Goal: Task Accomplishment & Management: Complete application form

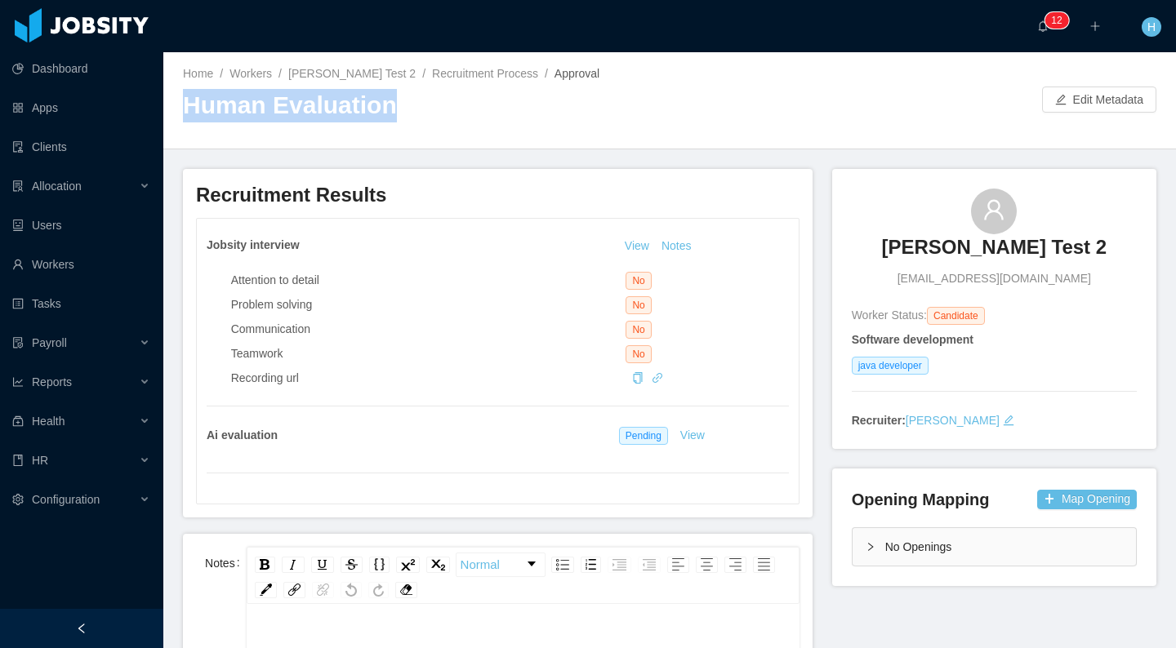
drag, startPoint x: 183, startPoint y: 106, endPoint x: 380, endPoint y: 104, distance: 196.8
click at [380, 104] on h2 "Human Evaluation" at bounding box center [426, 105] width 487 height 33
drag, startPoint x: 369, startPoint y: 108, endPoint x: 304, endPoint y: 109, distance: 65.3
click at [369, 108] on h2 "Human Evaluation" at bounding box center [426, 105] width 487 height 33
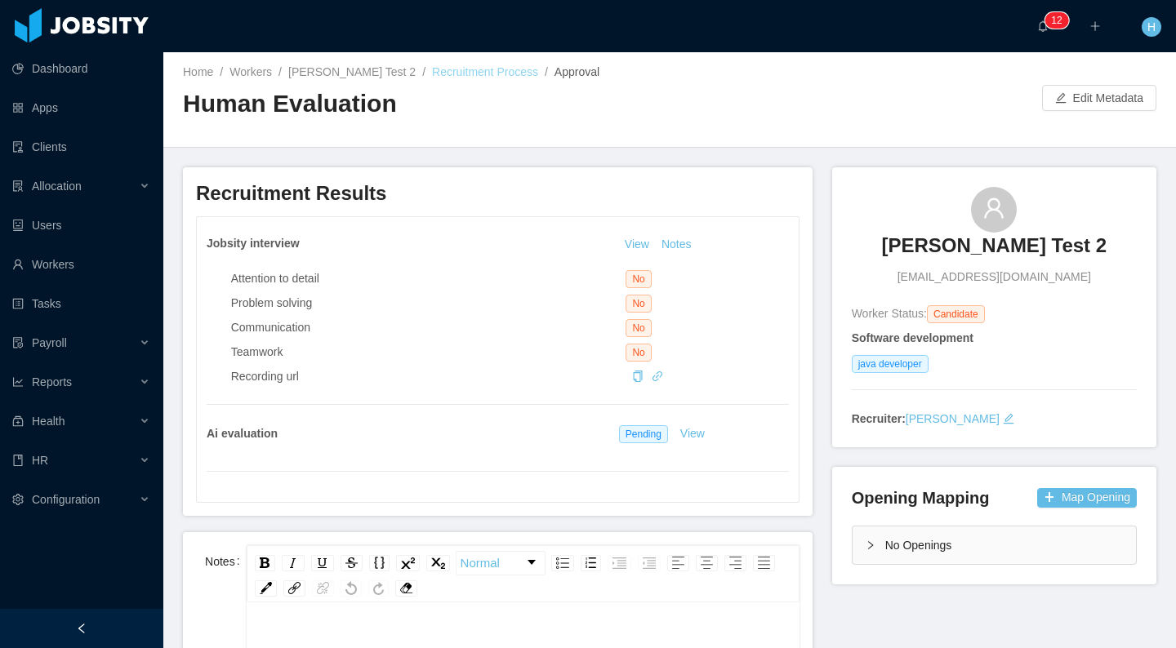
click at [448, 75] on link "Recruitment Process" at bounding box center [485, 71] width 106 height 13
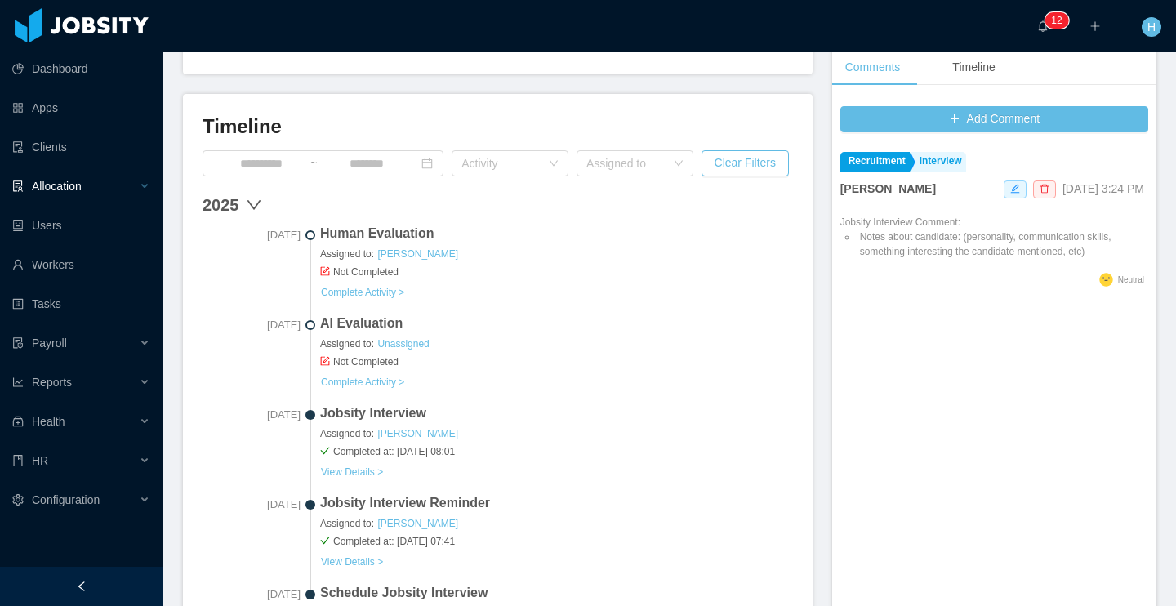
scroll to position [351, 0]
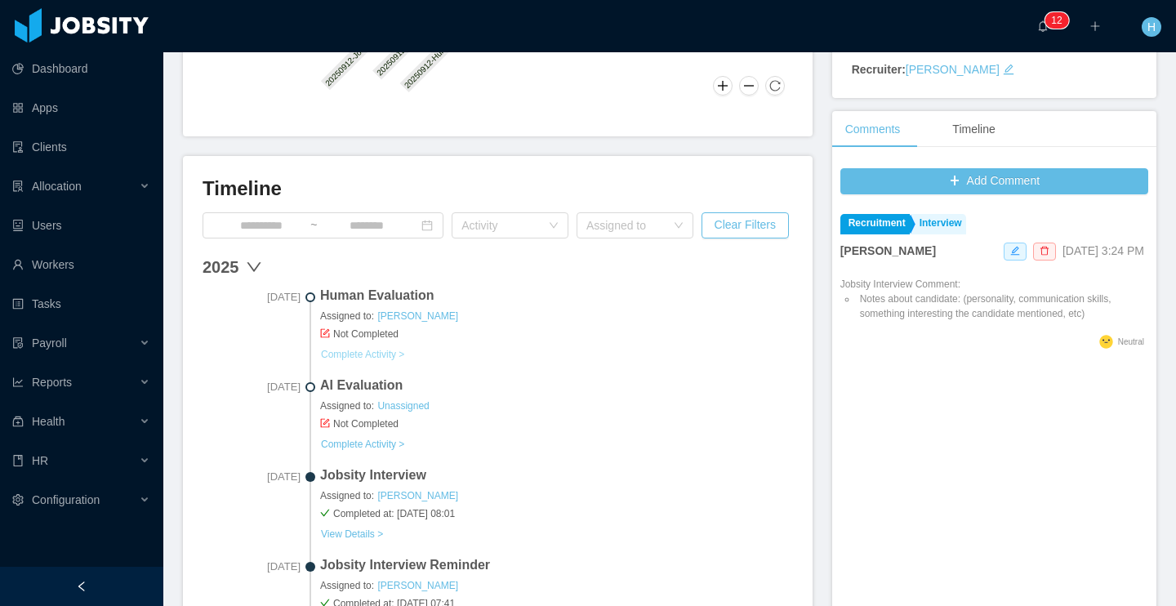
click at [403, 354] on link "Complete Activity >" at bounding box center [362, 354] width 85 height 13
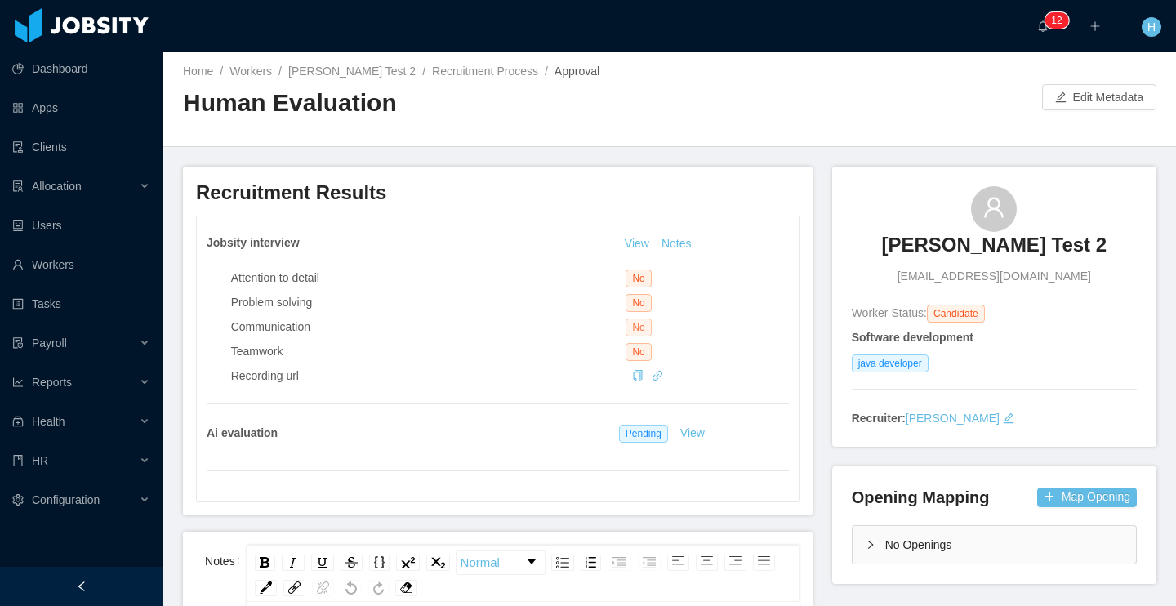
scroll to position [8, 0]
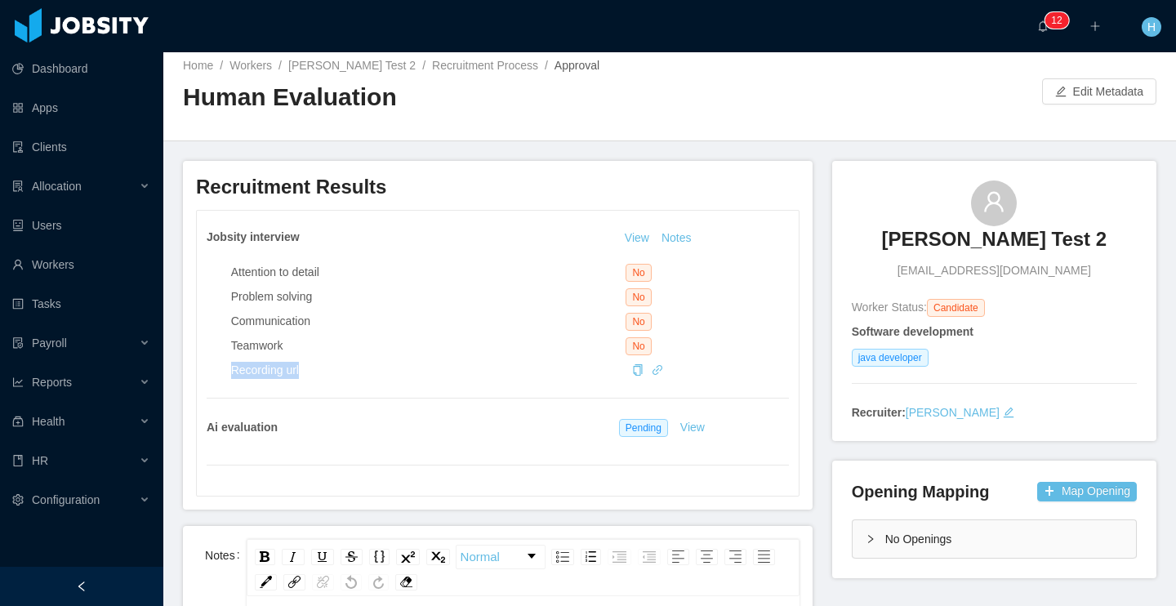
drag, startPoint x: 230, startPoint y: 368, endPoint x: 333, endPoint y: 380, distance: 103.6
click at [333, 380] on div "Jobsity interview View Notes Attention to detail No Problem solving No Communic…" at bounding box center [498, 353] width 602 height 285
click at [352, 379] on div "Jobsity interview View Notes Attention to detail No Problem solving No Communic…" at bounding box center [498, 353] width 602 height 285
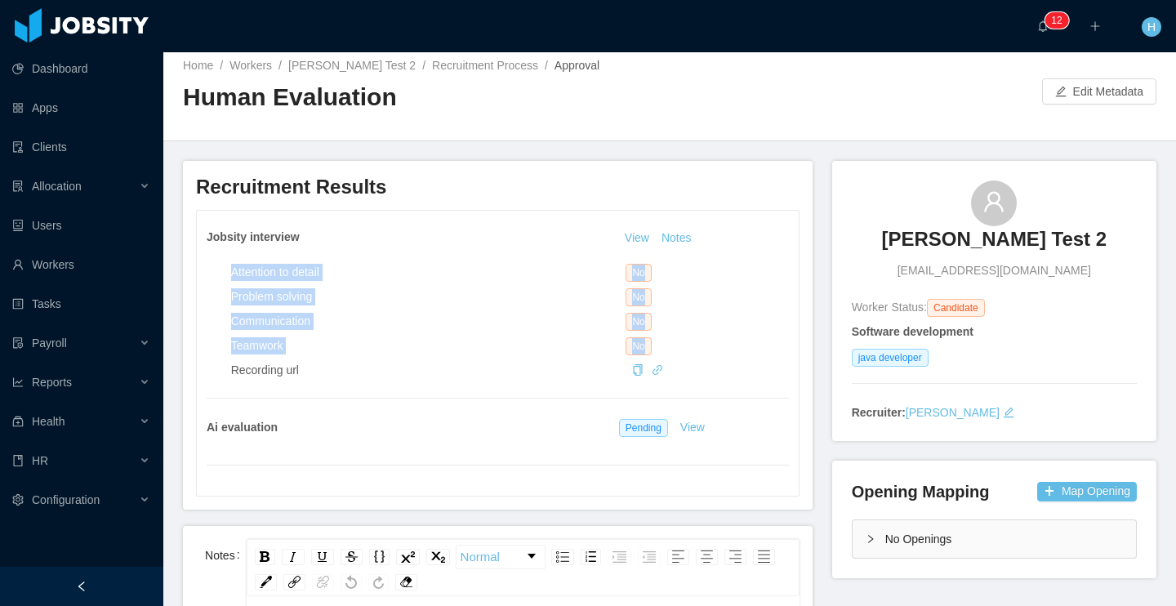
drag, startPoint x: 226, startPoint y: 272, endPoint x: 647, endPoint y: 340, distance: 426.8
click at [647, 340] on div "Attention to detail No Problem solving No Communication No Teamwork No Recordin…" at bounding box center [498, 318] width 582 height 122
click at [650, 344] on div "No" at bounding box center [706, 346] width 162 height 18
drag, startPoint x: 631, startPoint y: 340, endPoint x: 216, endPoint y: 269, distance: 420.7
click at [216, 269] on div "Attention to detail No Problem solving No Communication No Teamwork No Recordin…" at bounding box center [498, 318] width 582 height 122
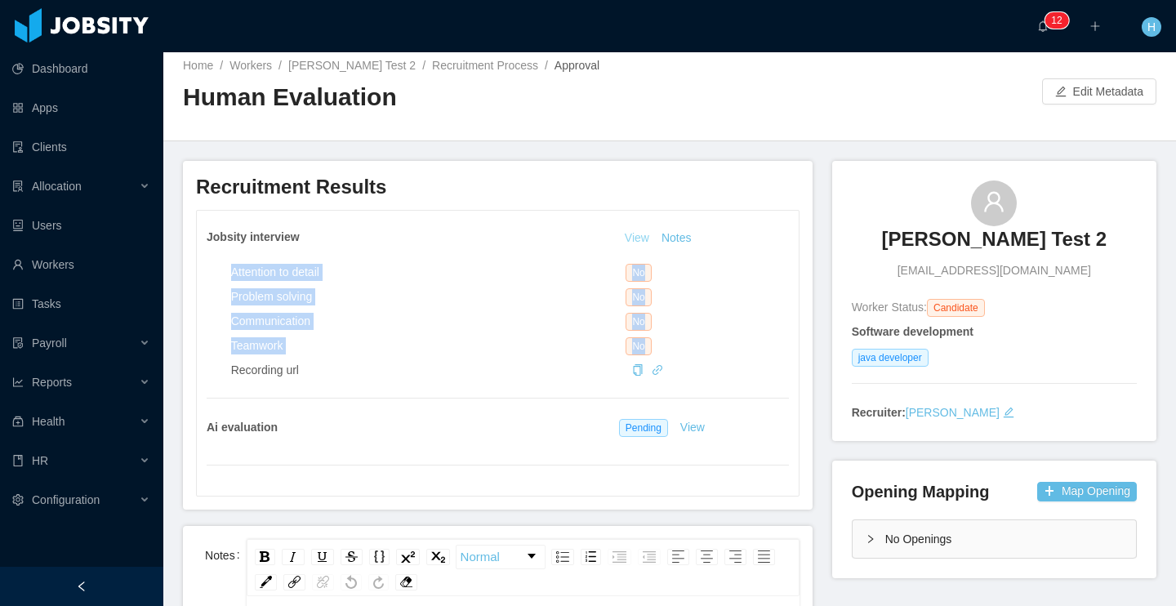
click at [636, 236] on link "View" at bounding box center [637, 237] width 36 height 13
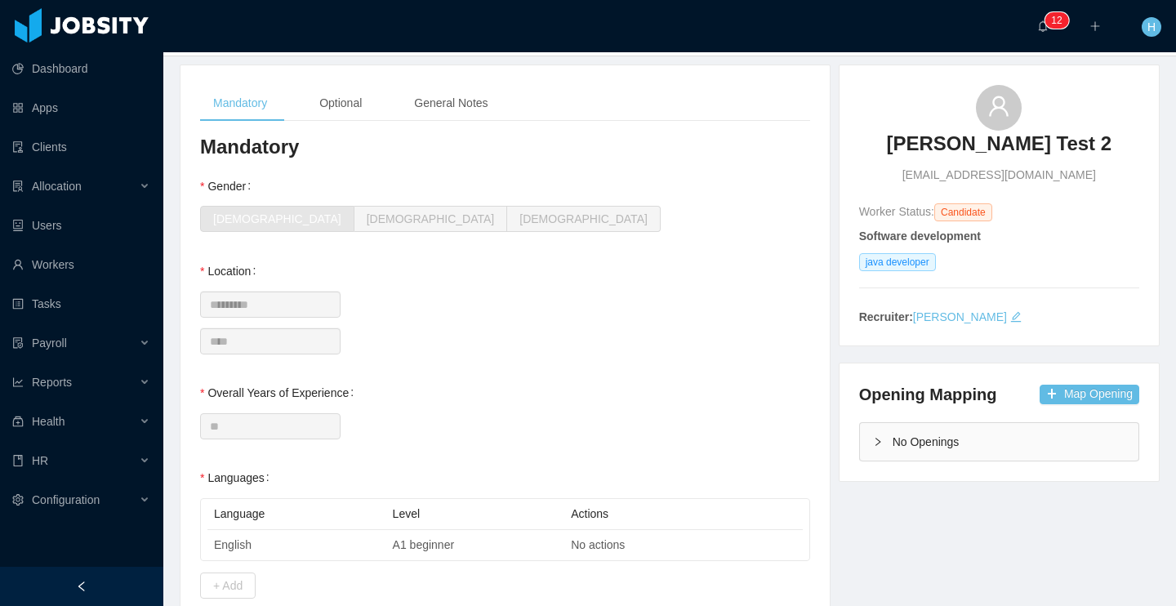
scroll to position [48, 0]
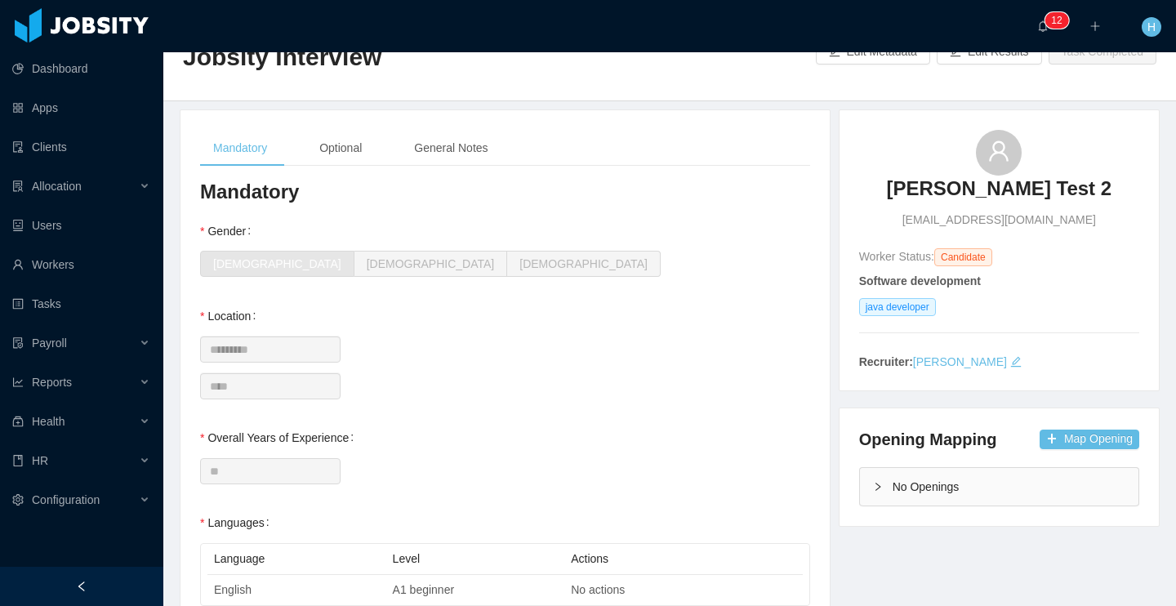
click at [383, 145] on div "Mandatory Optional General Notes" at bounding box center [350, 148] width 301 height 37
click at [358, 145] on div "Optional" at bounding box center [340, 148] width 69 height 37
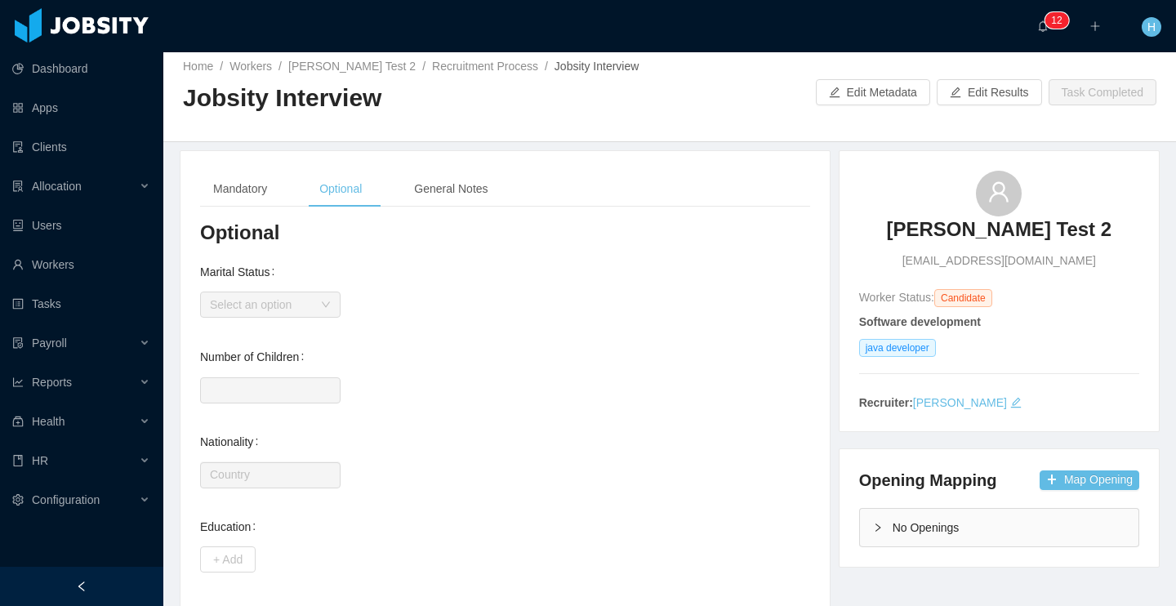
scroll to position [0, 0]
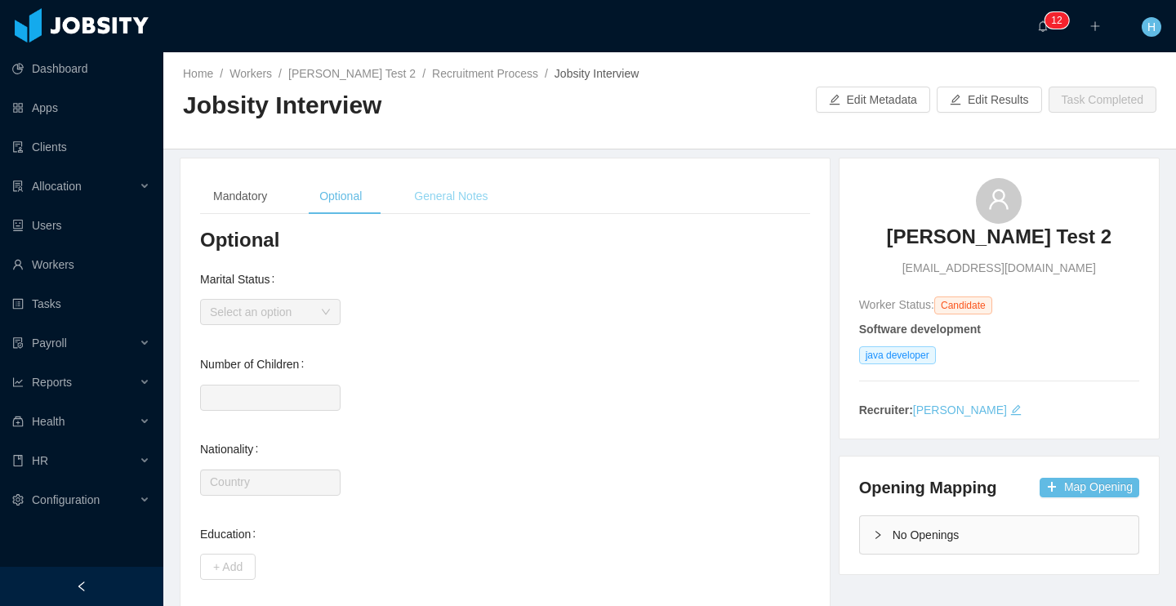
click at [466, 198] on div "General Notes" at bounding box center [451, 196] width 100 height 37
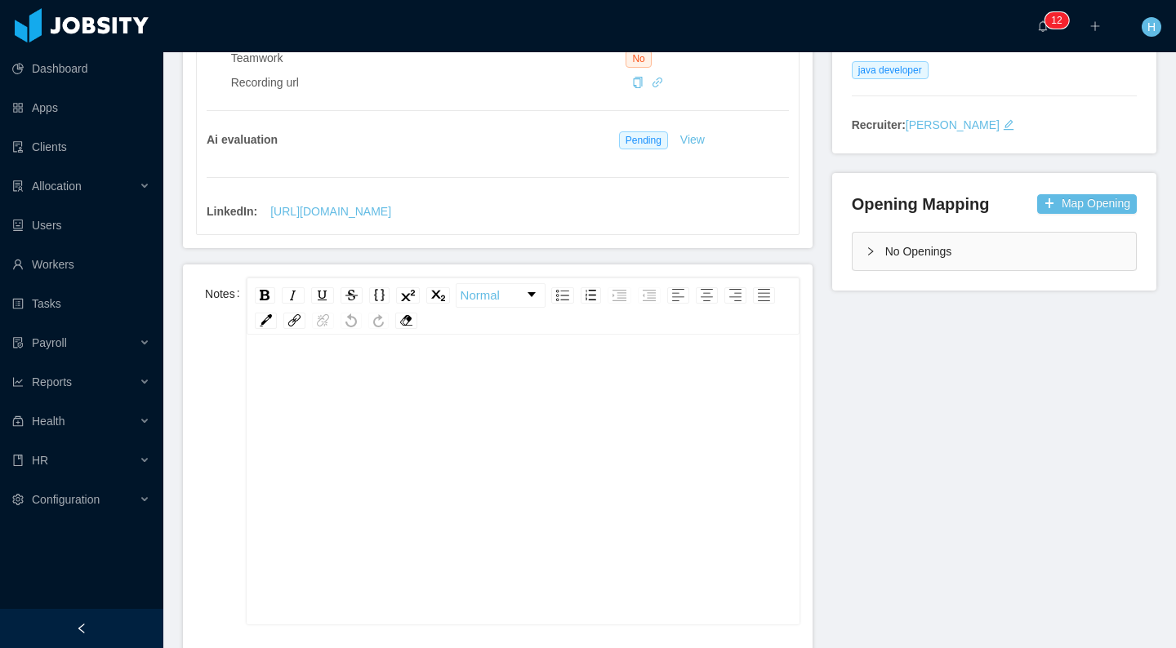
scroll to position [714, 0]
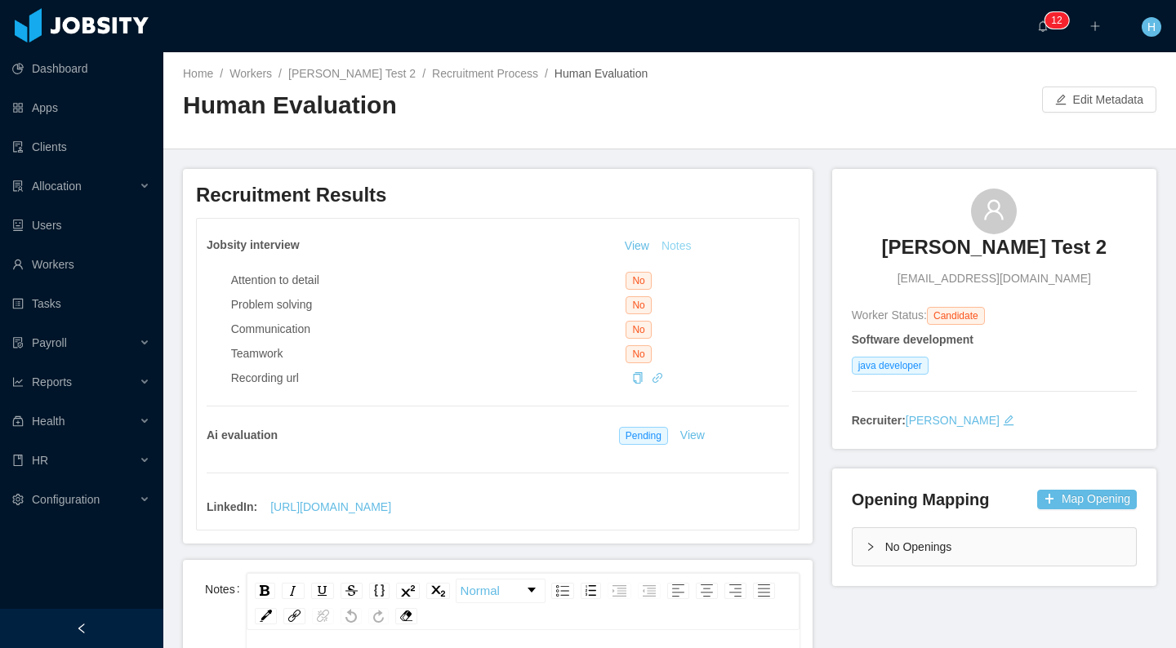
click at [685, 247] on button "Notes" at bounding box center [676, 247] width 43 height 20
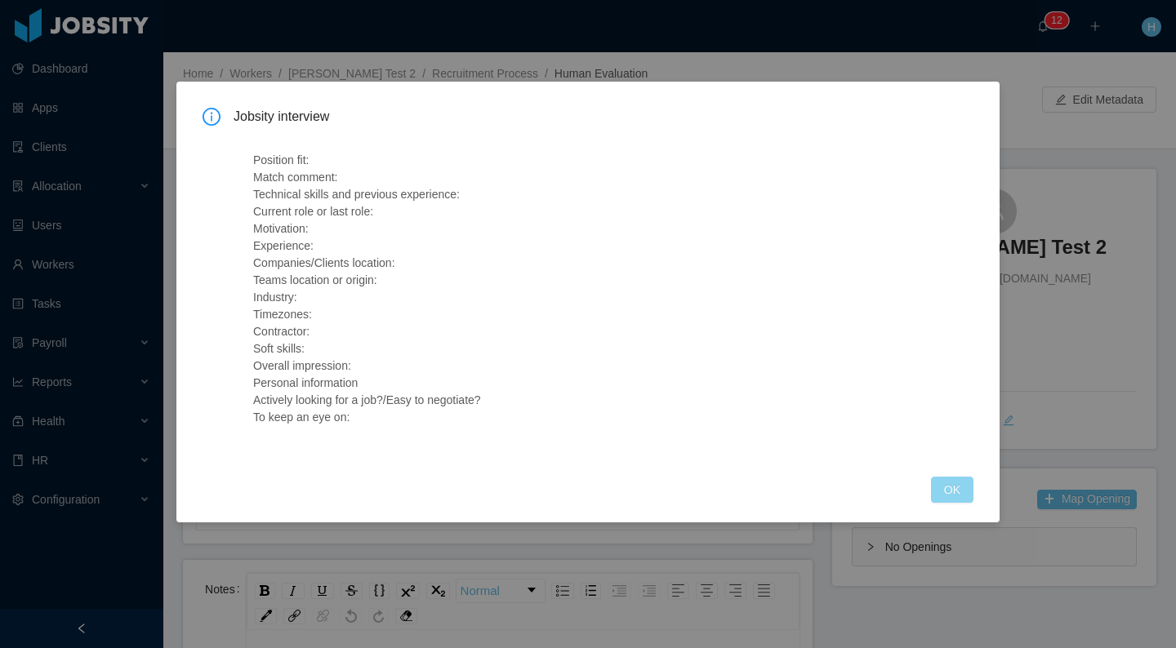
click at [961, 494] on button "OK" at bounding box center [952, 490] width 42 height 26
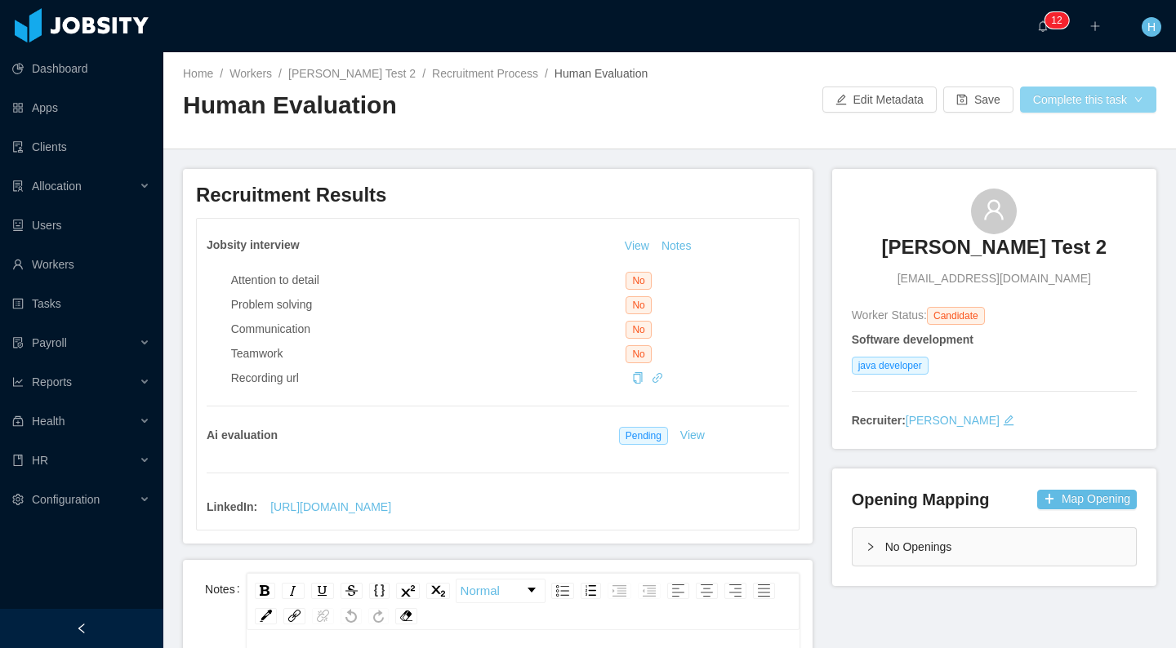
click at [1105, 109] on button "Complete this task" at bounding box center [1088, 100] width 136 height 26
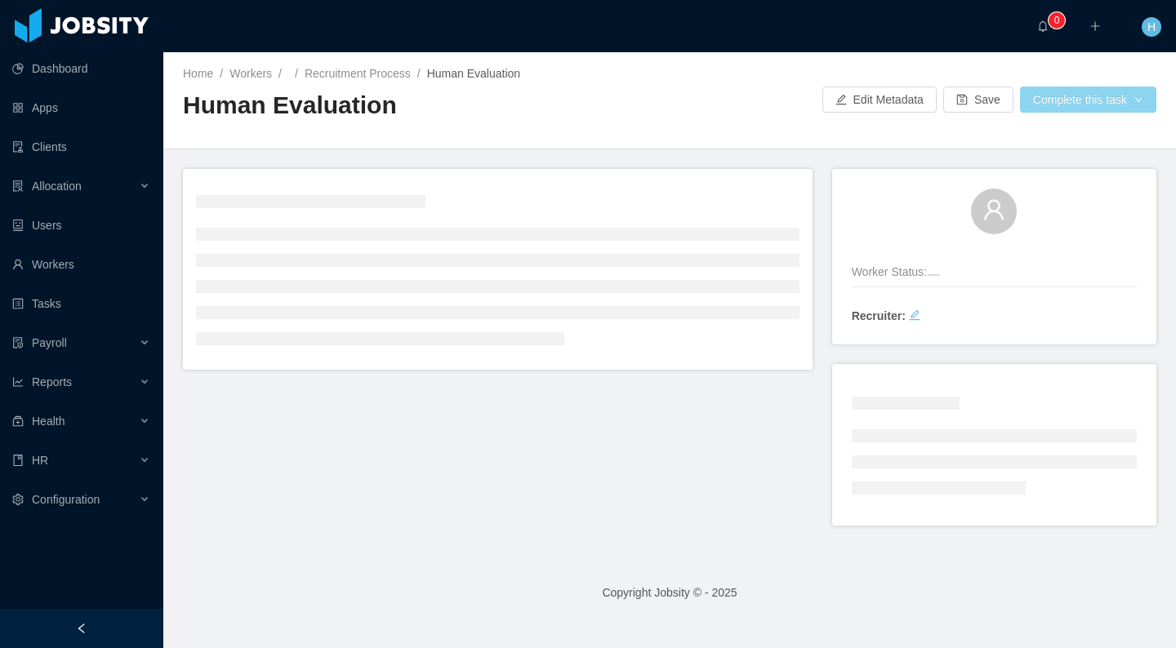
click at [1125, 96] on button "Complete this task" at bounding box center [1088, 100] width 136 height 26
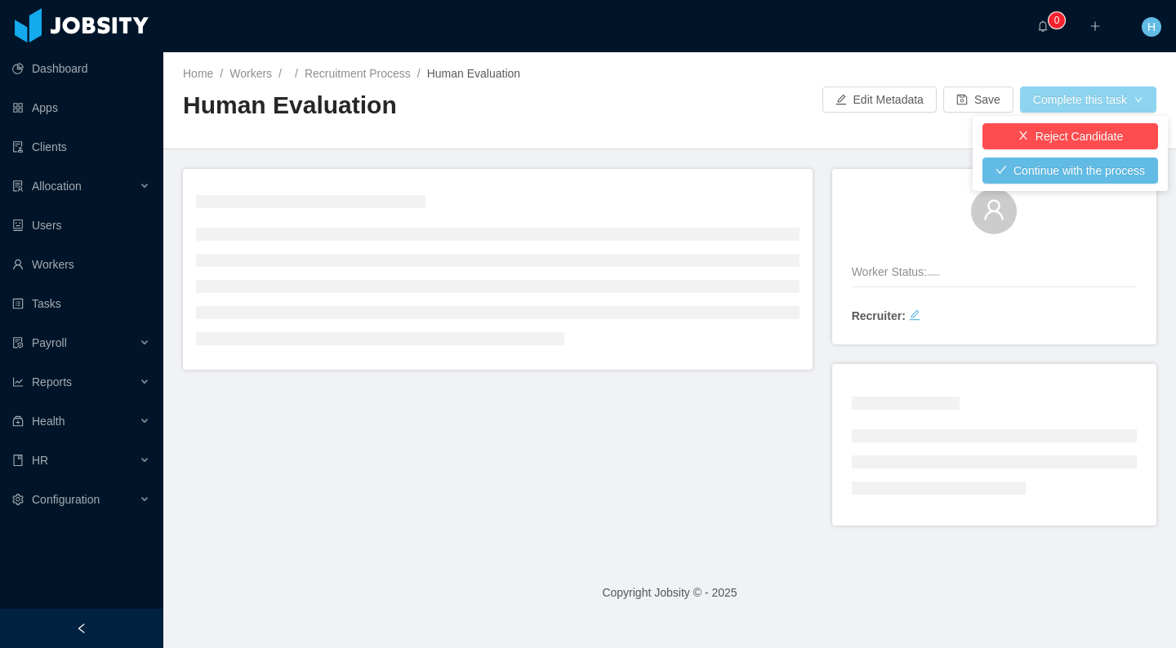
click at [1125, 96] on button "Complete this task" at bounding box center [1088, 100] width 136 height 26
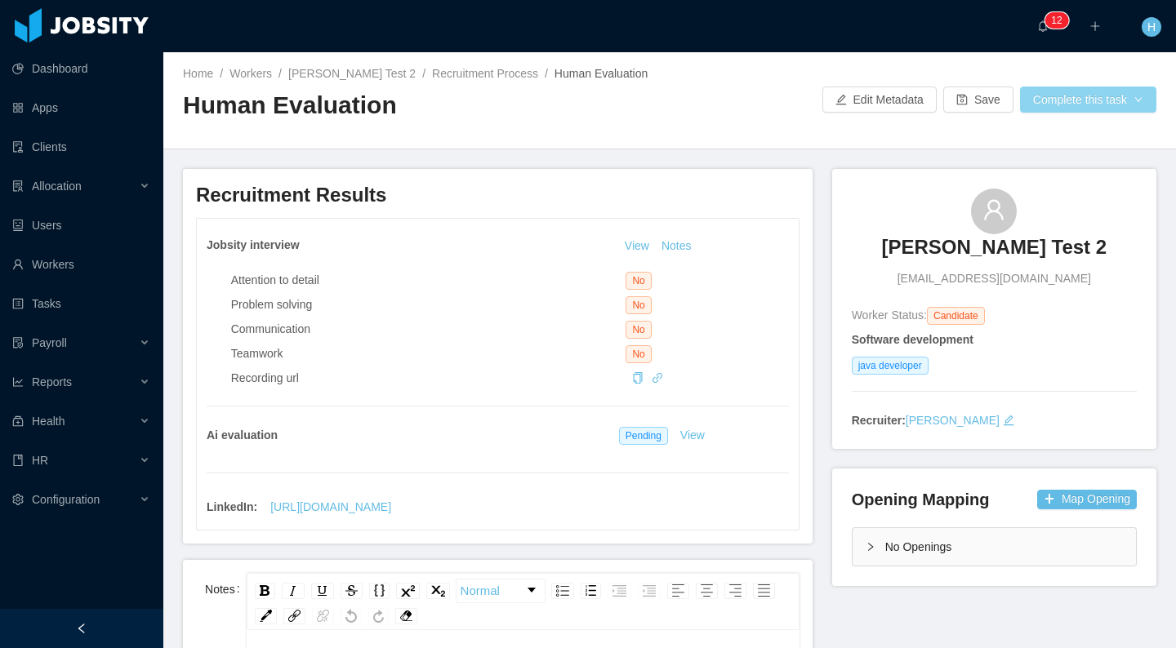
click at [1094, 99] on button "Complete this task" at bounding box center [1088, 100] width 136 height 26
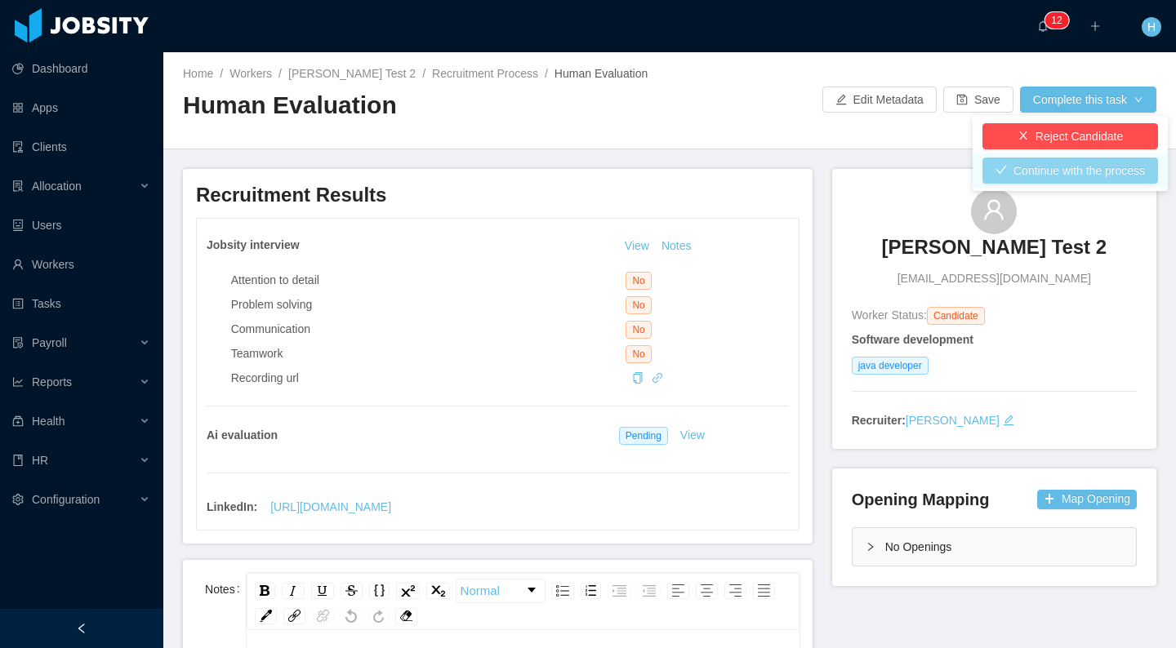
click at [1077, 176] on button "Continue with the process" at bounding box center [1070, 171] width 176 height 26
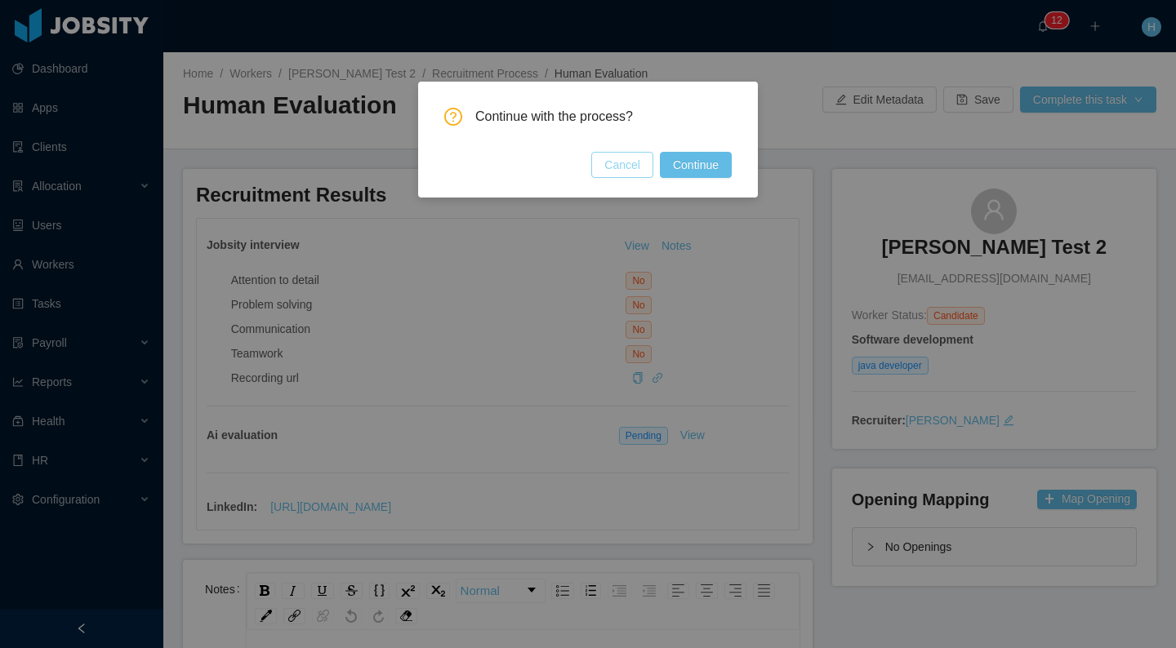
click at [604, 163] on button "Cancel" at bounding box center [622, 165] width 62 height 26
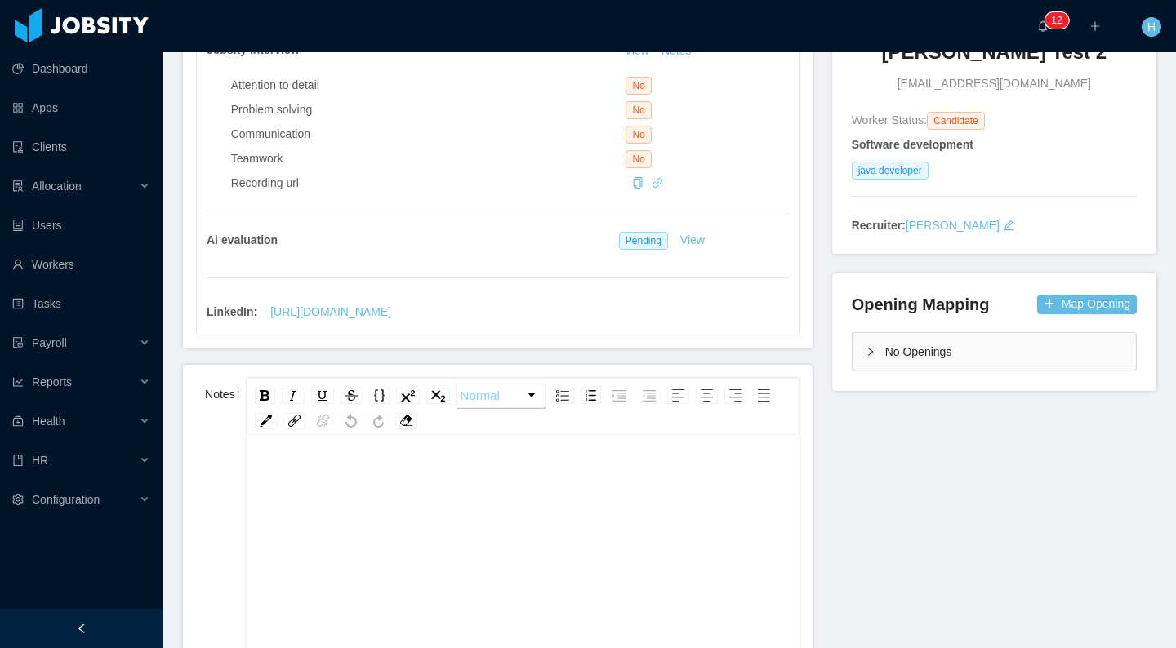
scroll to position [194, 0]
click at [493, 566] on div "rdw-editor" at bounding box center [523, 607] width 527 height 286
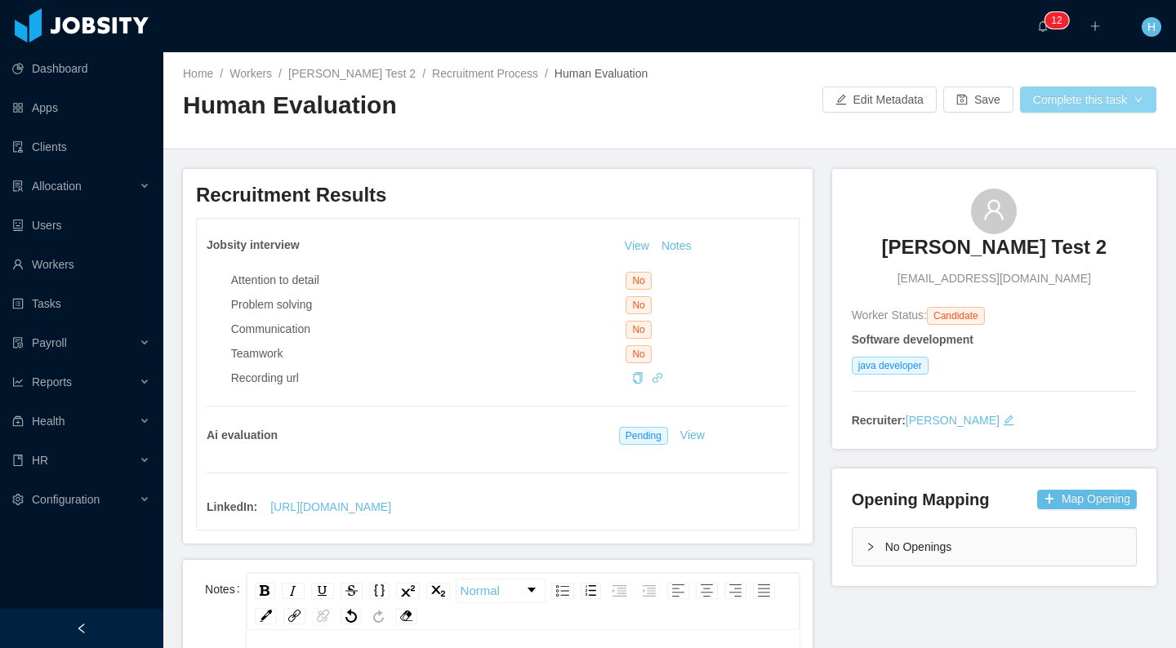
click at [1106, 100] on button "Complete this task" at bounding box center [1088, 100] width 136 height 26
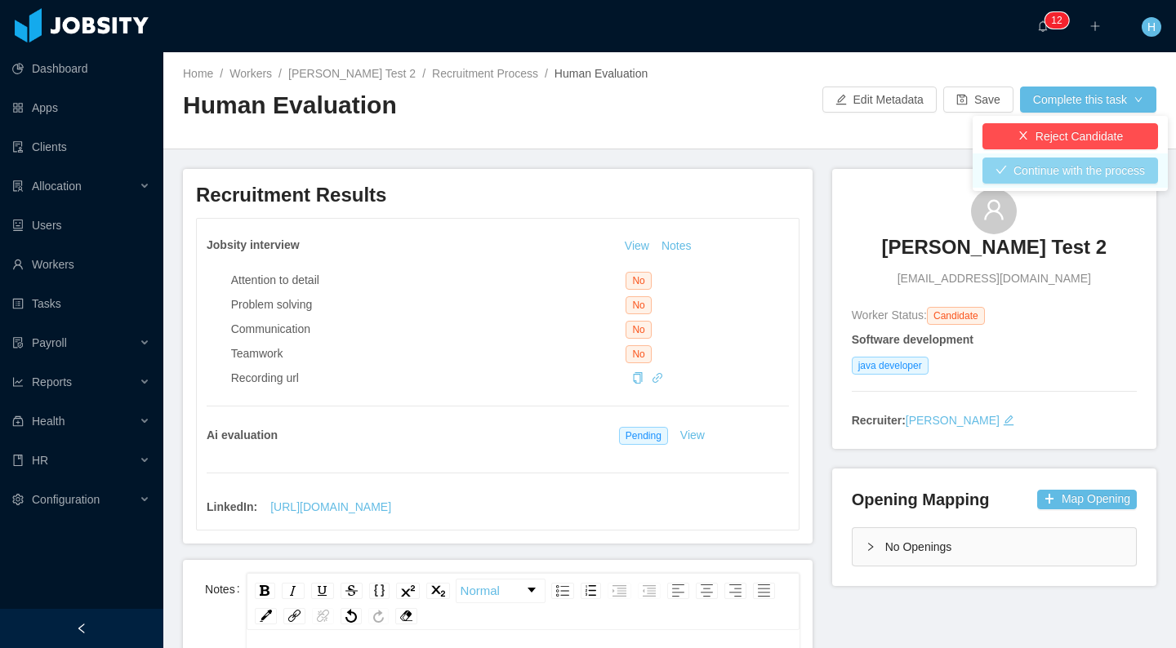
click at [1061, 182] on button "Continue with the process" at bounding box center [1070, 171] width 176 height 26
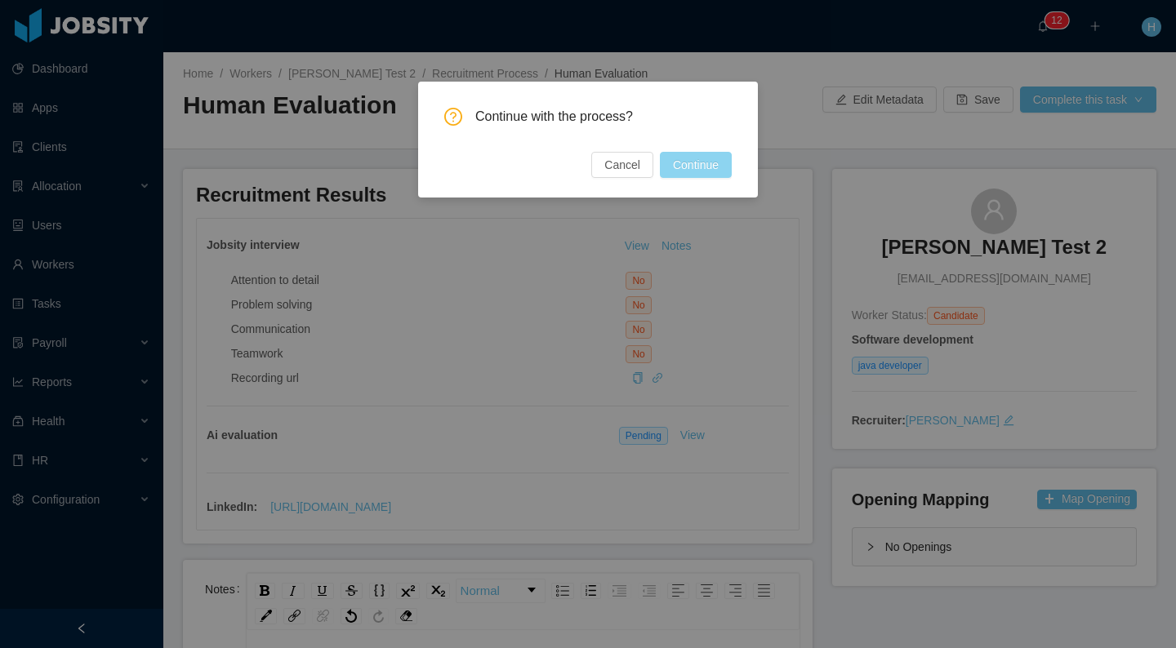
click at [704, 169] on button "Continue" at bounding box center [696, 165] width 72 height 26
click at [605, 166] on button "Cancel" at bounding box center [604, 165] width 62 height 26
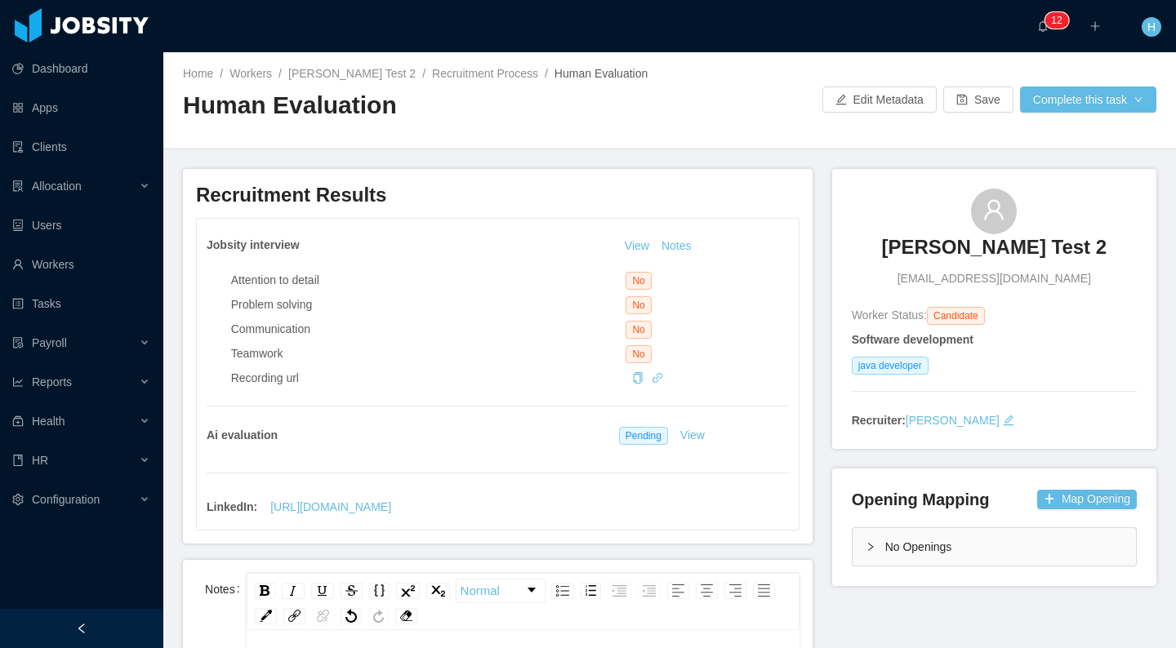
click at [646, 142] on div "Home / Workers / Hamilton Test 2 / Recruitment Process / Human Evaluation / Hum…" at bounding box center [669, 100] width 1012 height 97
click at [1066, 108] on button "Complete this task" at bounding box center [1088, 100] width 136 height 26
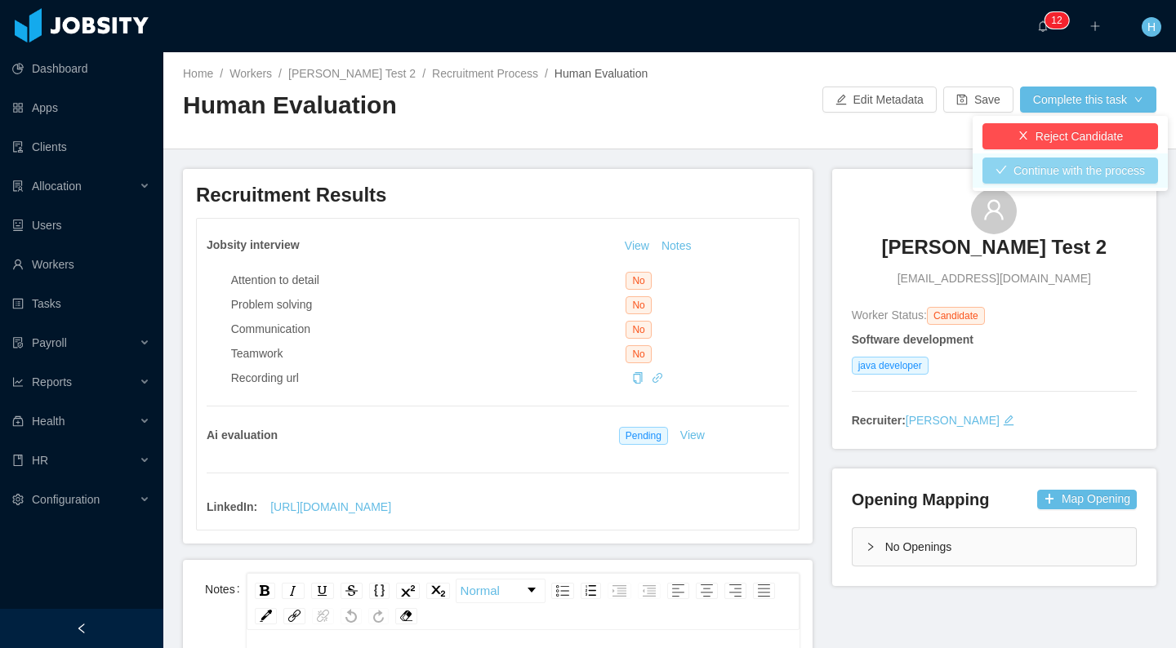
click at [1064, 165] on button "Continue with the process" at bounding box center [1070, 171] width 176 height 26
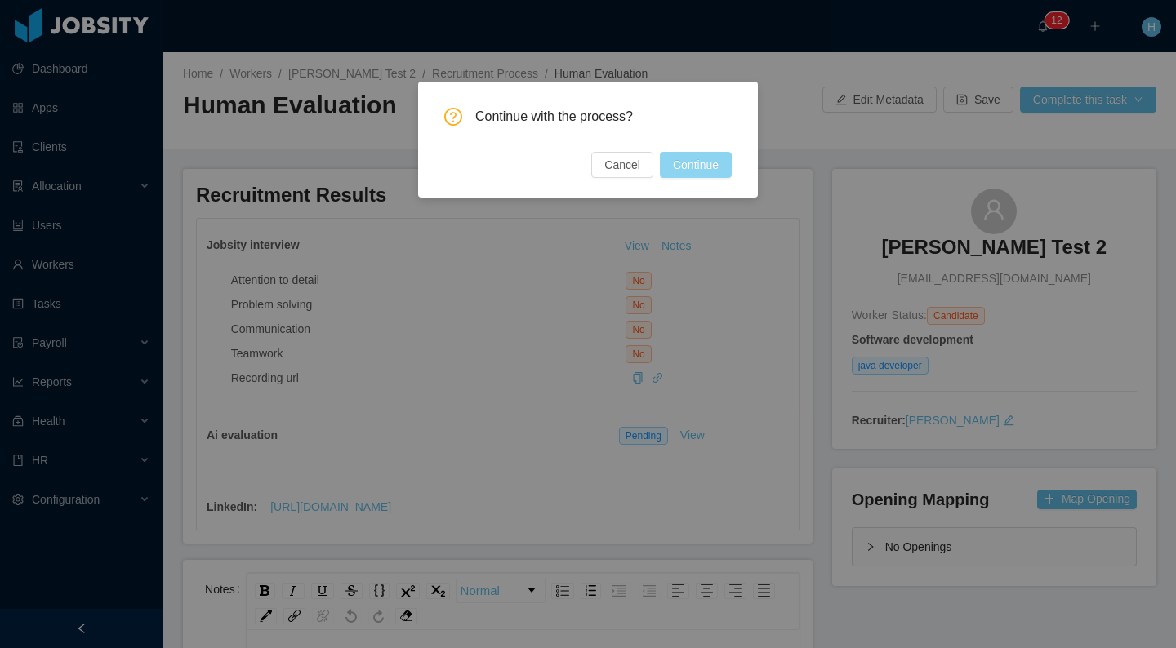
click at [714, 164] on button "Continue" at bounding box center [696, 165] width 72 height 26
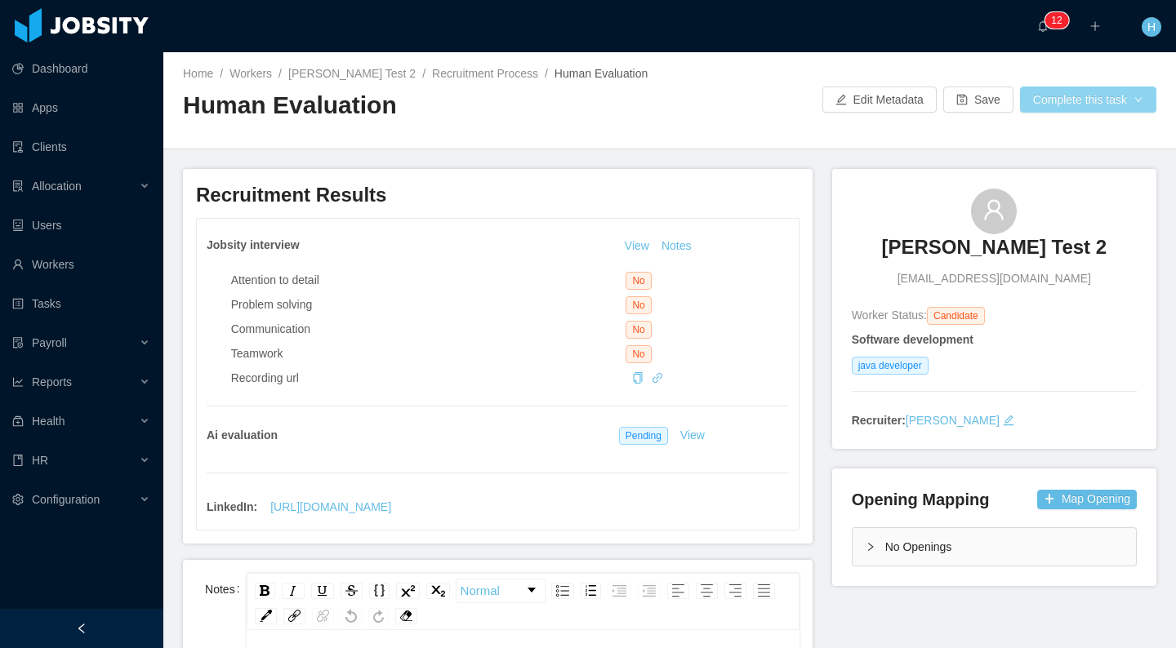
click at [1058, 102] on button "Complete this task" at bounding box center [1088, 100] width 136 height 26
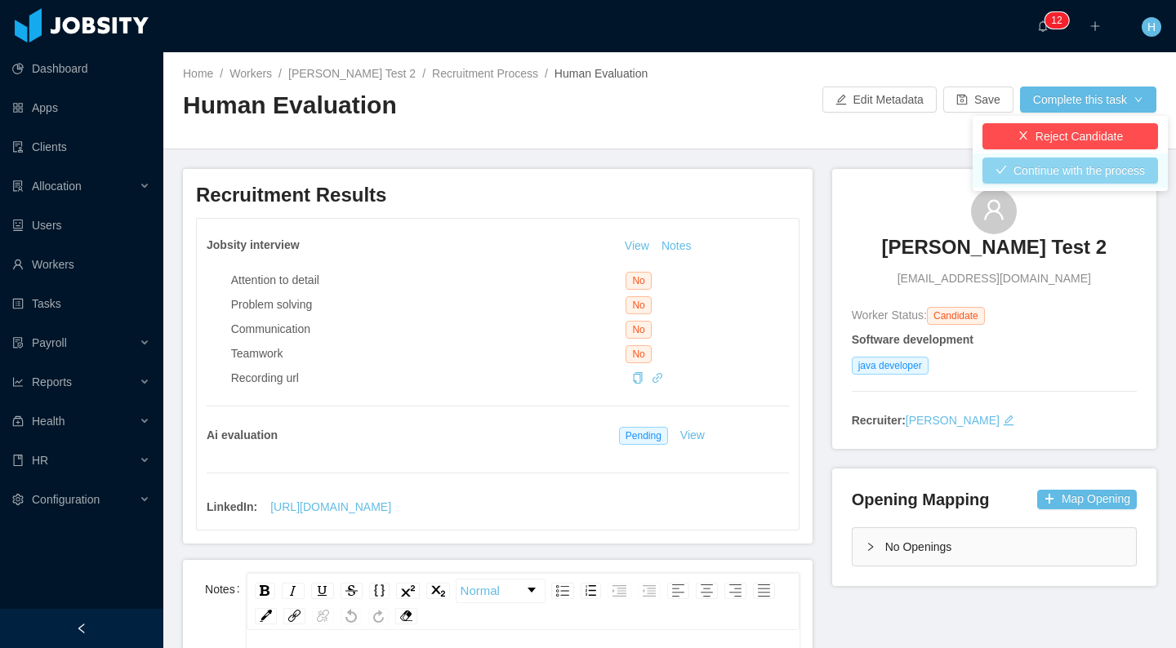
click at [1052, 176] on button "Continue with the process" at bounding box center [1070, 171] width 176 height 26
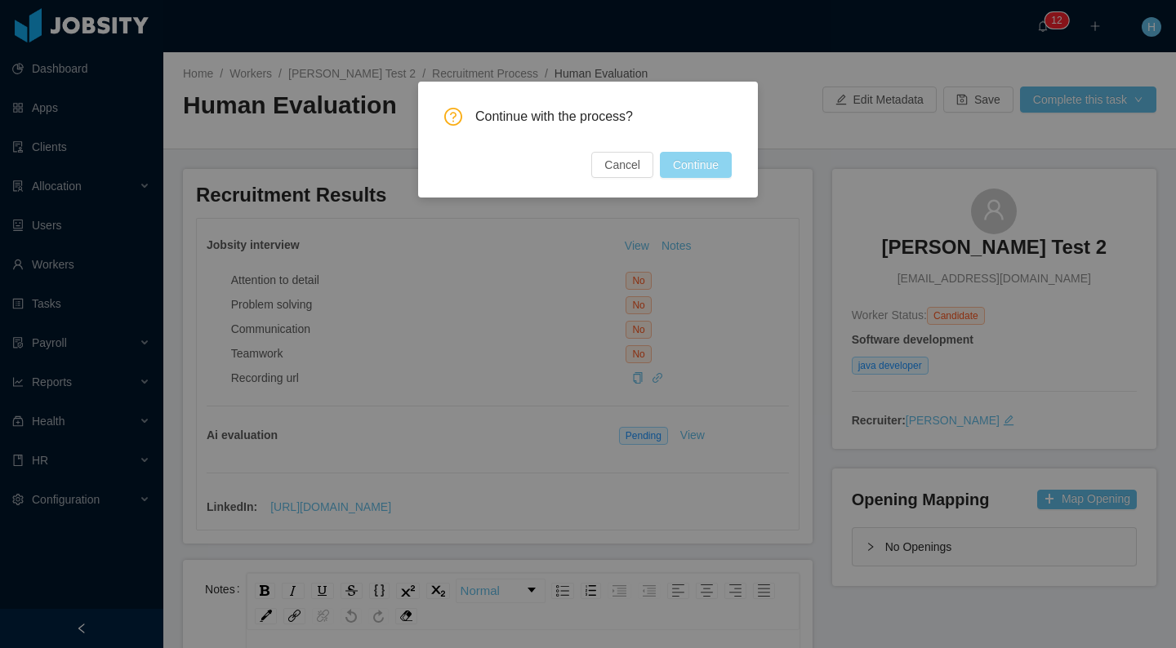
click at [676, 158] on button "Continue" at bounding box center [696, 165] width 72 height 26
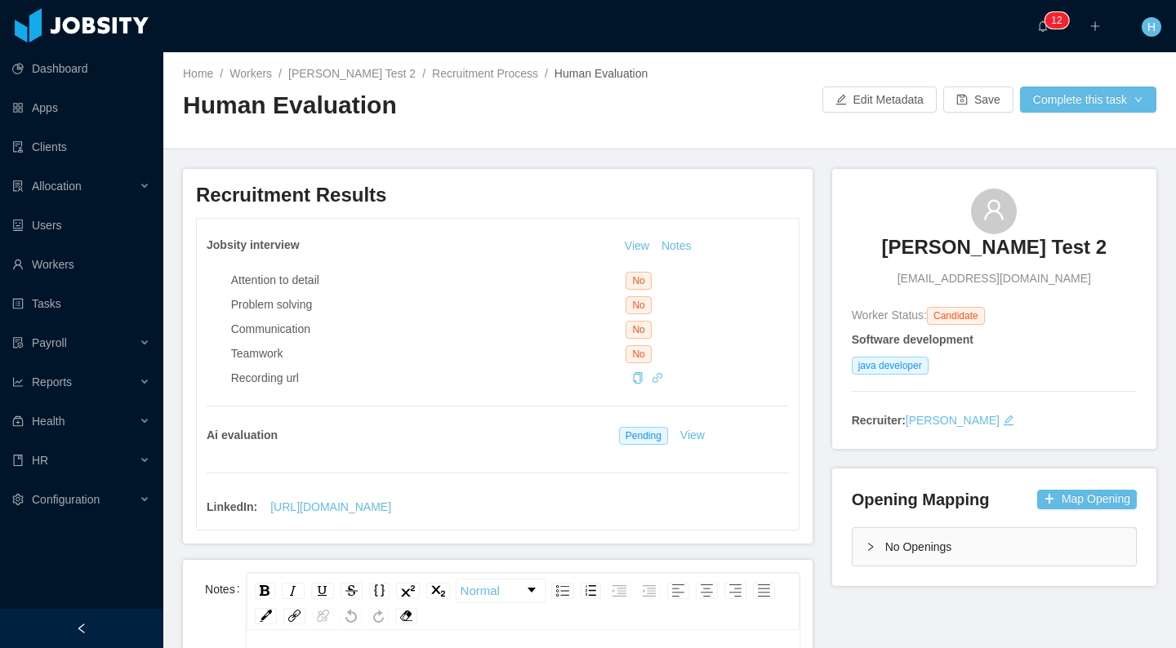
scroll to position [336, 0]
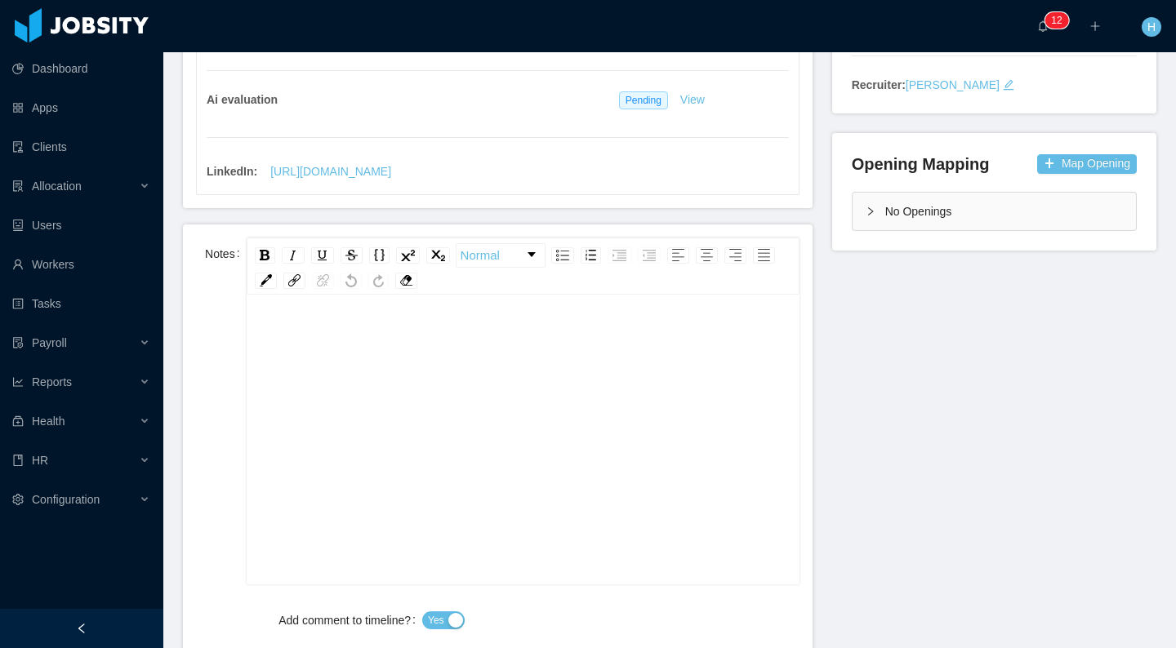
click at [403, 369] on div "rdw-editor" at bounding box center [523, 466] width 527 height 286
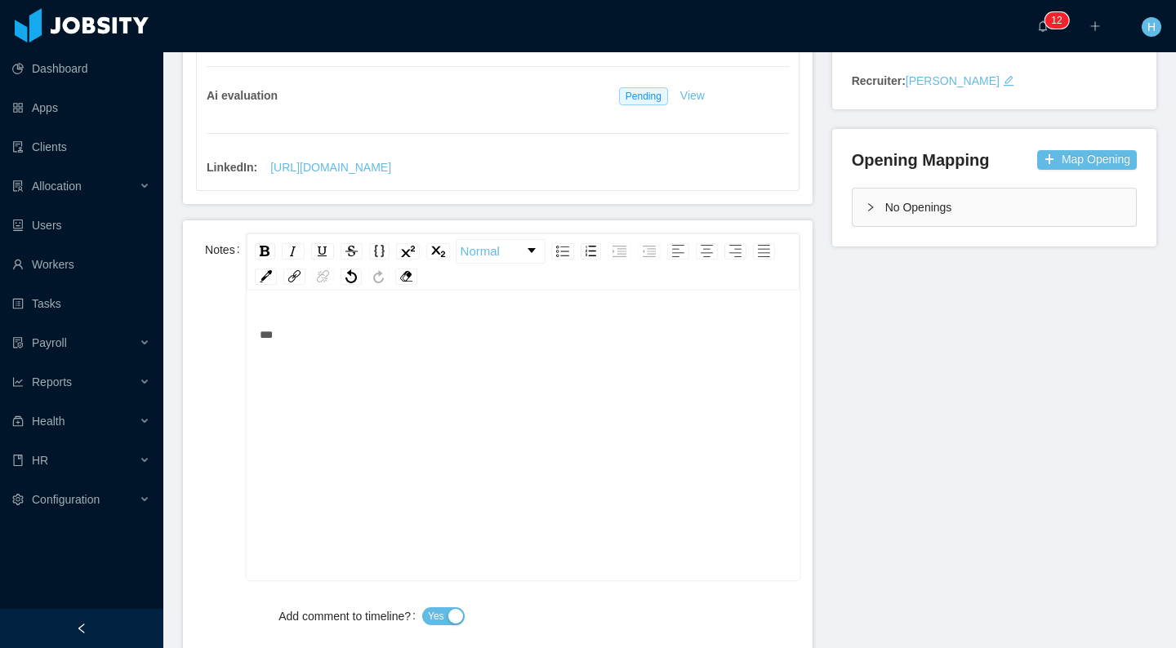
scroll to position [0, 0]
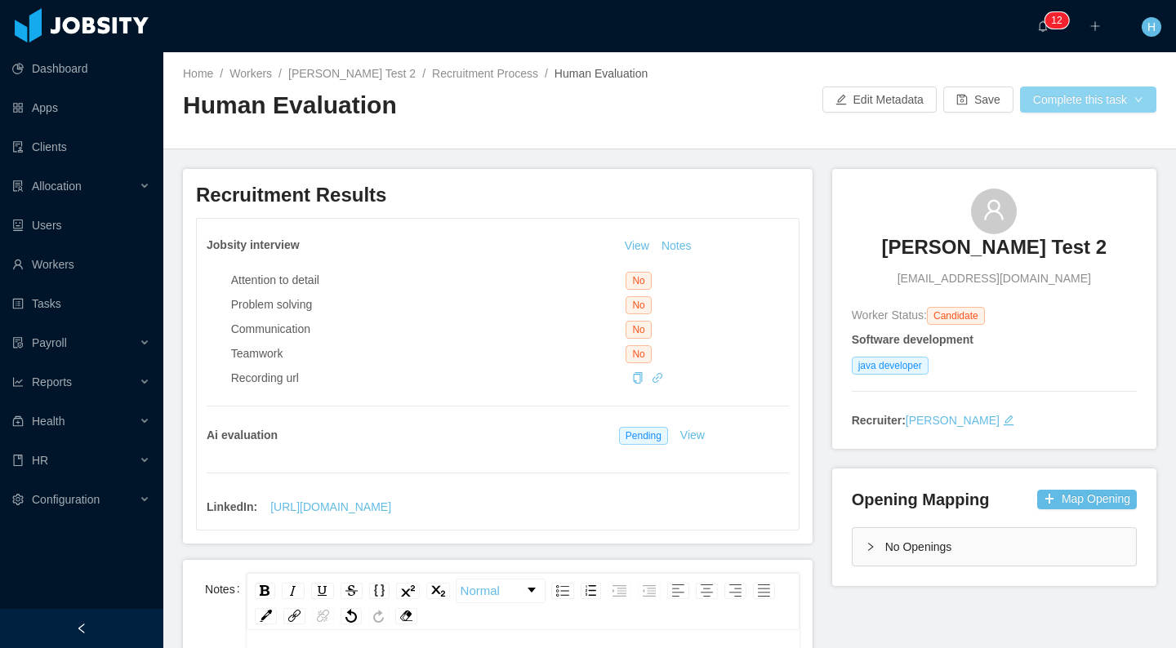
click at [1096, 90] on button "Complete this task" at bounding box center [1088, 100] width 136 height 26
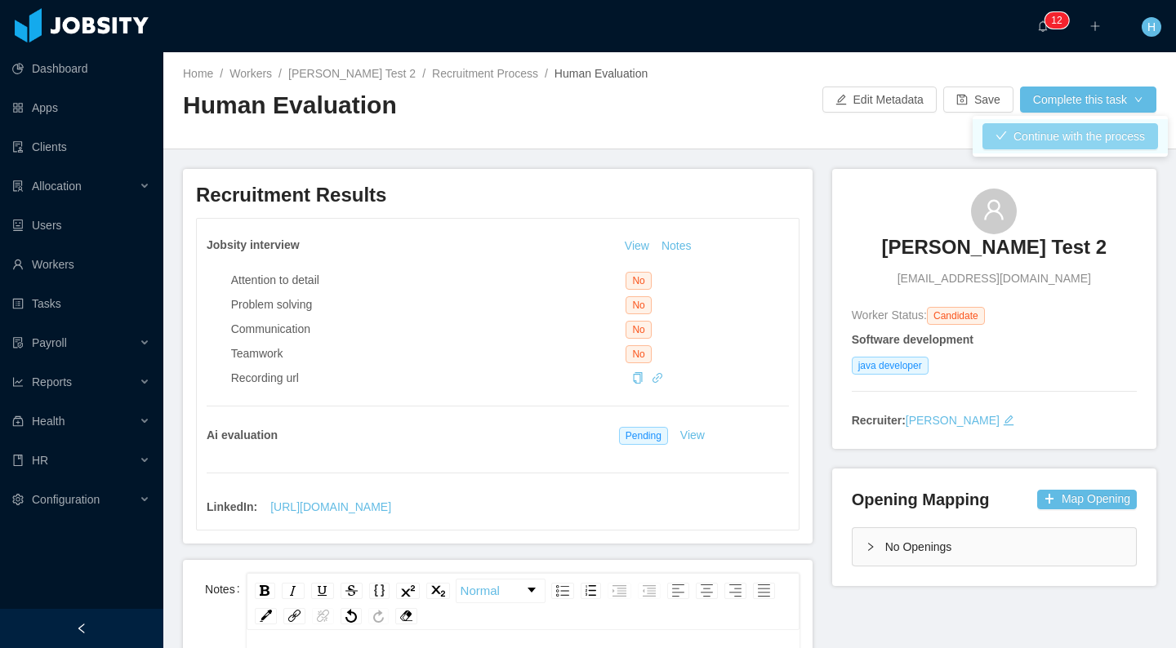
click at [1043, 143] on button "Continue with the process" at bounding box center [1070, 136] width 176 height 26
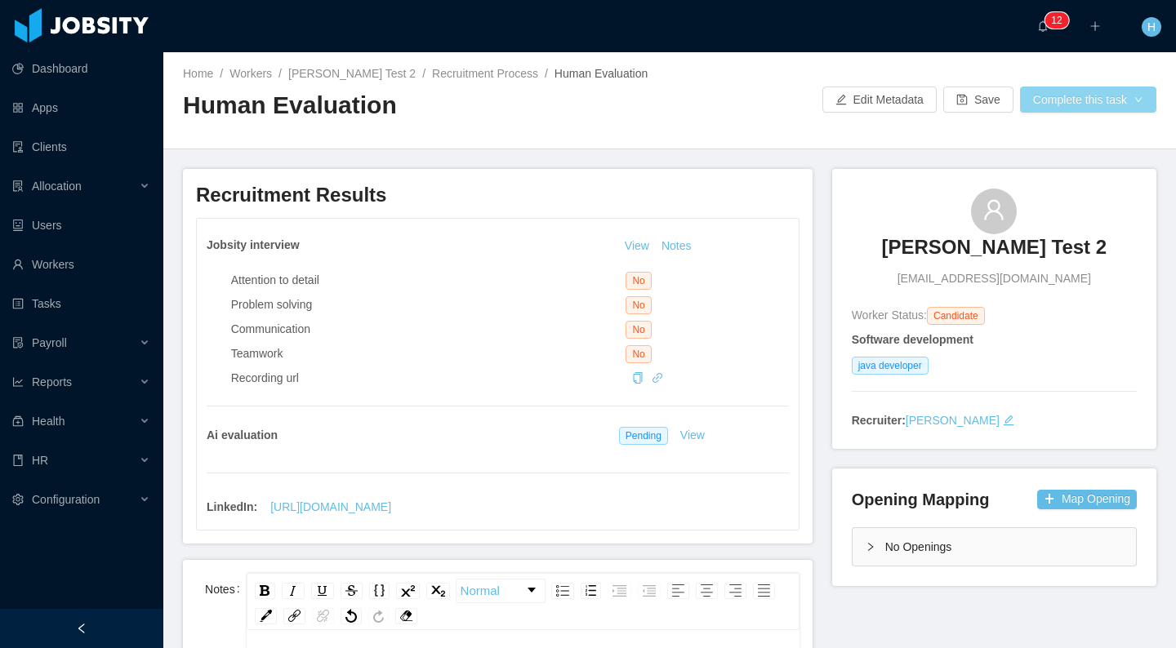
click at [1046, 101] on button "Complete this task" at bounding box center [1088, 100] width 136 height 26
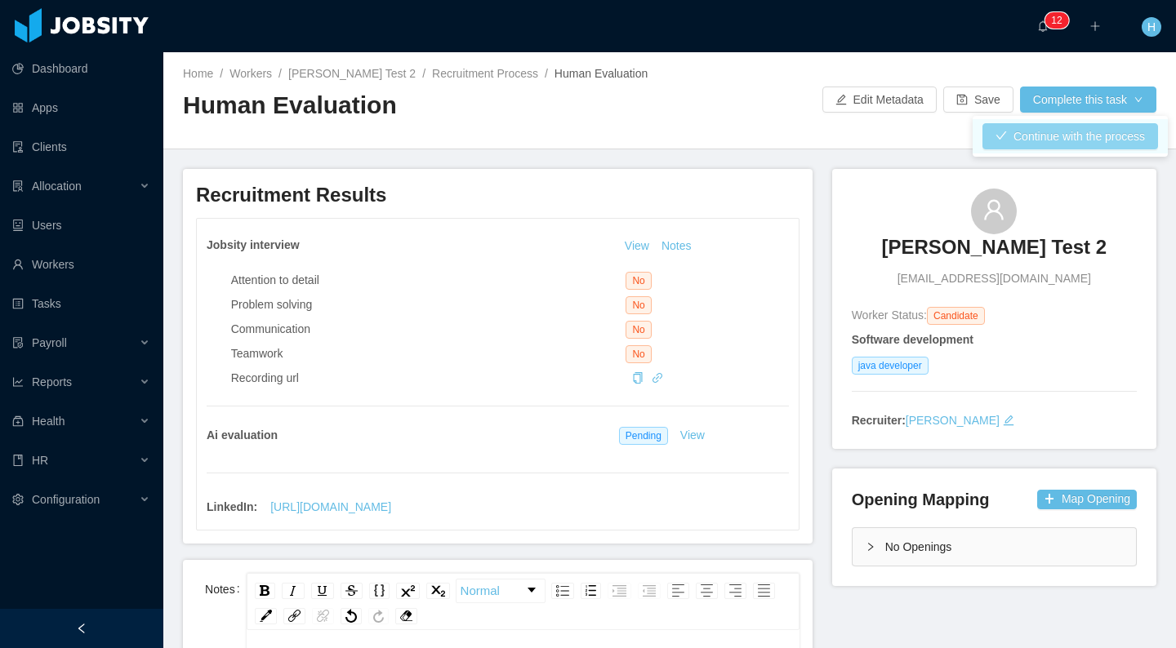
click at [1025, 139] on button "Continue with the process" at bounding box center [1070, 136] width 176 height 26
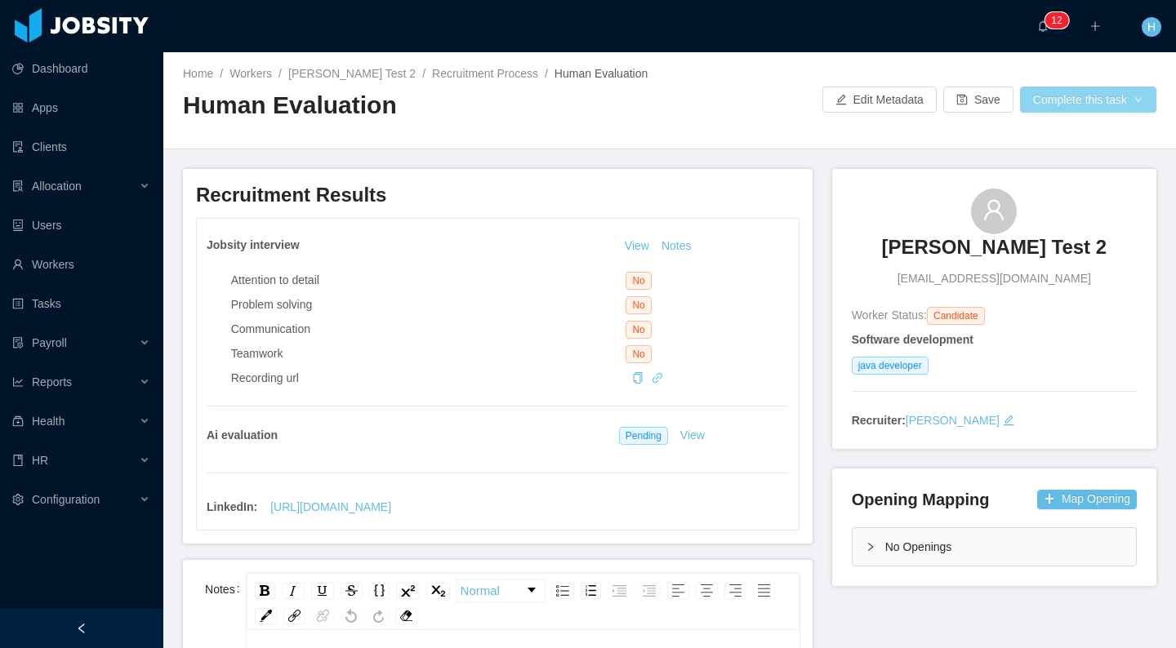
click at [1096, 87] on button "Complete this task" at bounding box center [1088, 100] width 136 height 26
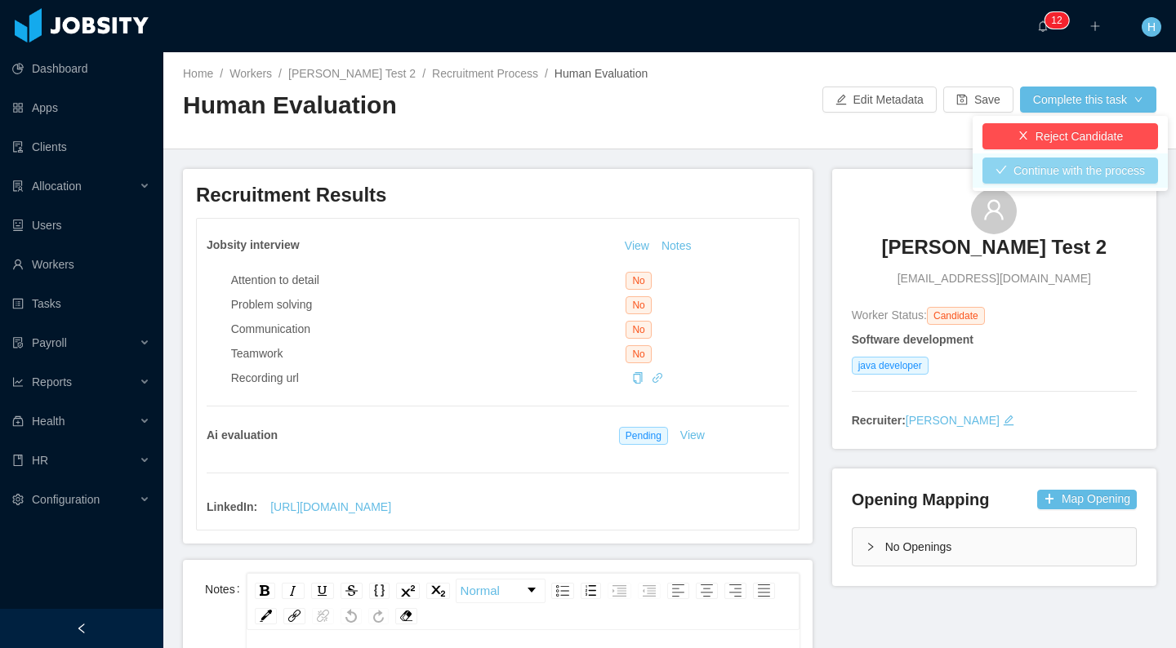
click at [1065, 174] on button "Continue with the process" at bounding box center [1070, 171] width 176 height 26
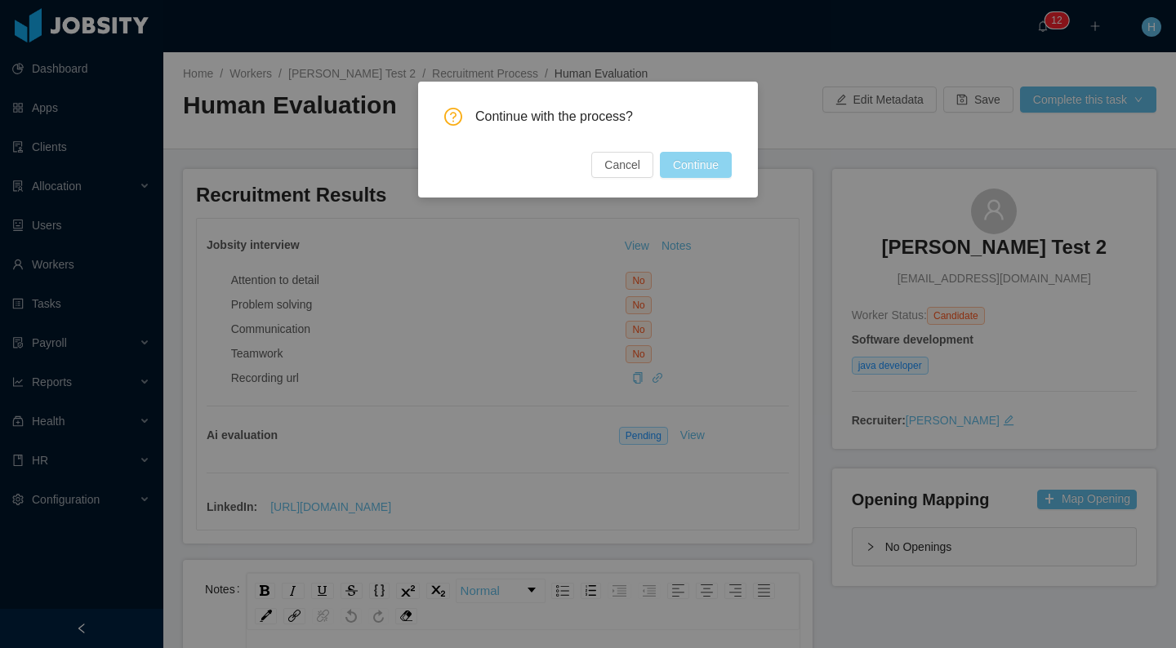
click at [710, 165] on button "Continue" at bounding box center [696, 165] width 72 height 26
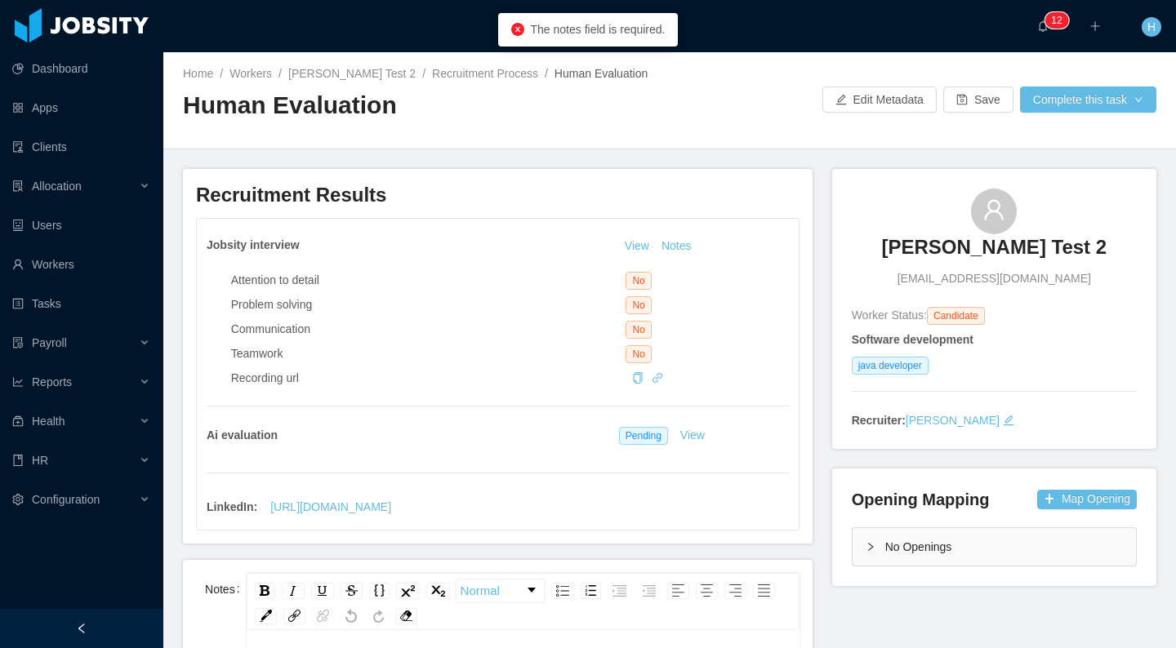
scroll to position [277, 0]
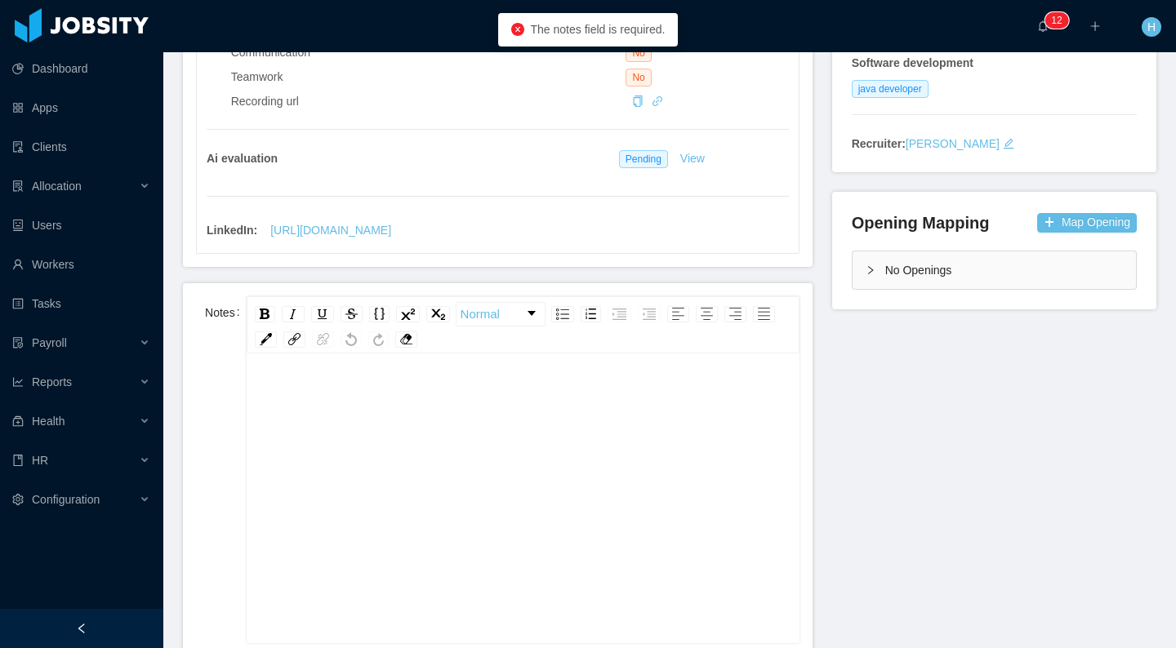
click at [539, 486] on div "rdw-editor" at bounding box center [523, 524] width 527 height 286
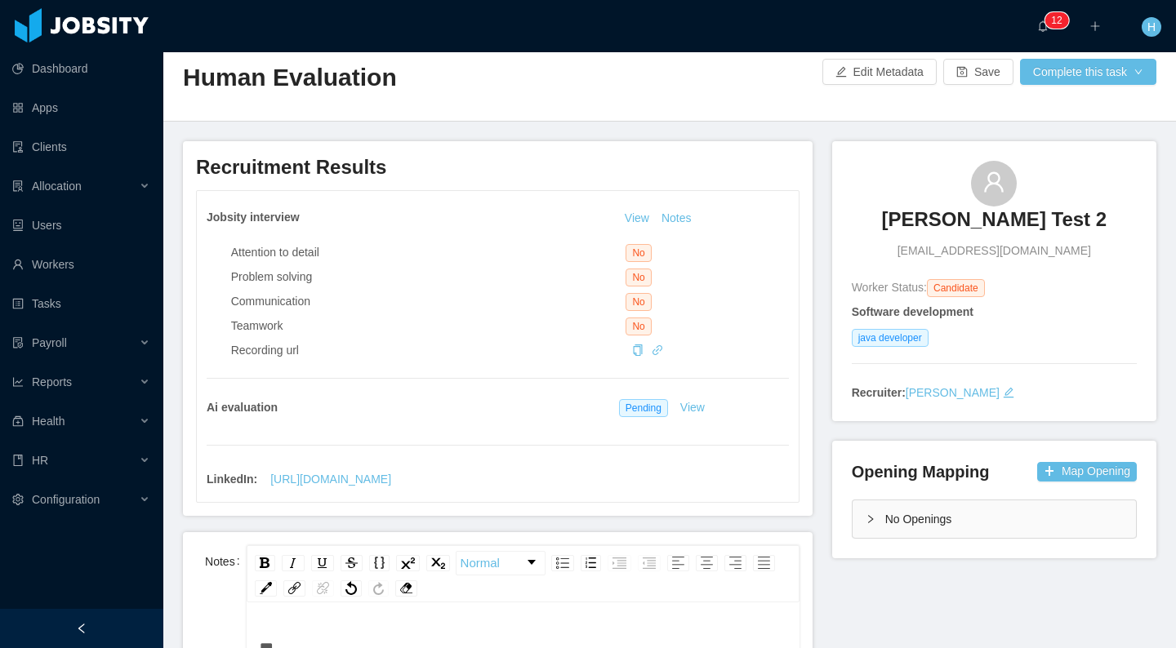
scroll to position [0, 0]
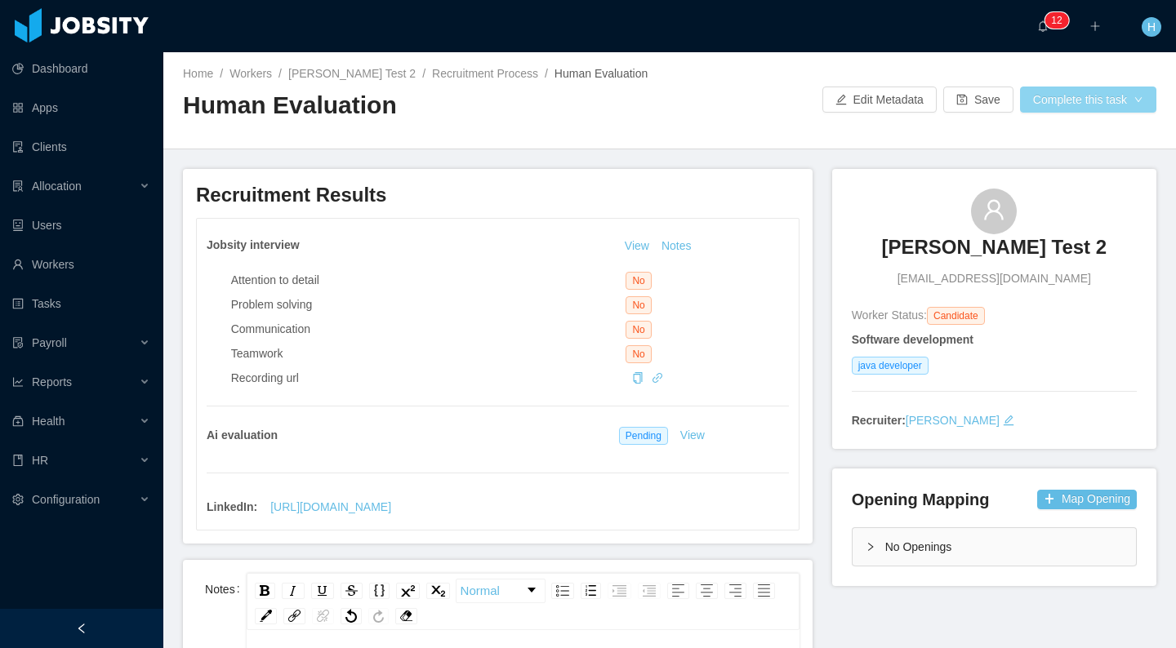
click at [1076, 105] on button "Complete this task" at bounding box center [1088, 100] width 136 height 26
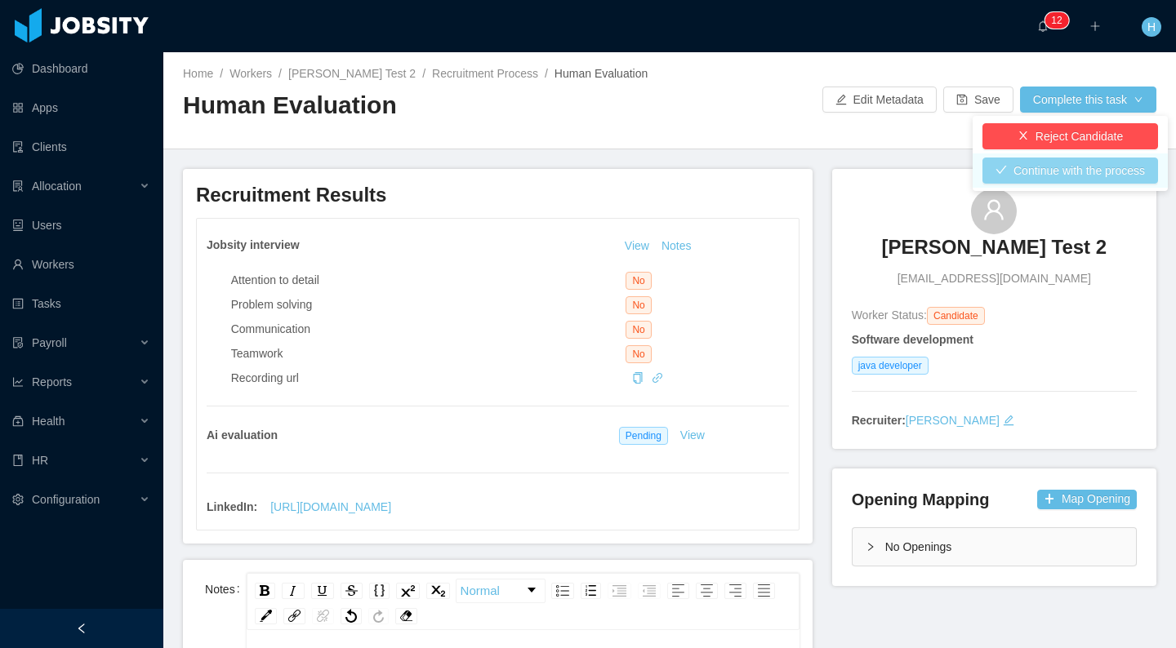
click at [1043, 167] on button "Continue with the process" at bounding box center [1070, 171] width 176 height 26
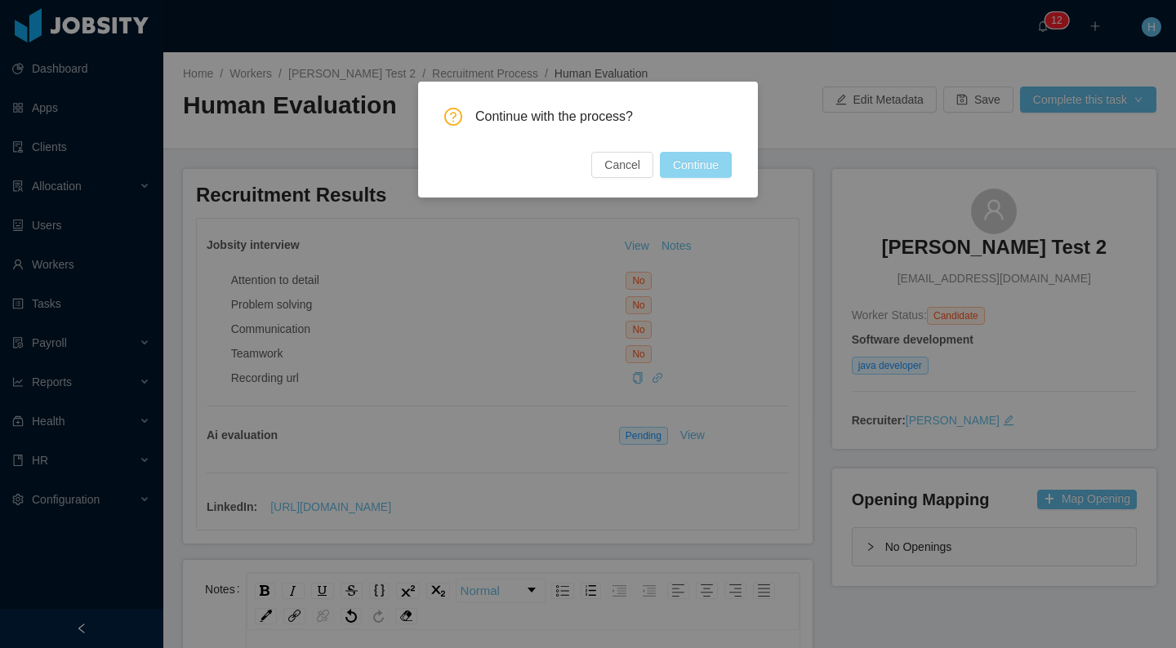
click at [701, 169] on button "Continue" at bounding box center [696, 165] width 72 height 26
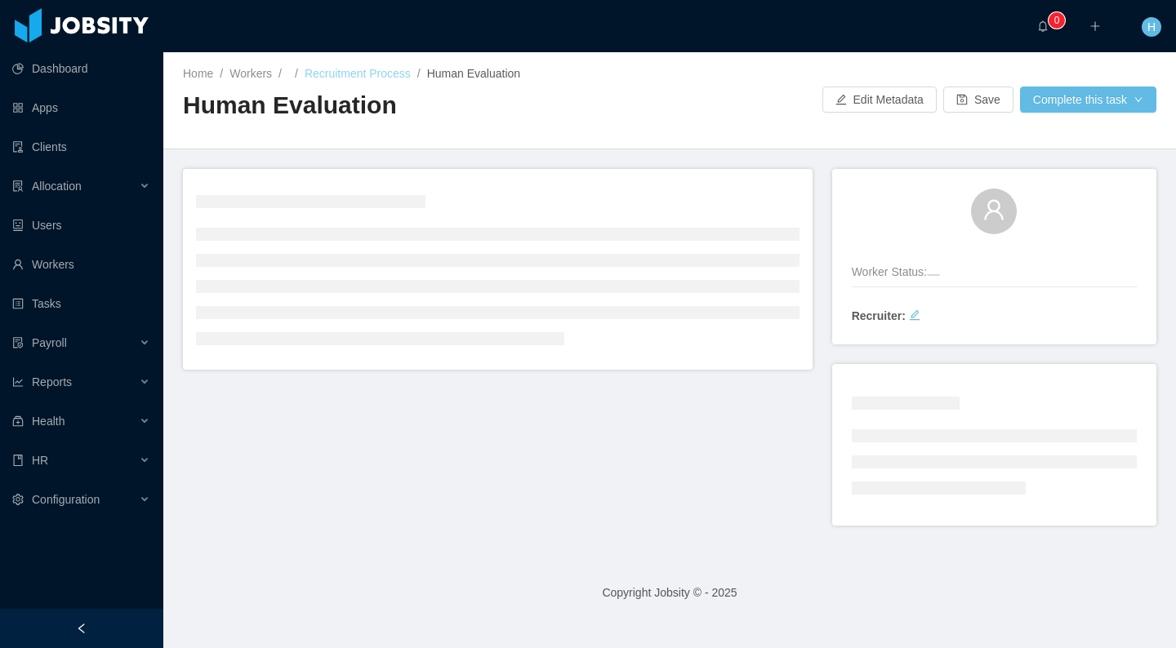
click at [322, 78] on link "Recruitment Process" at bounding box center [358, 73] width 106 height 13
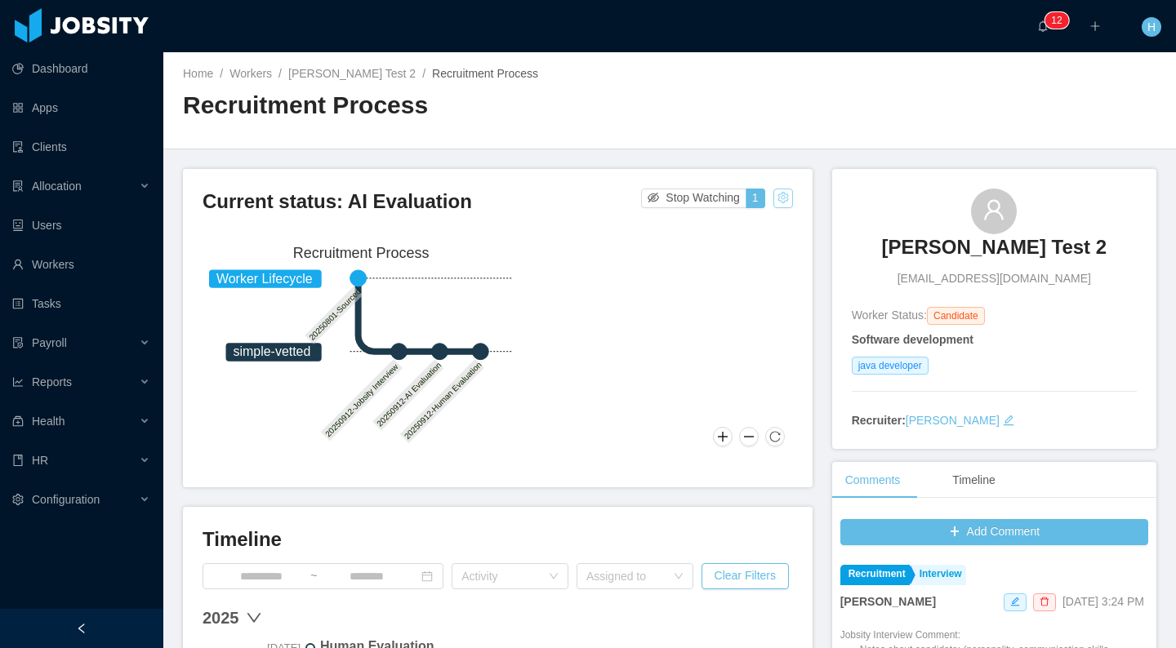
click at [773, 201] on button "button" at bounding box center [783, 199] width 20 height 20
click at [751, 226] on div "Reset process" at bounding box center [734, 224] width 93 height 26
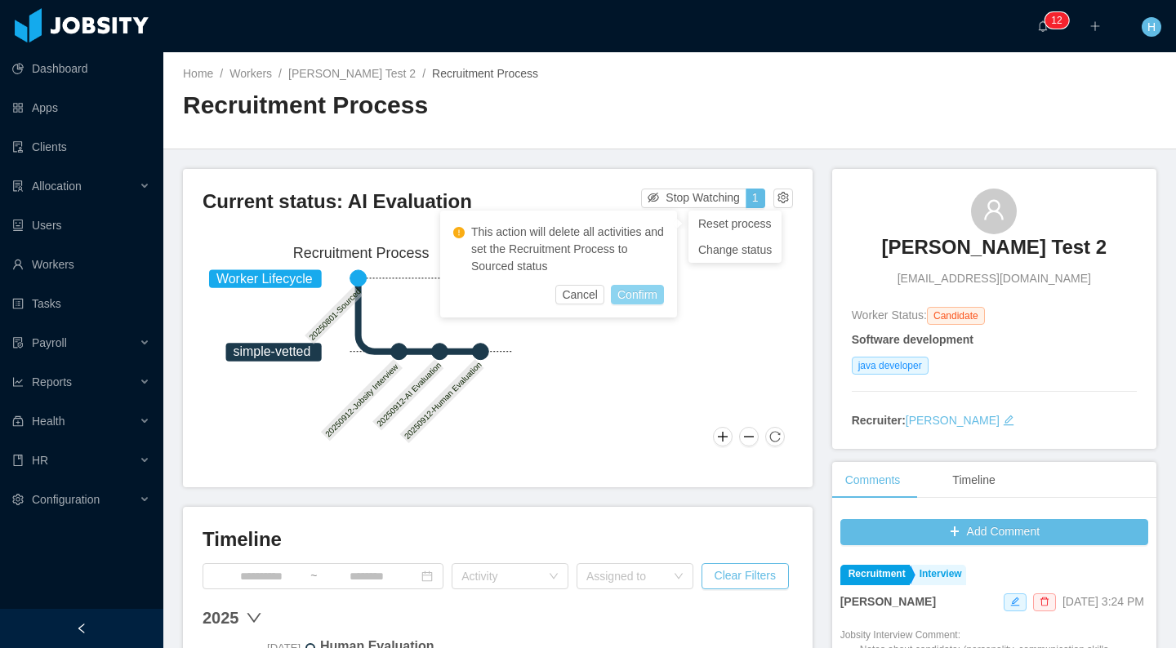
click at [663, 287] on button "Confirm" at bounding box center [637, 295] width 53 height 20
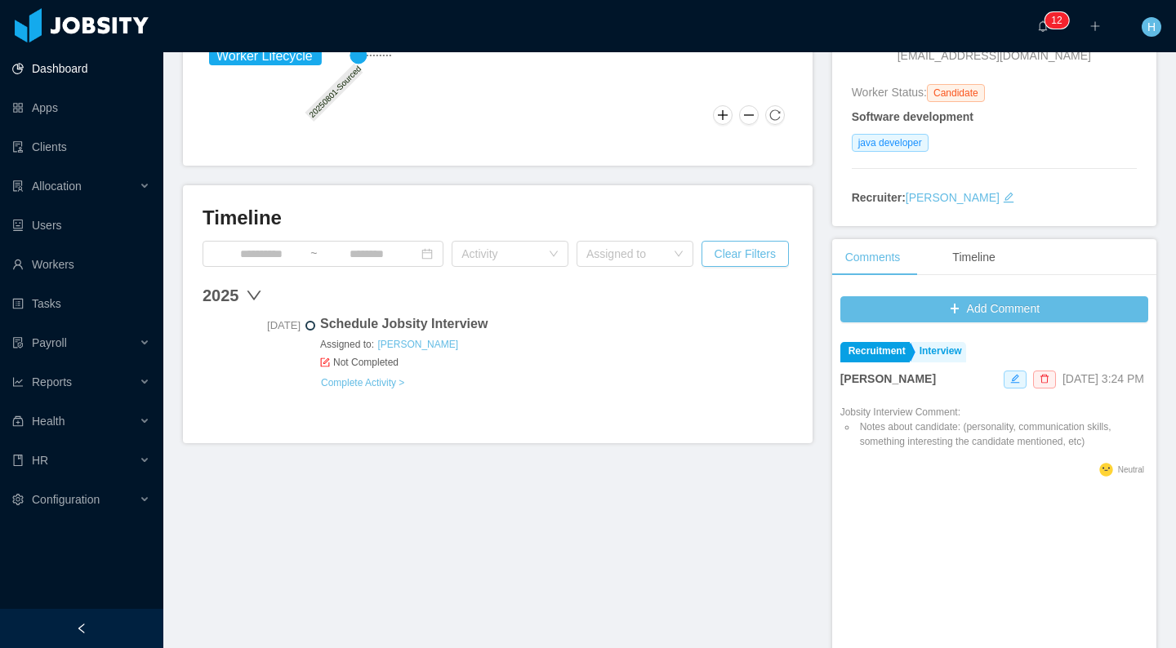
scroll to position [226, 0]
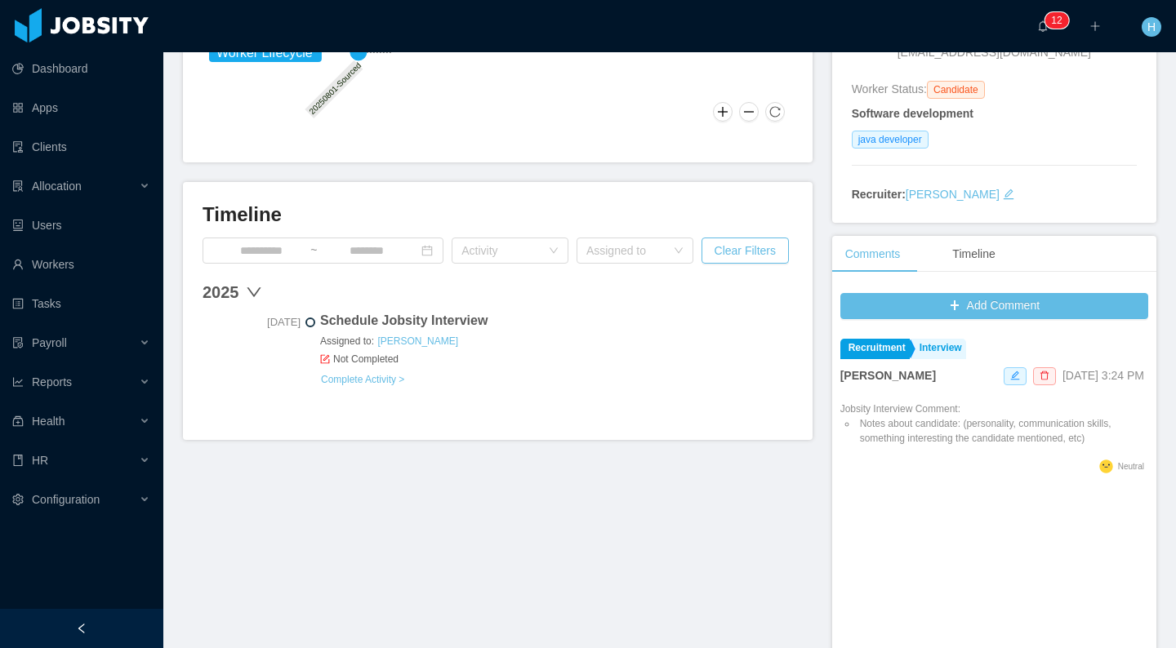
click at [365, 386] on div "Schedule Jobsity Interview Assigned to: Hamilton Garcia Not Completed Complete …" at bounding box center [556, 349] width 473 height 77
click at [377, 380] on link "Complete Activity >" at bounding box center [362, 379] width 85 height 13
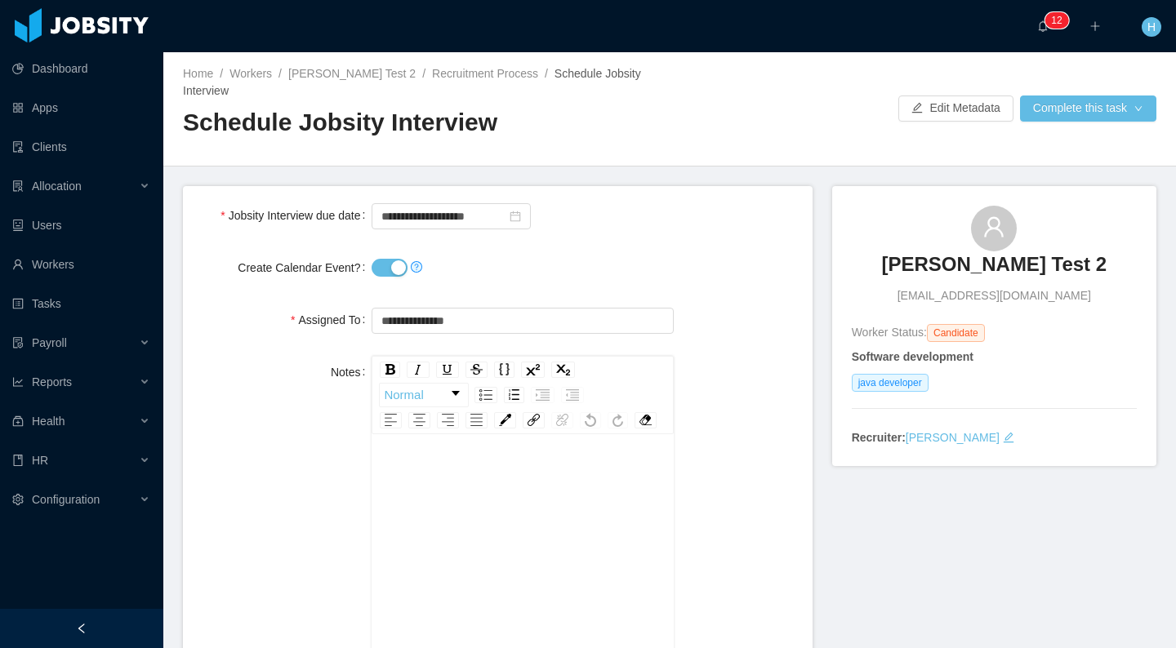
click at [367, 261] on label "Create Calendar Event?" at bounding box center [305, 267] width 134 height 13
click at [371, 259] on button "Create Calendar Event?" at bounding box center [389, 268] width 36 height 18
click at [396, 259] on button "Create Calendar Event?" at bounding box center [389, 268] width 36 height 18
click at [1119, 109] on button "Complete this task" at bounding box center [1088, 109] width 136 height 26
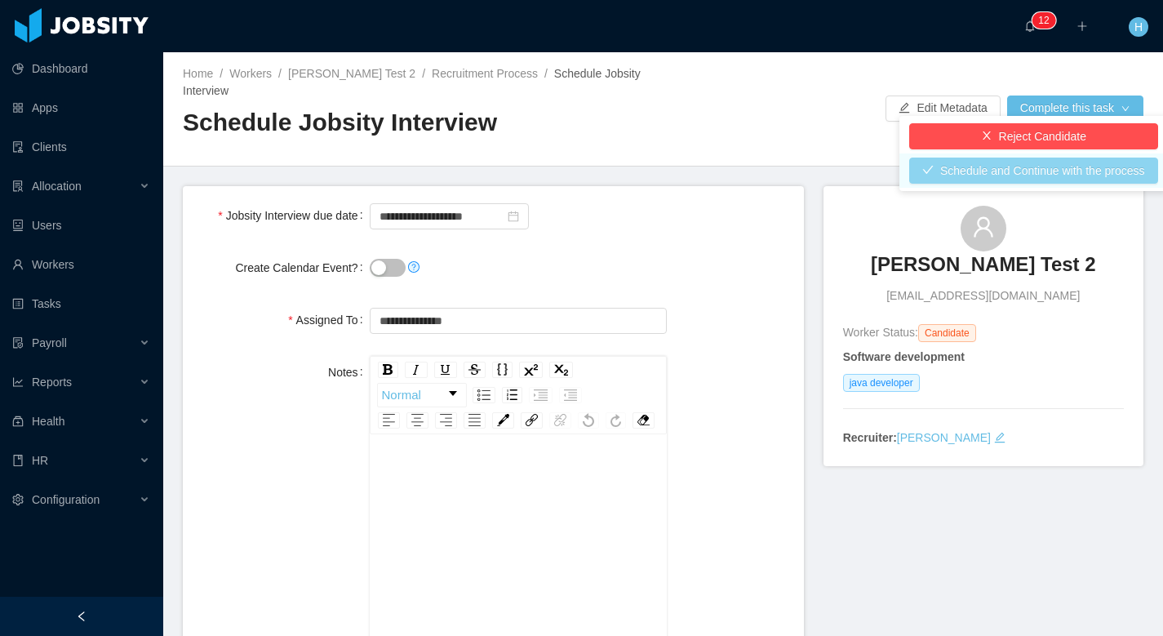
click at [1038, 171] on button "Schedule and Continue with the process" at bounding box center [1034, 171] width 249 height 26
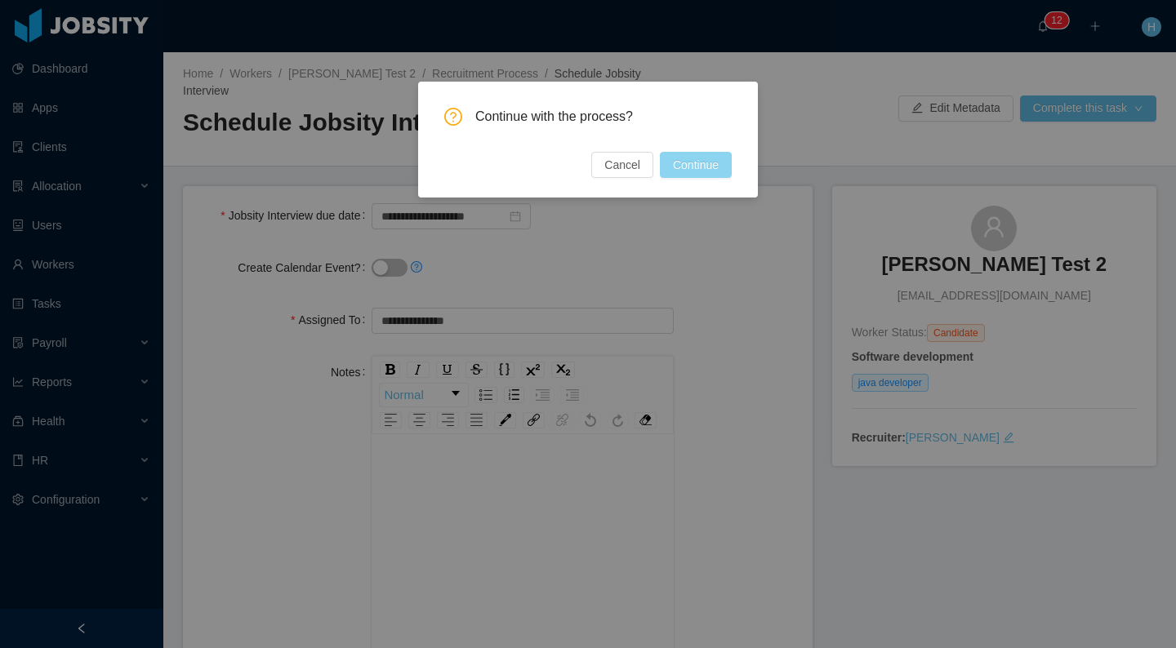
click at [709, 164] on button "Continue" at bounding box center [696, 165] width 72 height 26
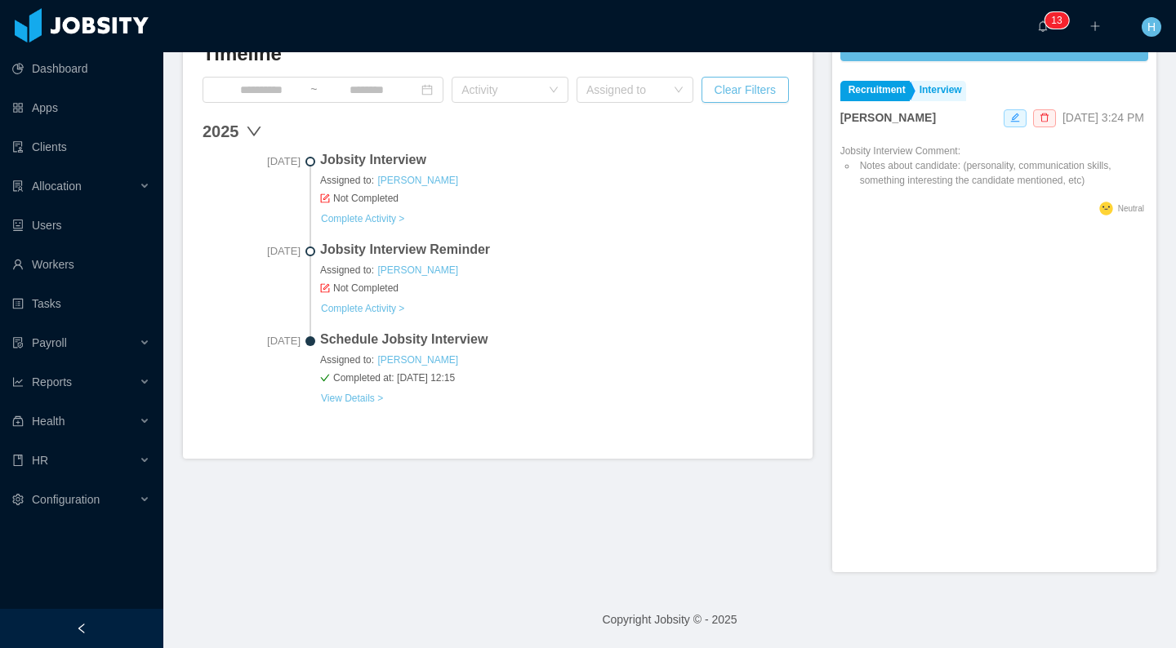
scroll to position [478, 0]
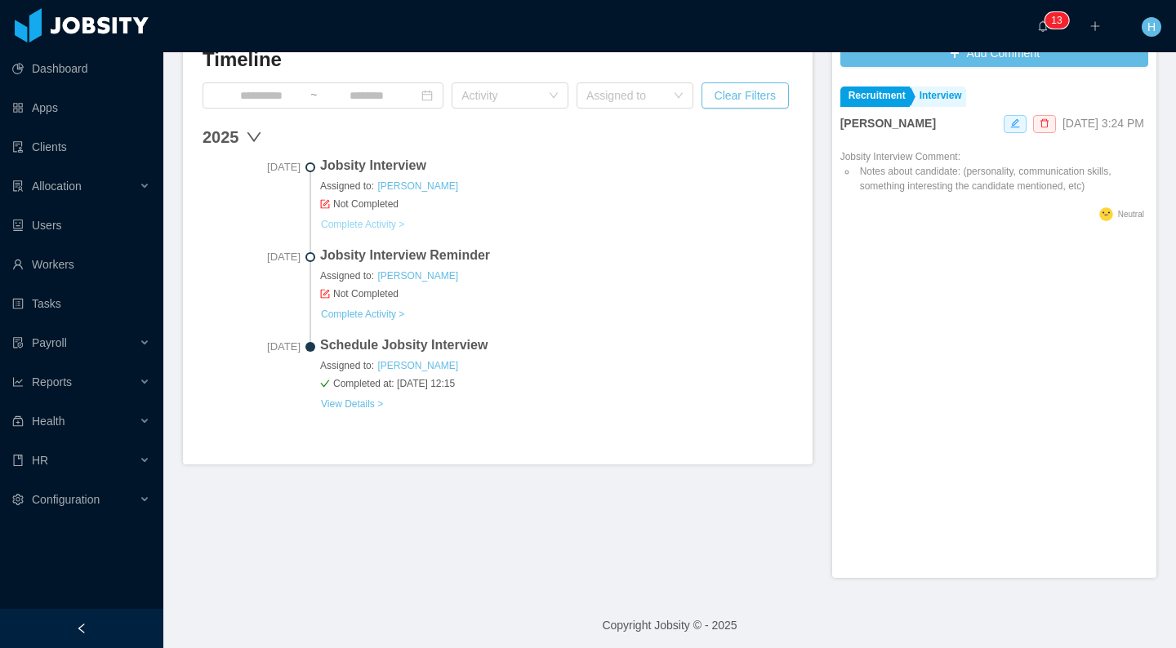
click at [383, 225] on link "Complete Activity >" at bounding box center [362, 224] width 85 height 13
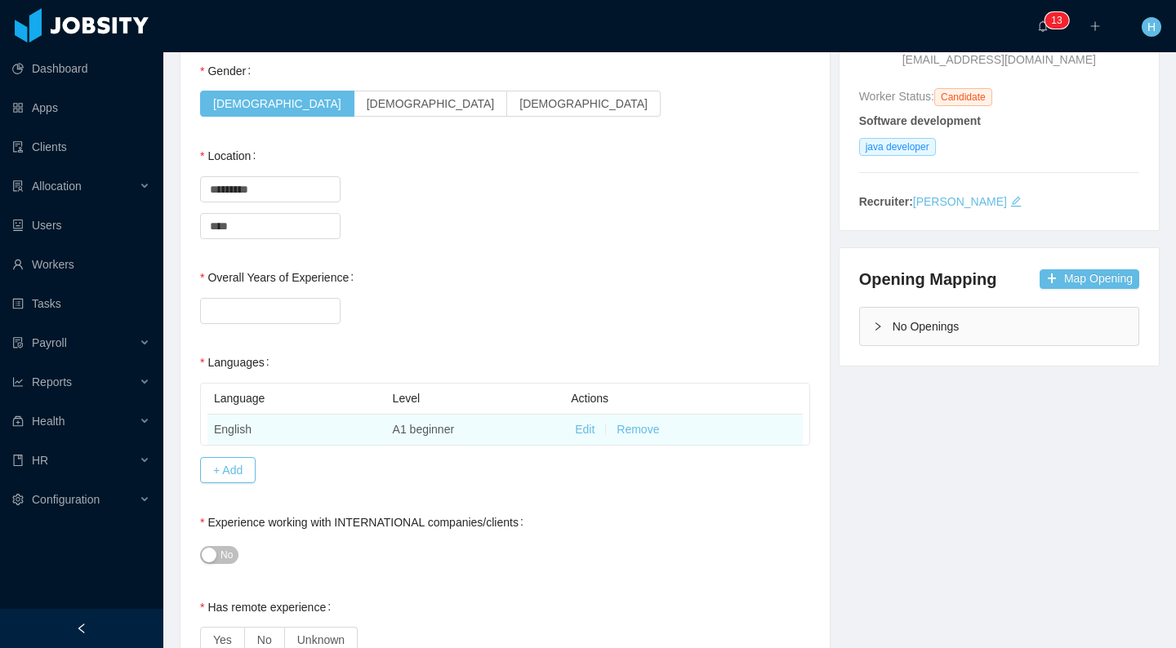
scroll to position [275, 0]
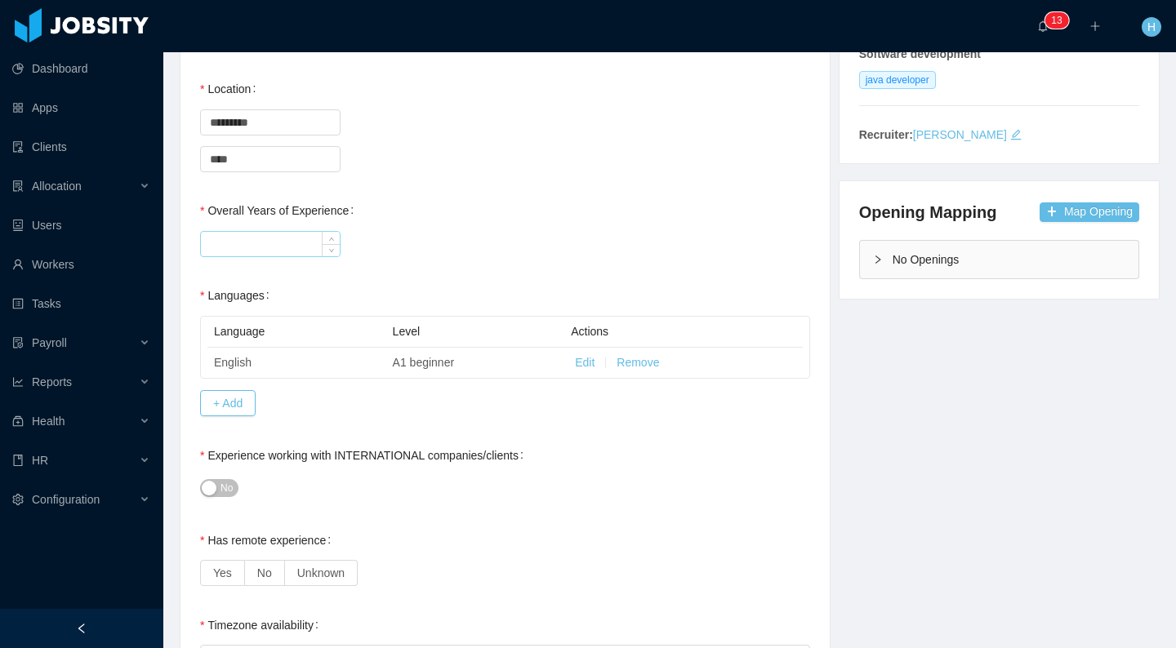
click at [238, 243] on input "Overall Years of Experience" at bounding box center [270, 244] width 139 height 24
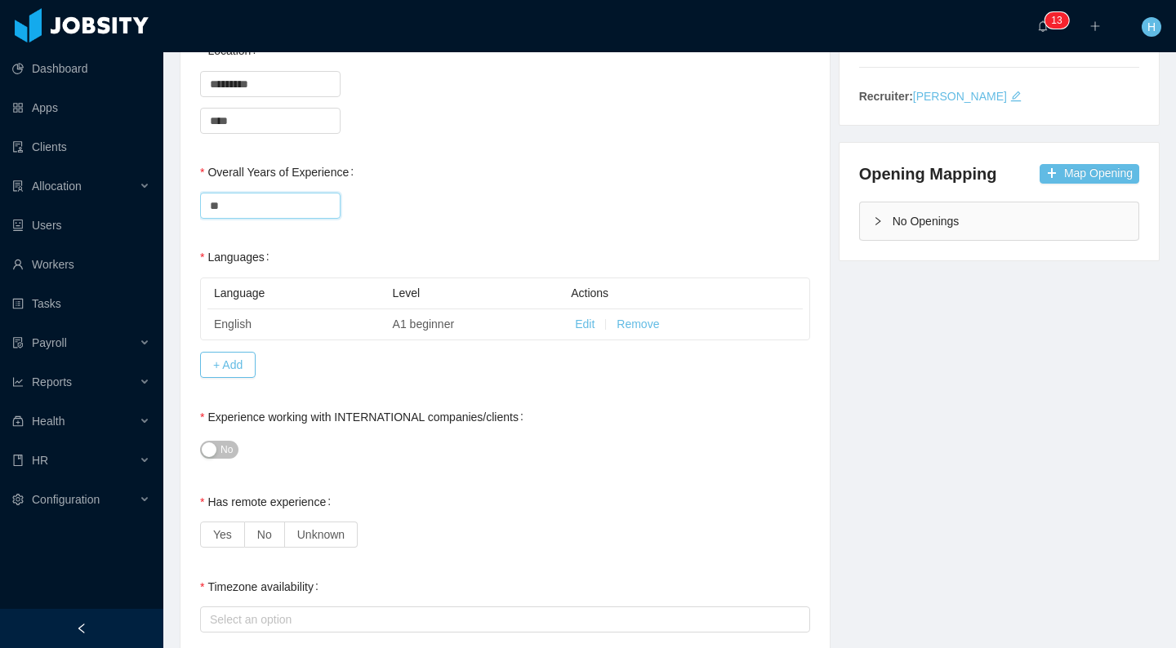
scroll to position [321, 0]
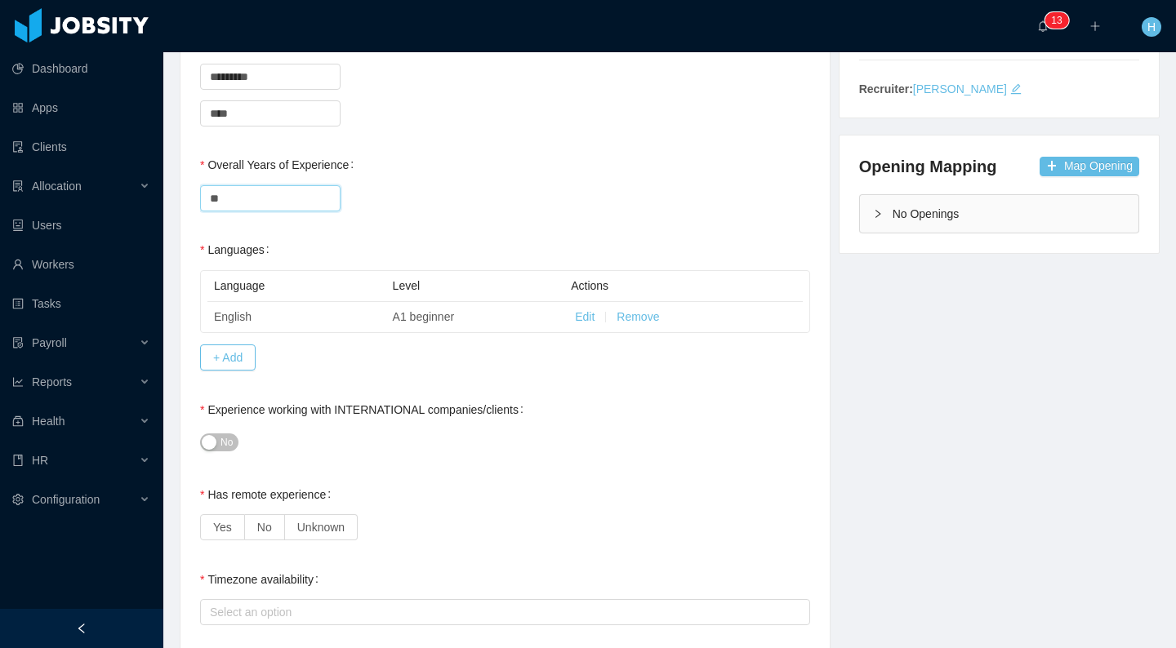
type input "**"
click at [226, 448] on span "No" at bounding box center [226, 442] width 12 height 16
click at [247, 525] on label "No" at bounding box center [265, 527] width 40 height 26
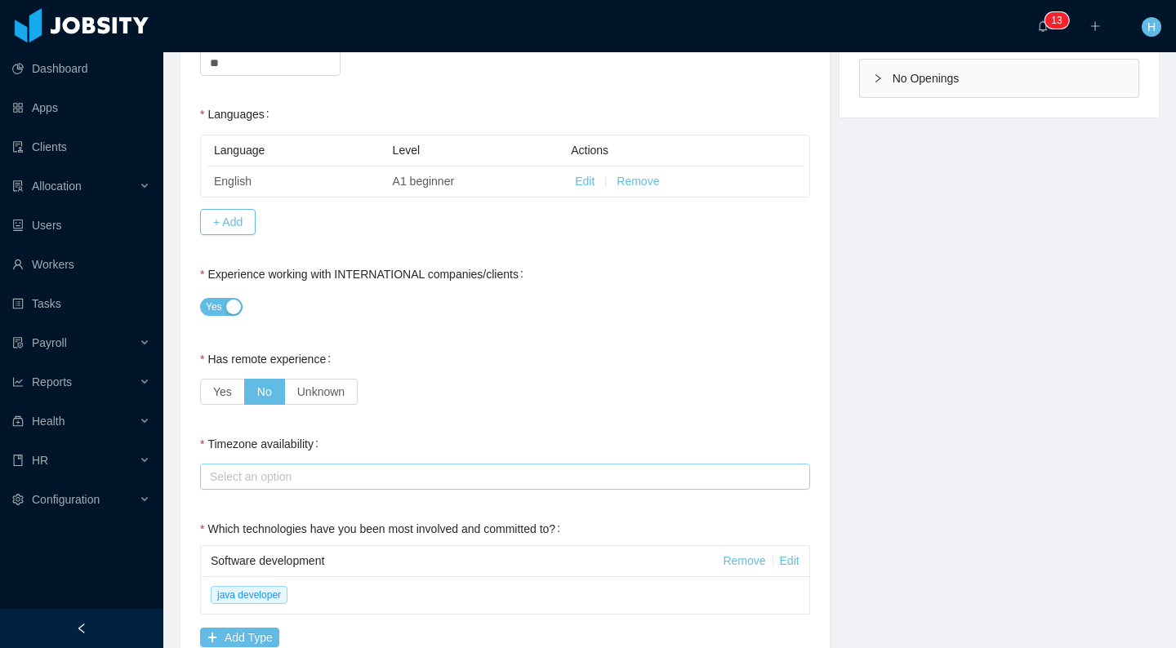
click at [251, 486] on div "Select an option" at bounding box center [502, 477] width 595 height 24
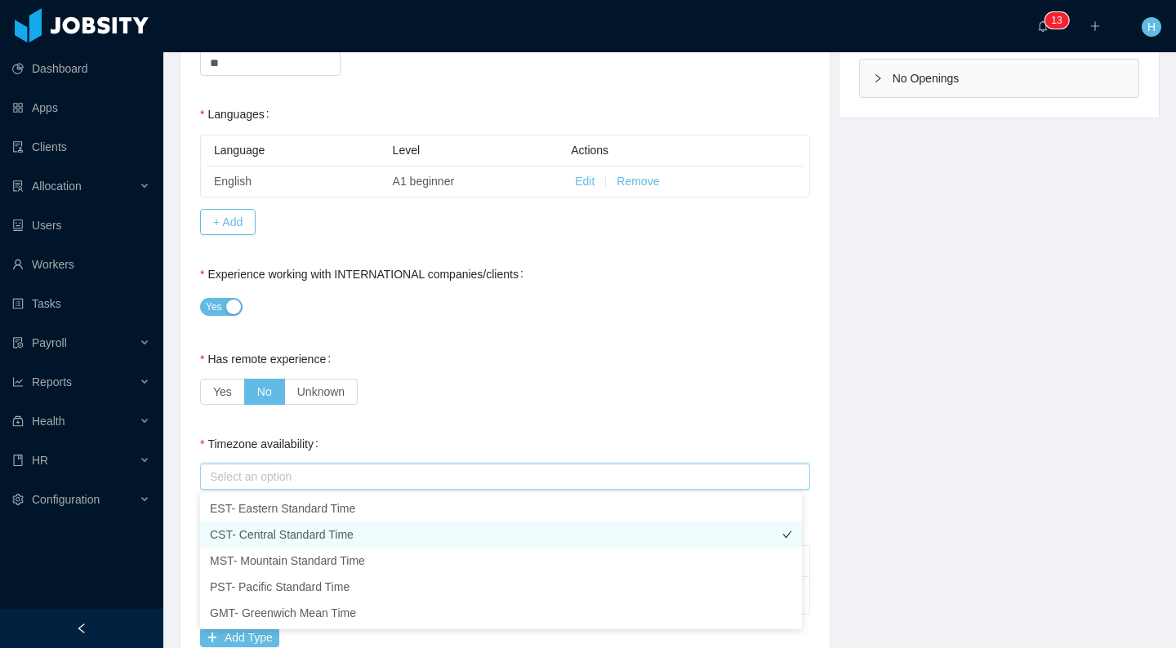
click at [269, 541] on li "CST- Central Standard Time" at bounding box center [501, 535] width 602 height 26
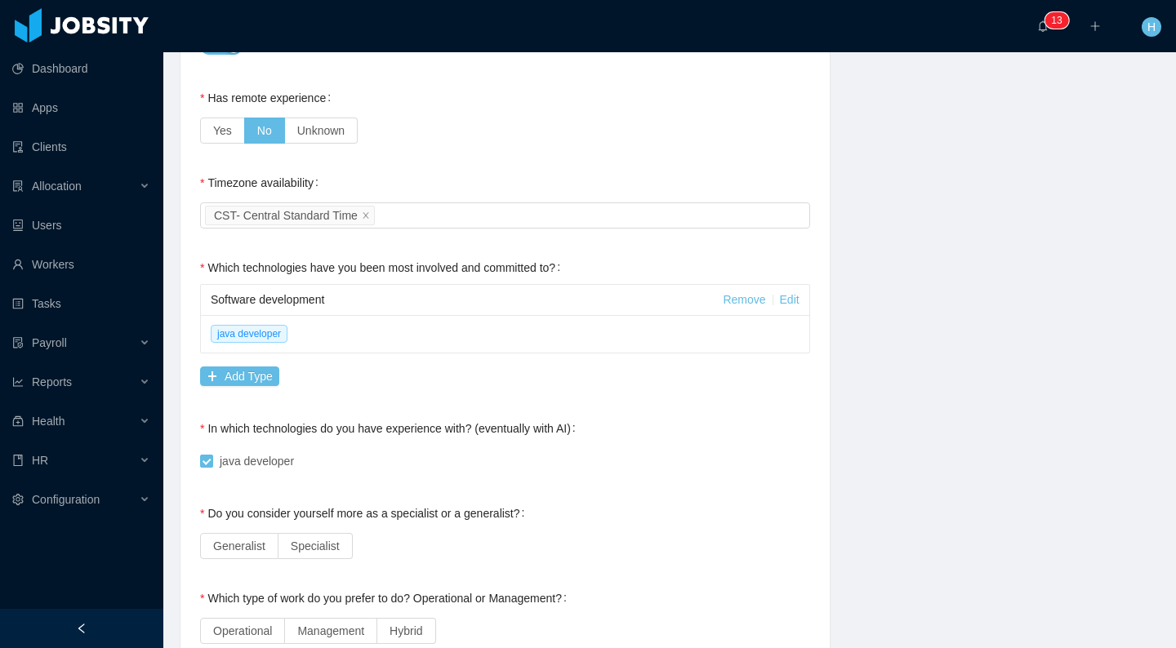
scroll to position [724, 0]
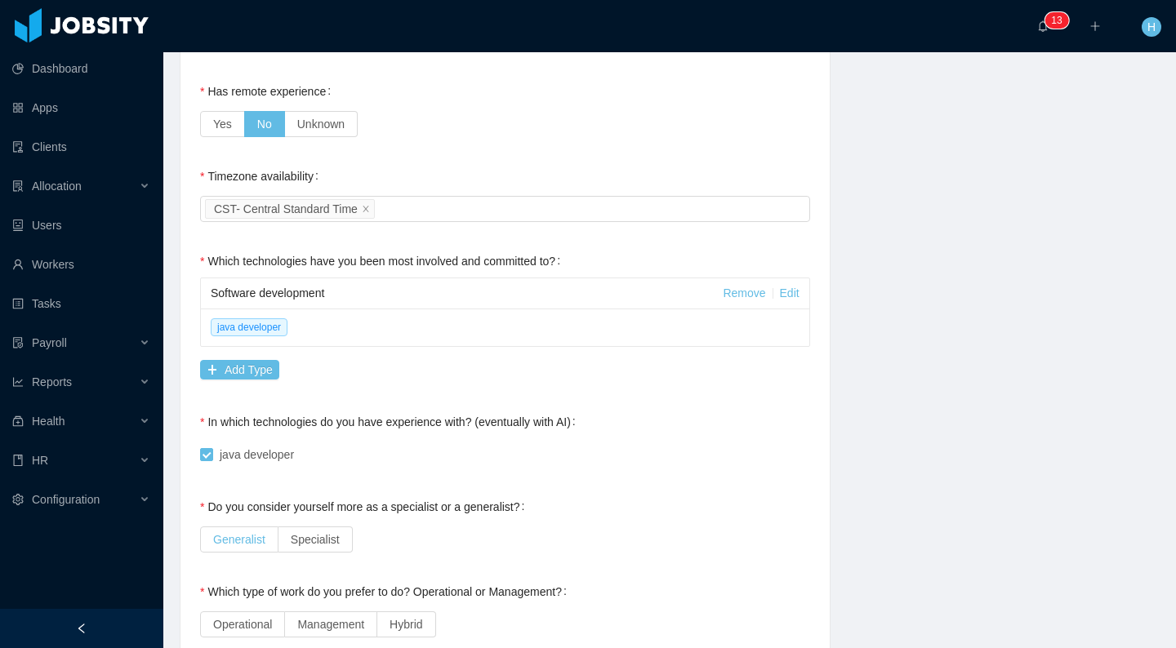
click at [249, 538] on span "Generalist" at bounding box center [239, 539] width 52 height 13
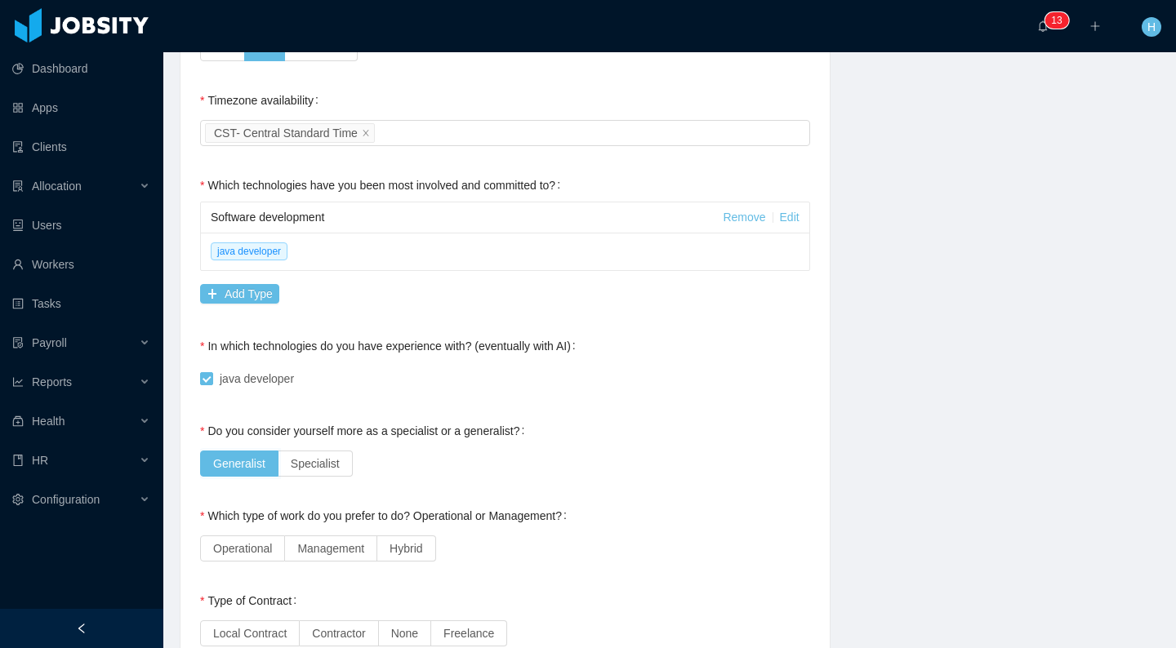
scroll to position [829, 0]
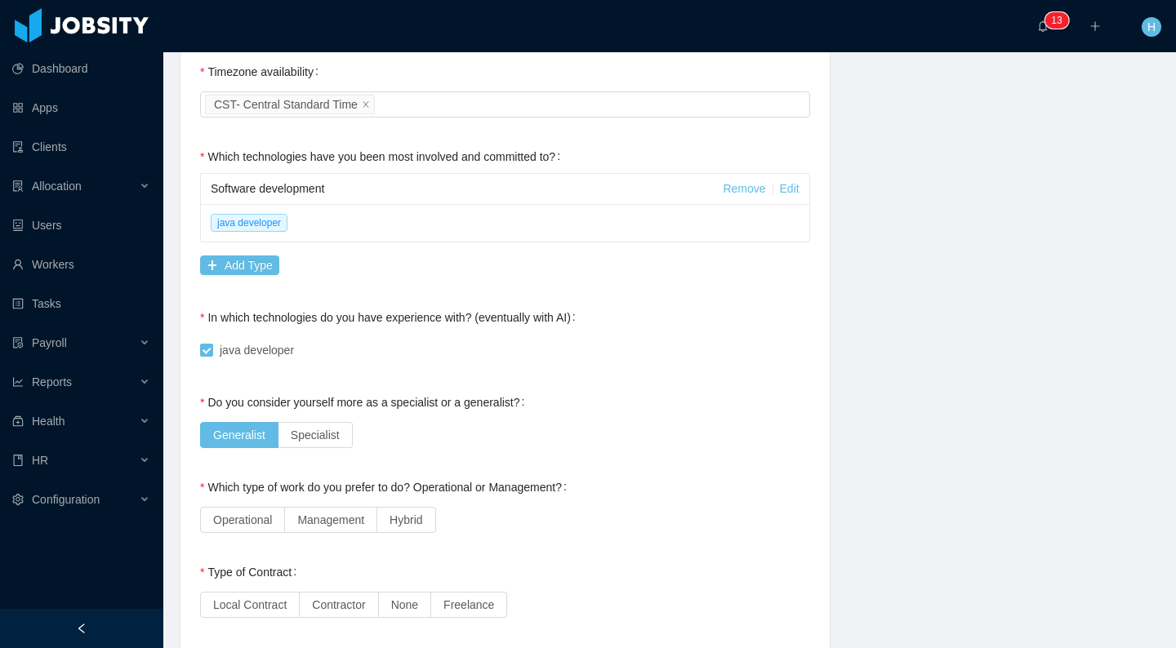
click at [267, 526] on span "Operational" at bounding box center [242, 520] width 59 height 13
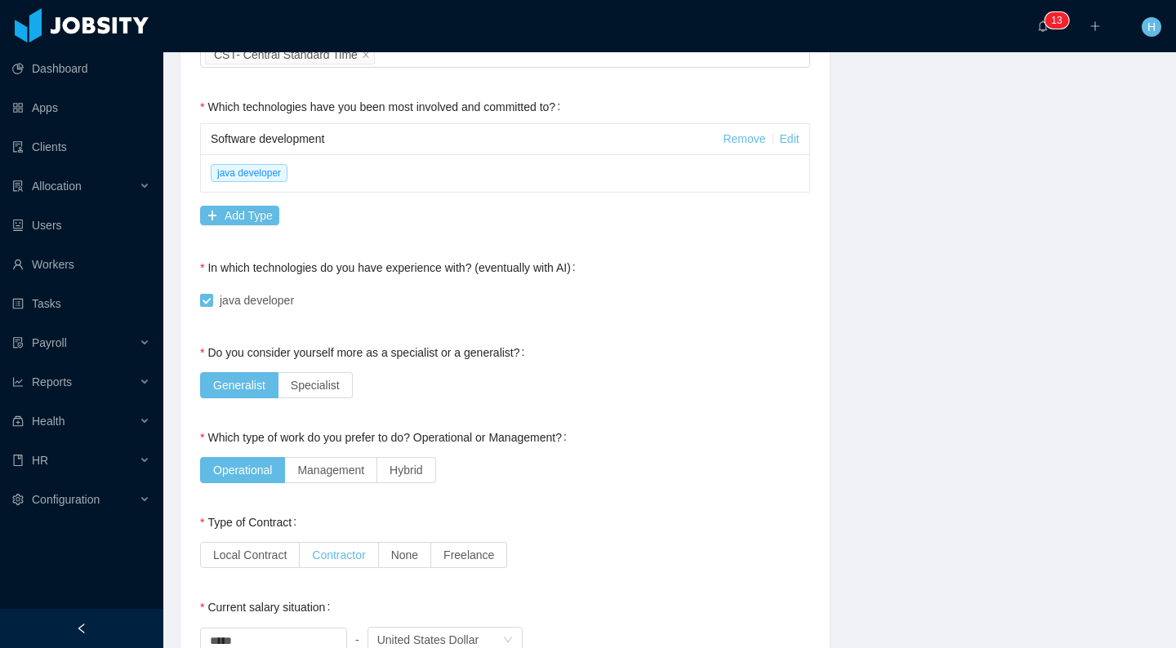
click at [336, 556] on span "Contractor" at bounding box center [338, 555] width 53 height 13
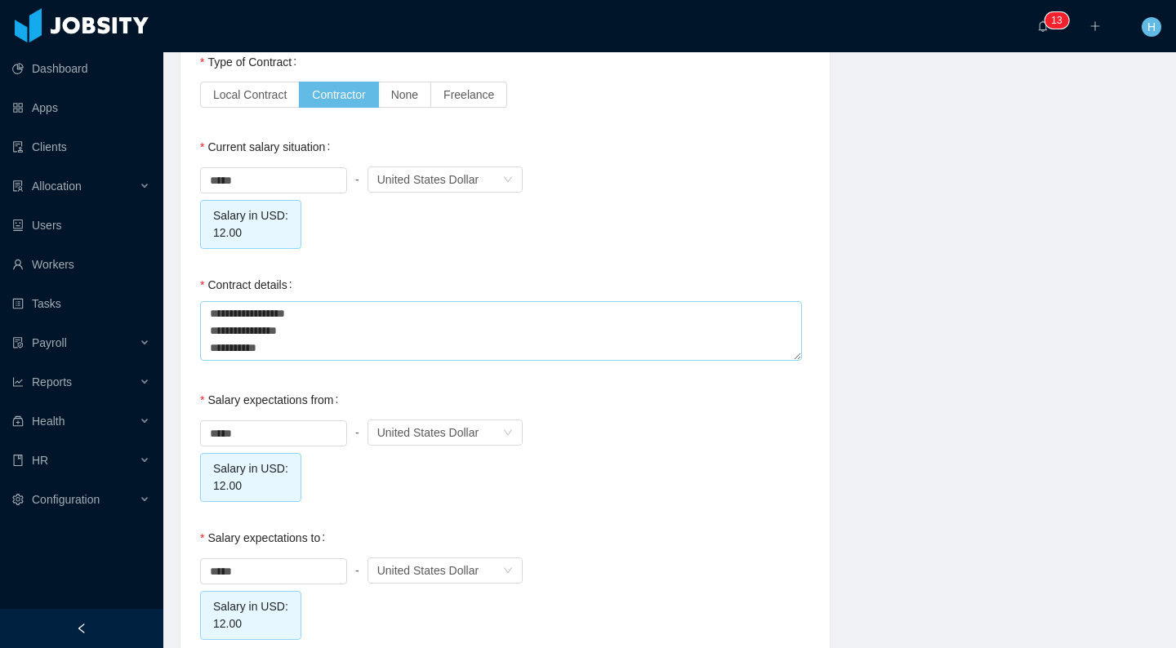
scroll to position [1542, 0]
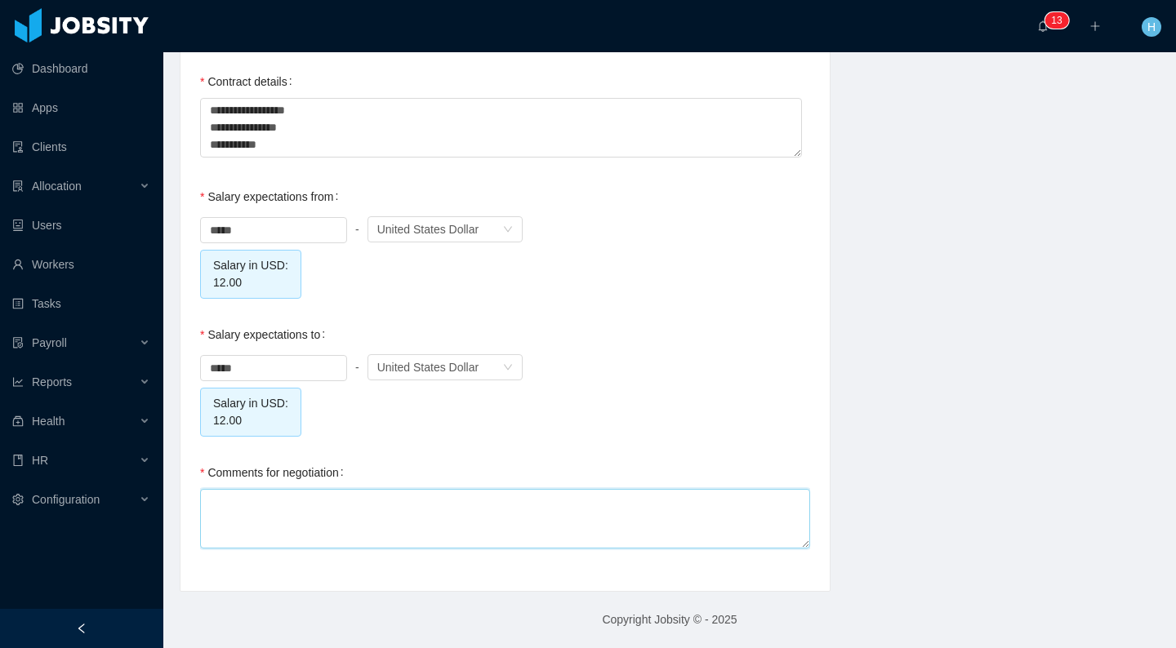
click at [309, 512] on textarea "Comments for negotiation" at bounding box center [505, 519] width 610 height 60
type textarea "*"
type textarea "***"
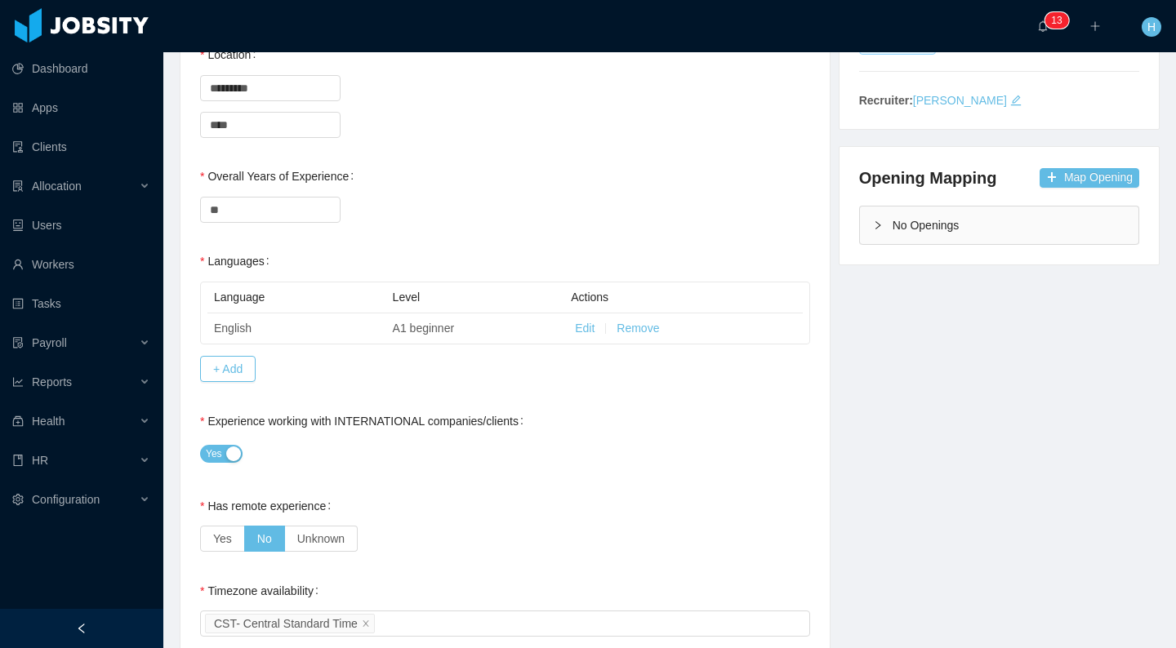
scroll to position [0, 0]
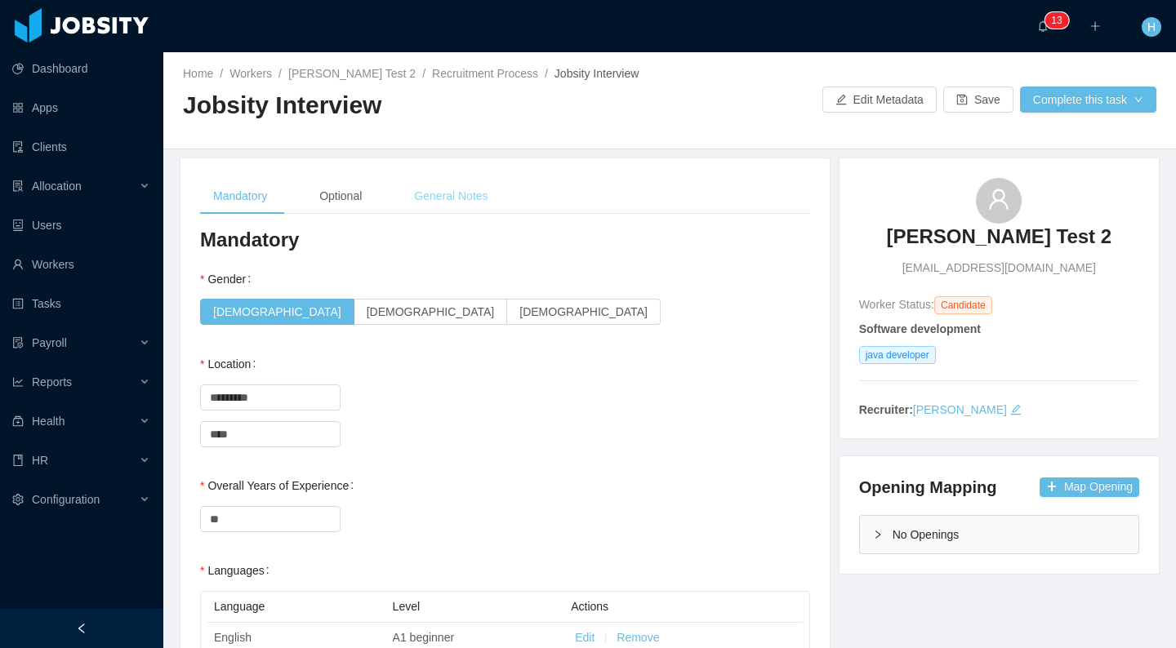
type textarea "***"
click at [488, 190] on div "General Notes" at bounding box center [451, 196] width 100 height 37
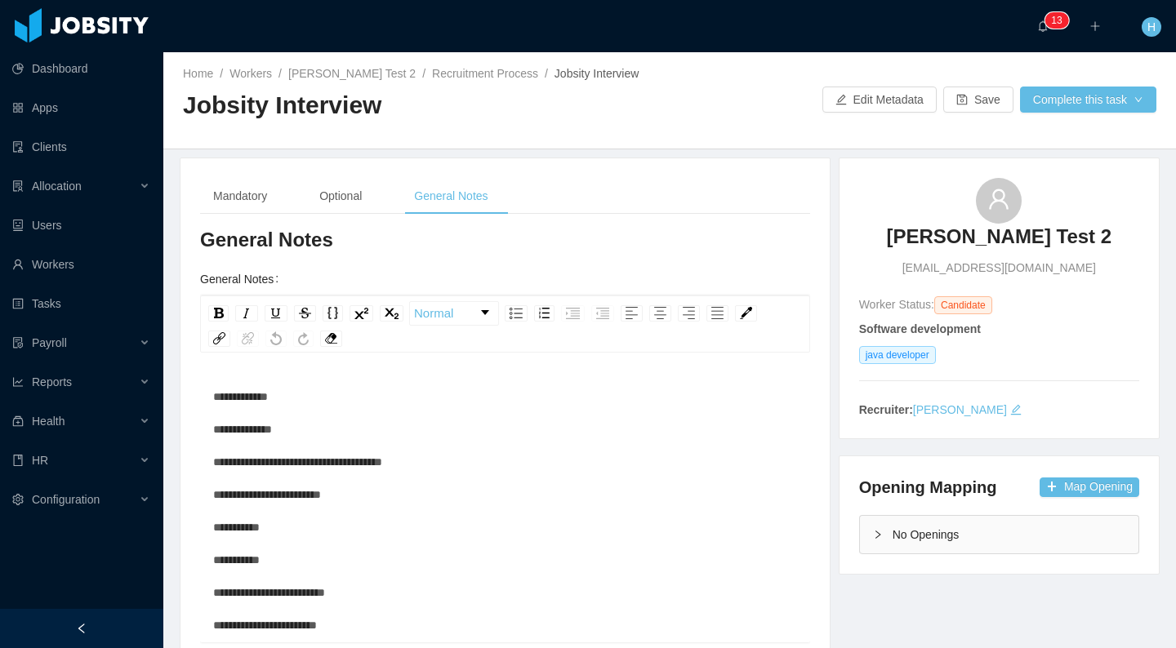
scroll to position [291, 0]
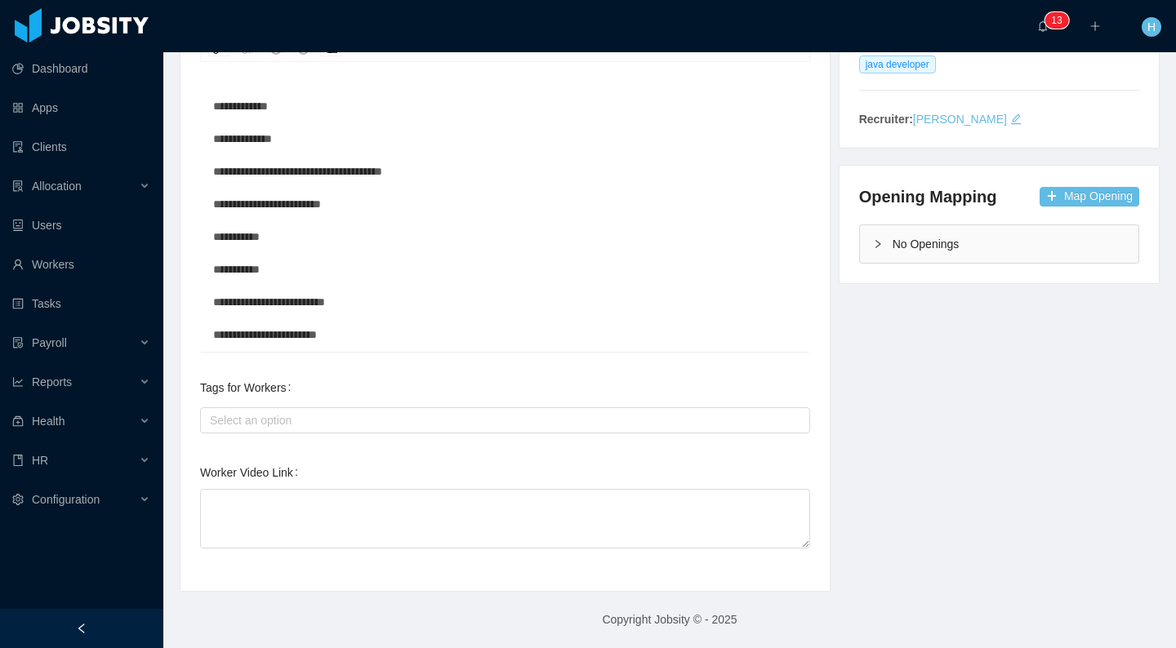
click at [332, 487] on div "Worker Video Link" at bounding box center [505, 504] width 610 height 96
click at [324, 501] on textarea "Worker Video Link" at bounding box center [505, 519] width 610 height 60
type textarea "*"
type textarea "**"
type textarea "***"
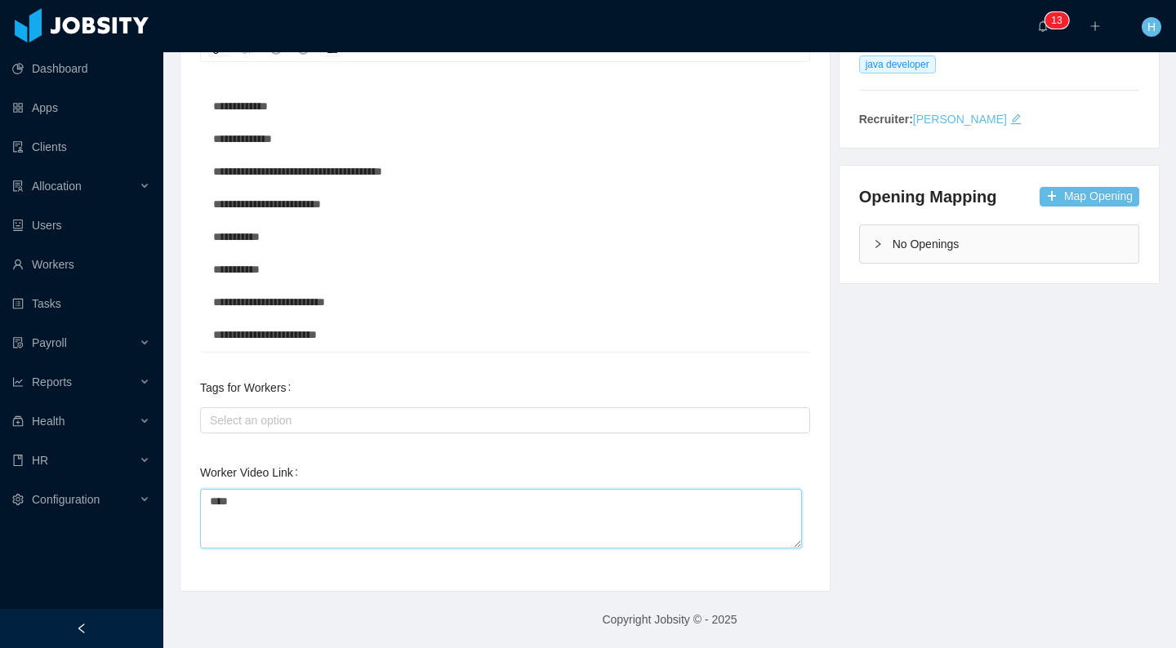
type textarea "****"
type textarea "*****"
type textarea "******"
type textarea "*******"
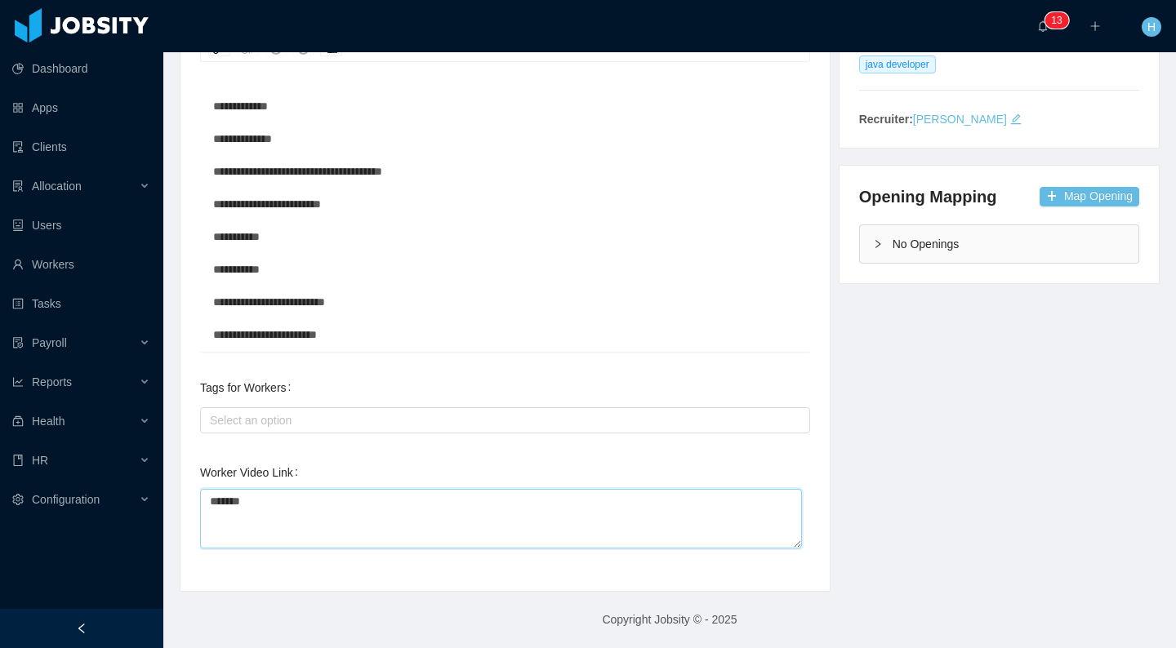
type textarea "********"
type textarea "*********"
type textarea "**********"
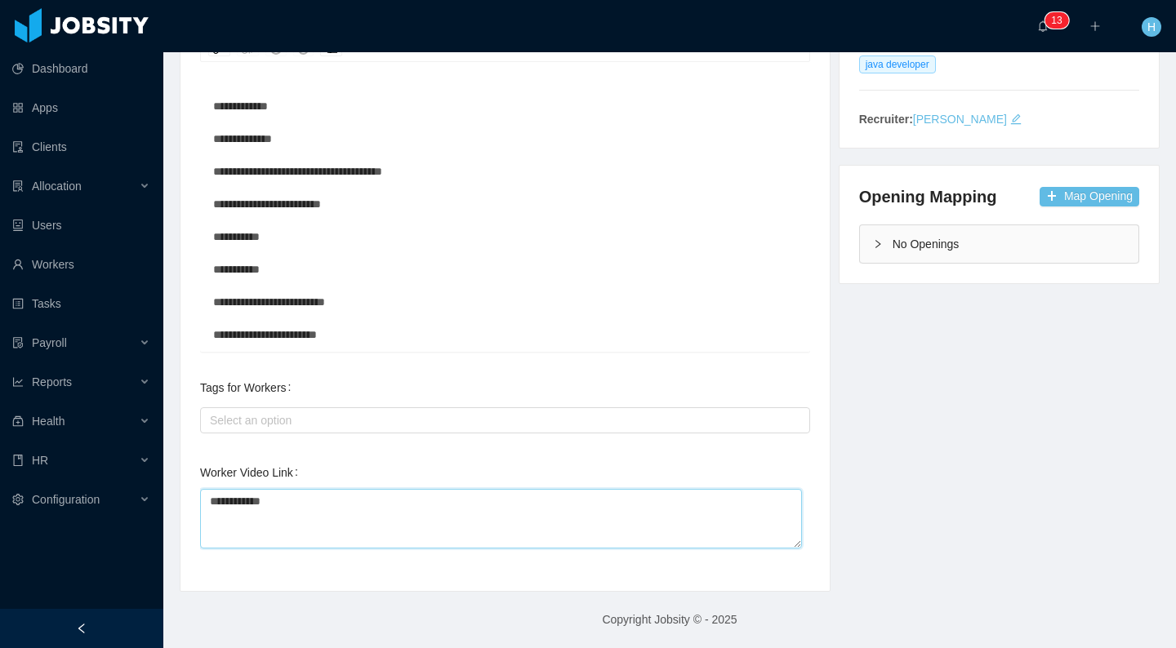
type textarea "**********"
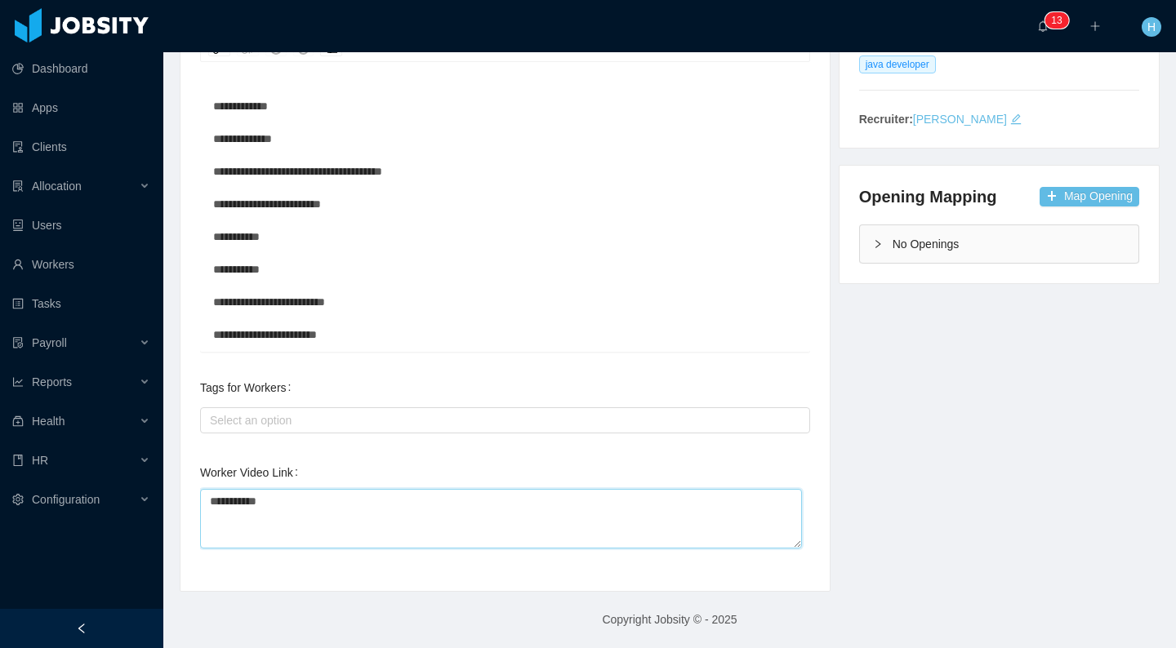
type textarea "**********"
type textarea "*********"
type textarea "**********"
type textarea "*********"
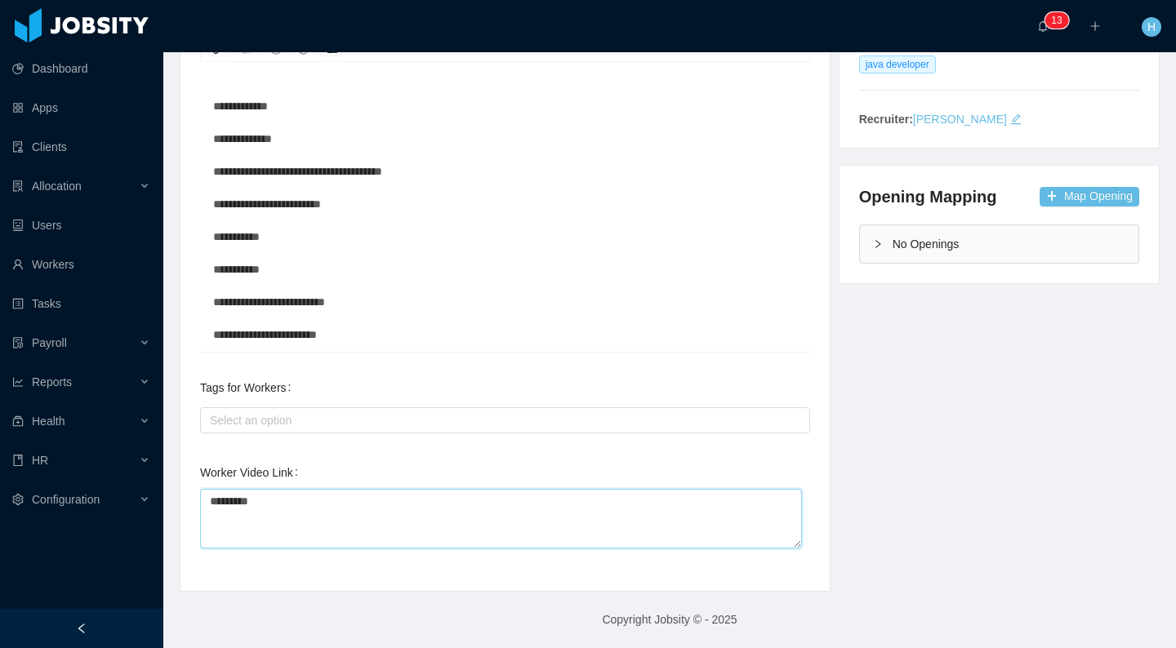
type textarea "********"
type textarea "*********"
type textarea "**********"
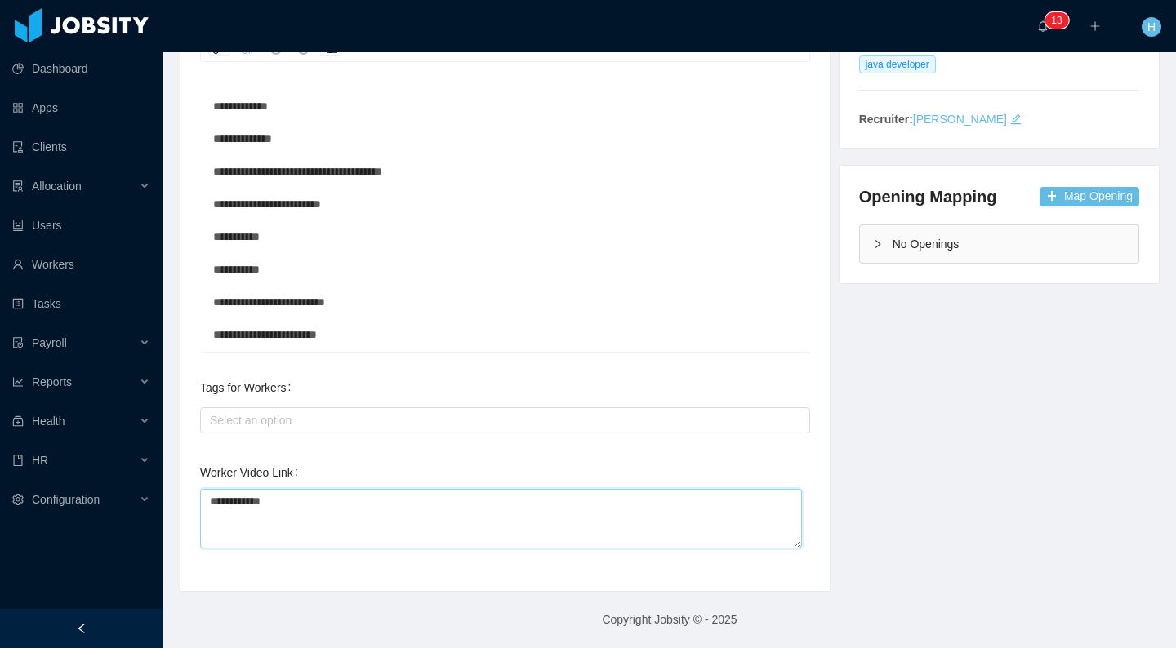
type textarea "**********"
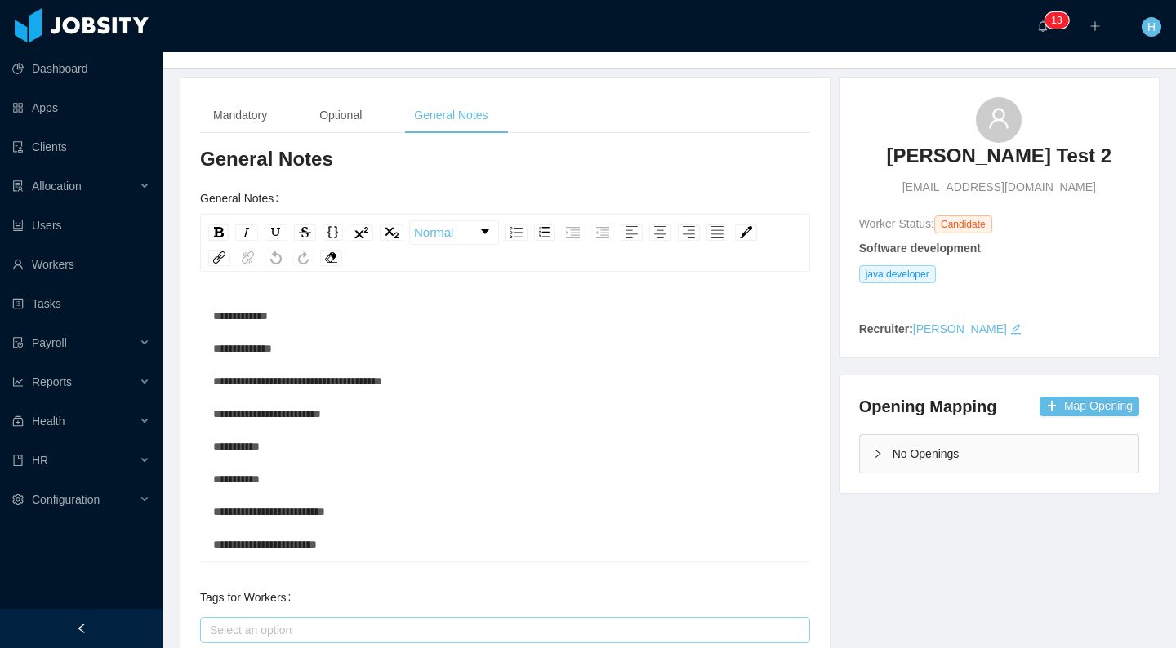
scroll to position [0, 0]
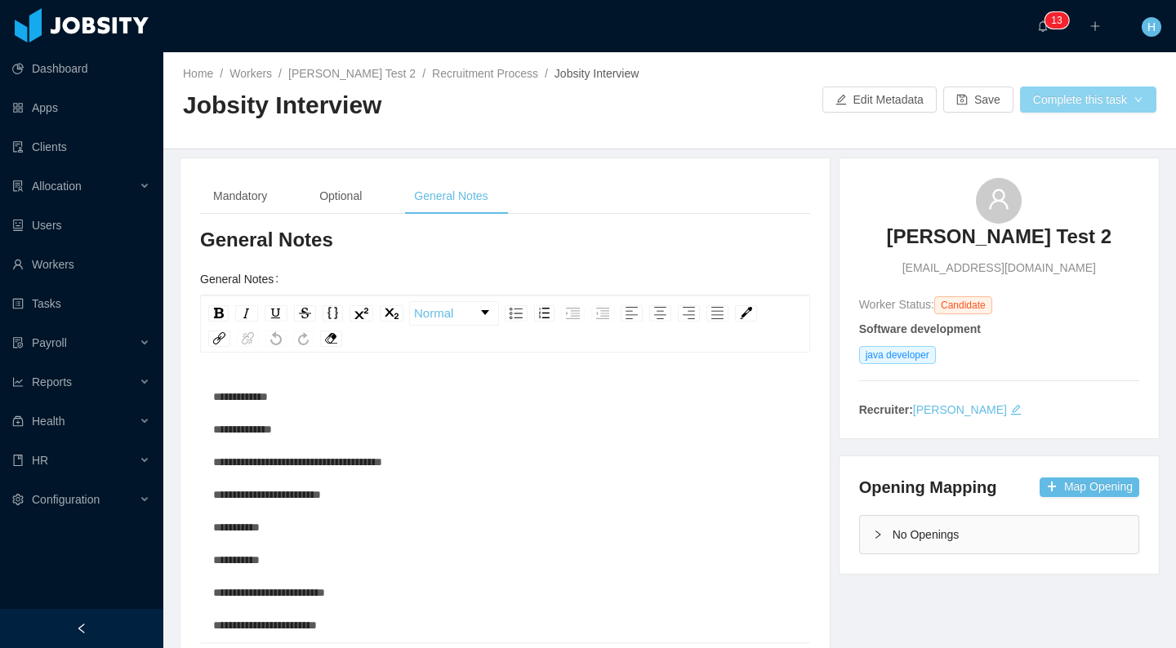
type textarea "**********"
click at [1031, 95] on button "Complete this task" at bounding box center [1088, 100] width 136 height 26
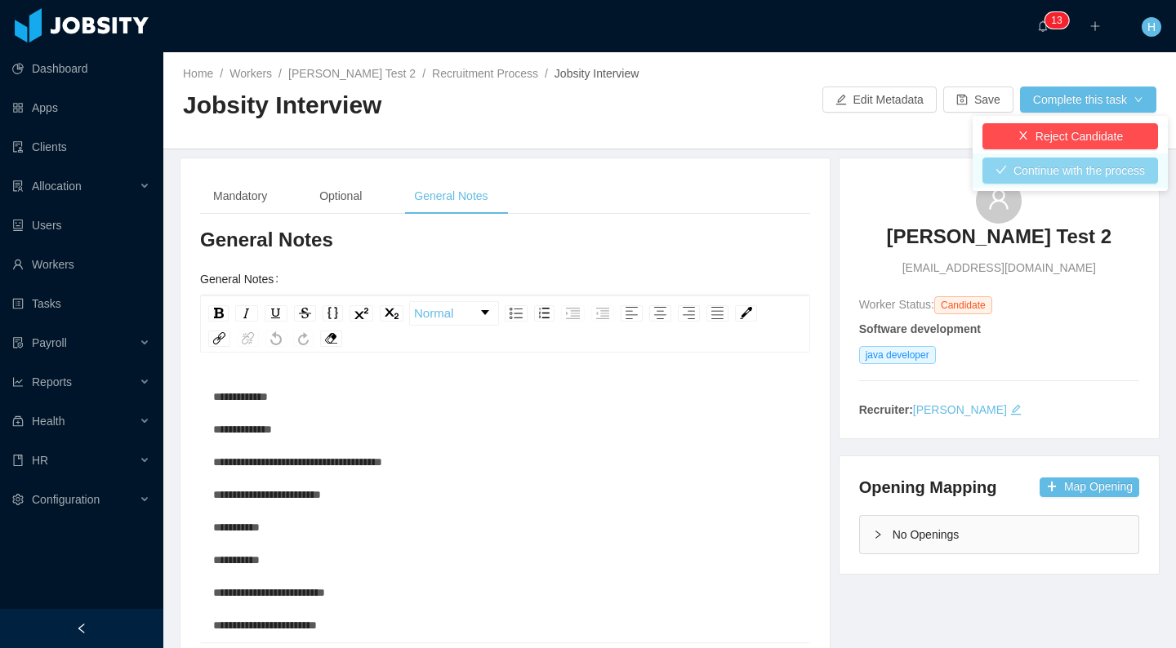
click at [1045, 177] on button "Continue with the process" at bounding box center [1070, 171] width 176 height 26
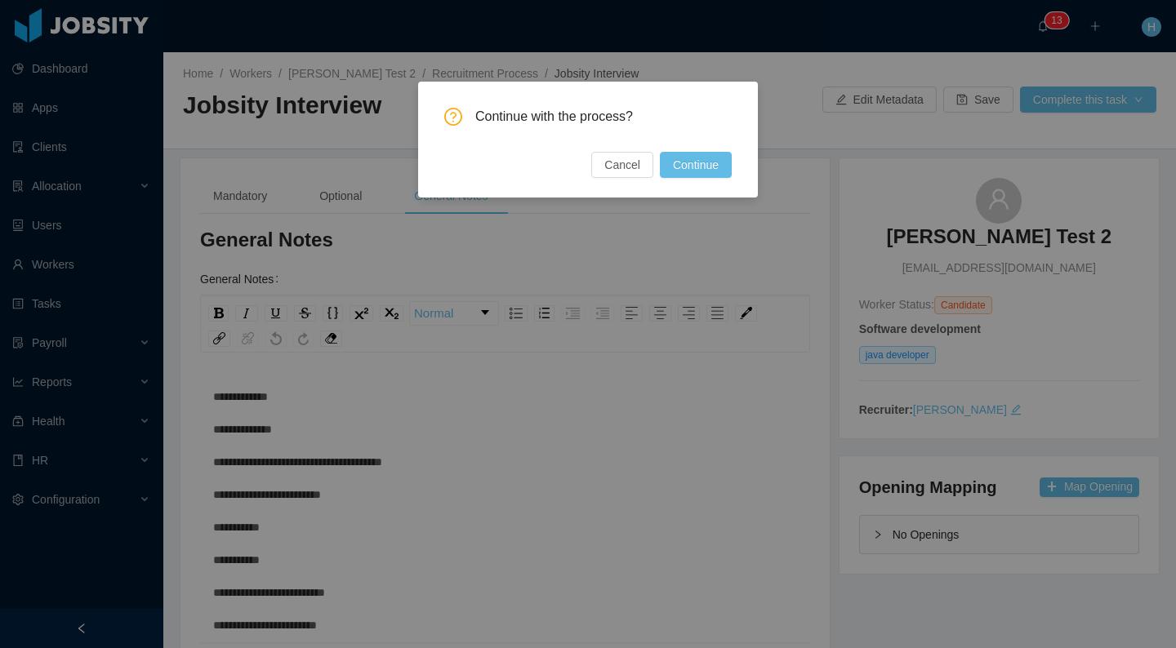
click at [689, 158] on button "Continue" at bounding box center [696, 165] width 72 height 26
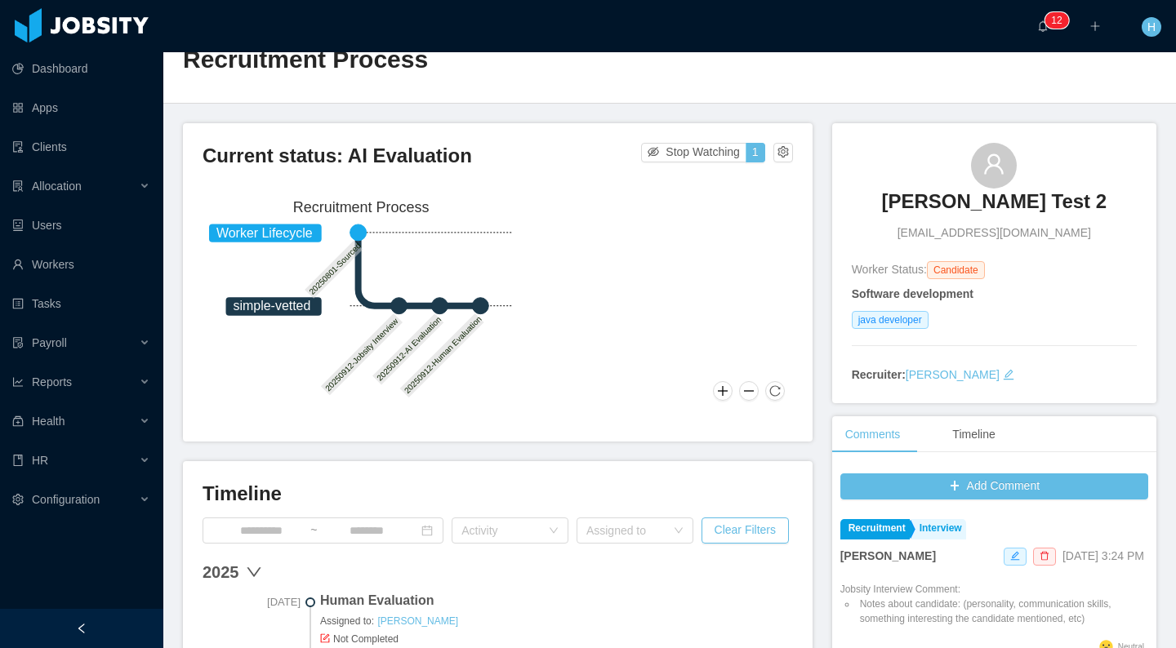
scroll to position [312, 0]
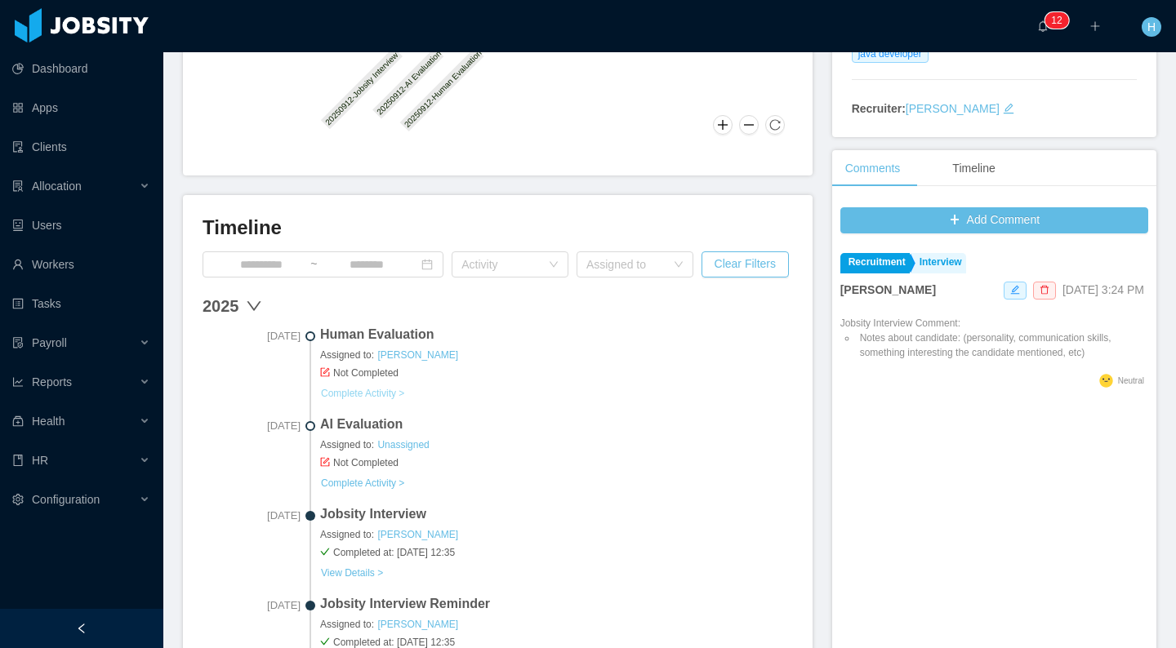
click at [349, 389] on link "Complete Activity >" at bounding box center [362, 393] width 85 height 13
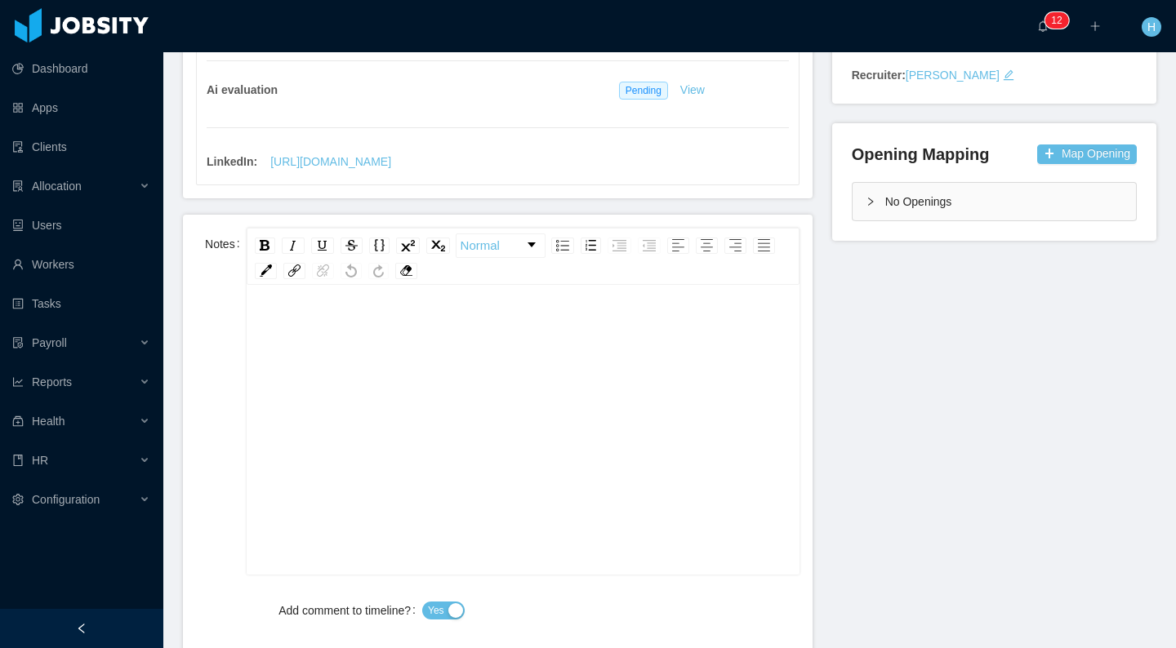
scroll to position [351, 0]
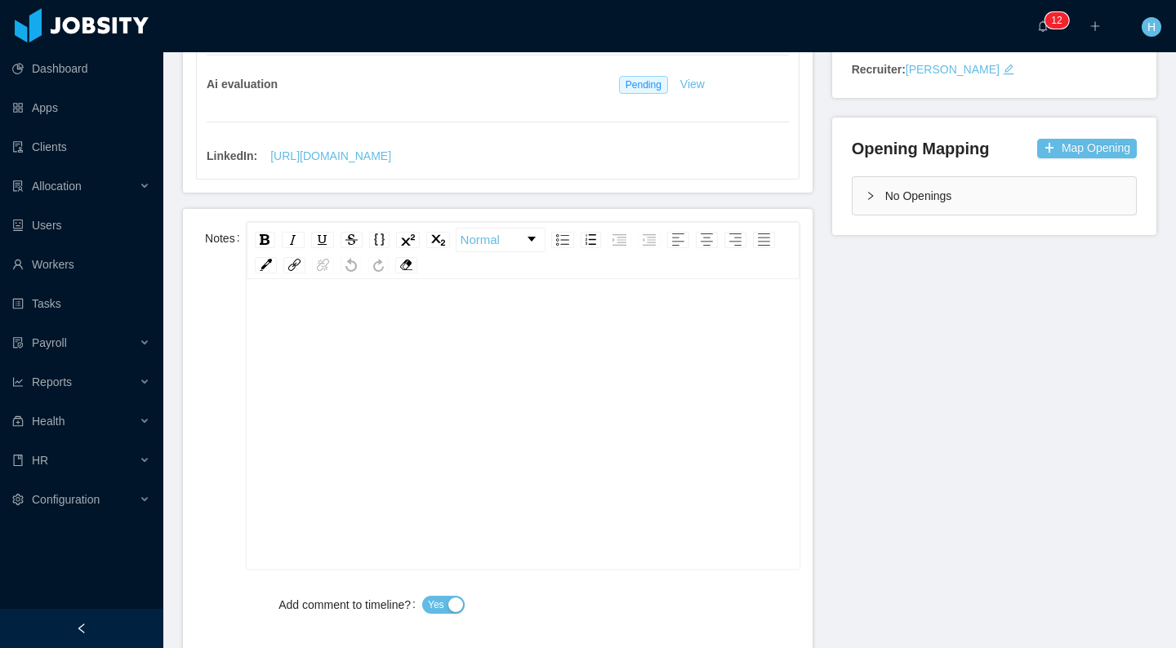
click at [518, 443] on div "rdw-editor" at bounding box center [523, 450] width 527 height 286
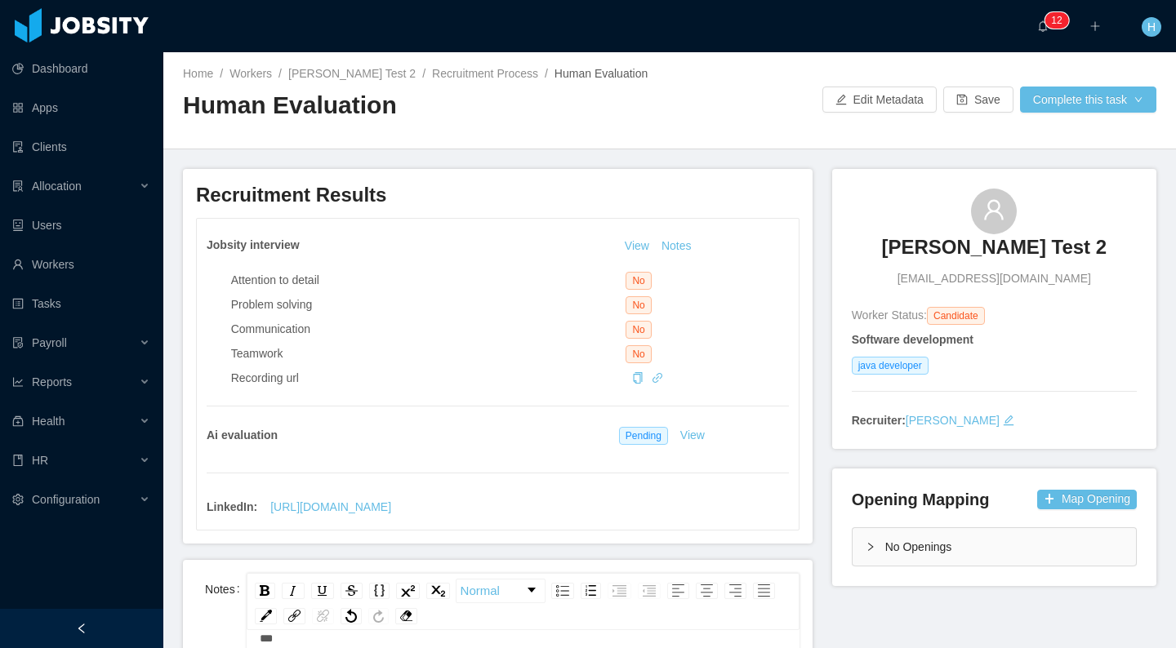
scroll to position [4, 0]
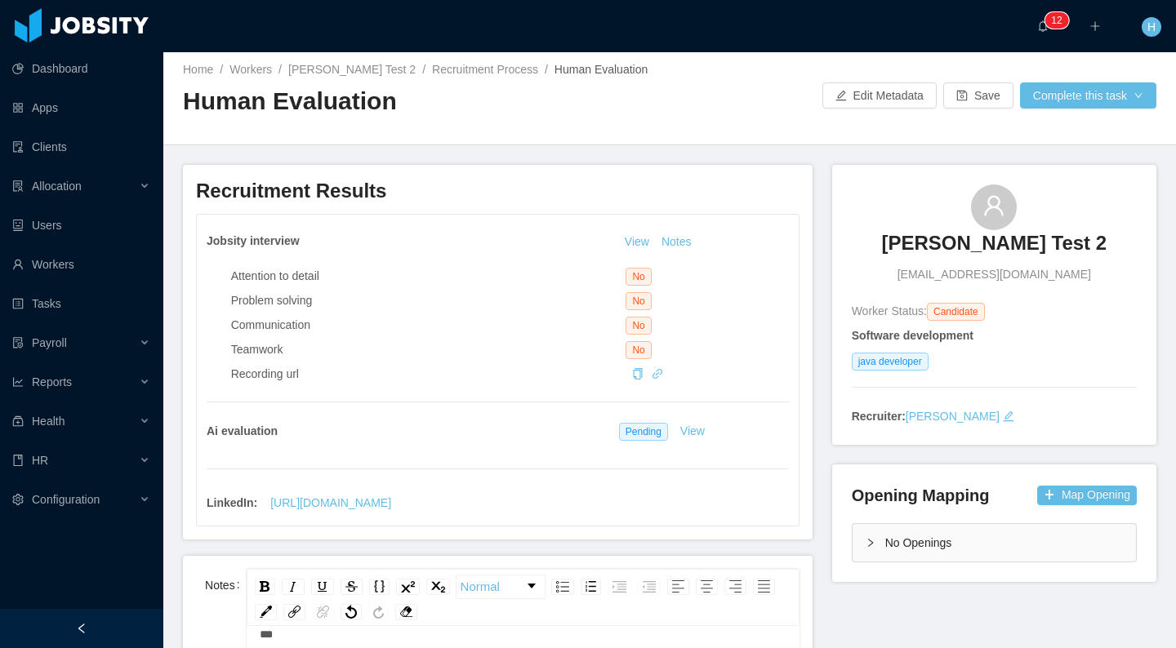
click at [1097, 82] on div "Edit Metadata Save Complete this task" at bounding box center [912, 95] width 487 height 26
click at [1094, 93] on button "Complete this task" at bounding box center [1088, 95] width 136 height 26
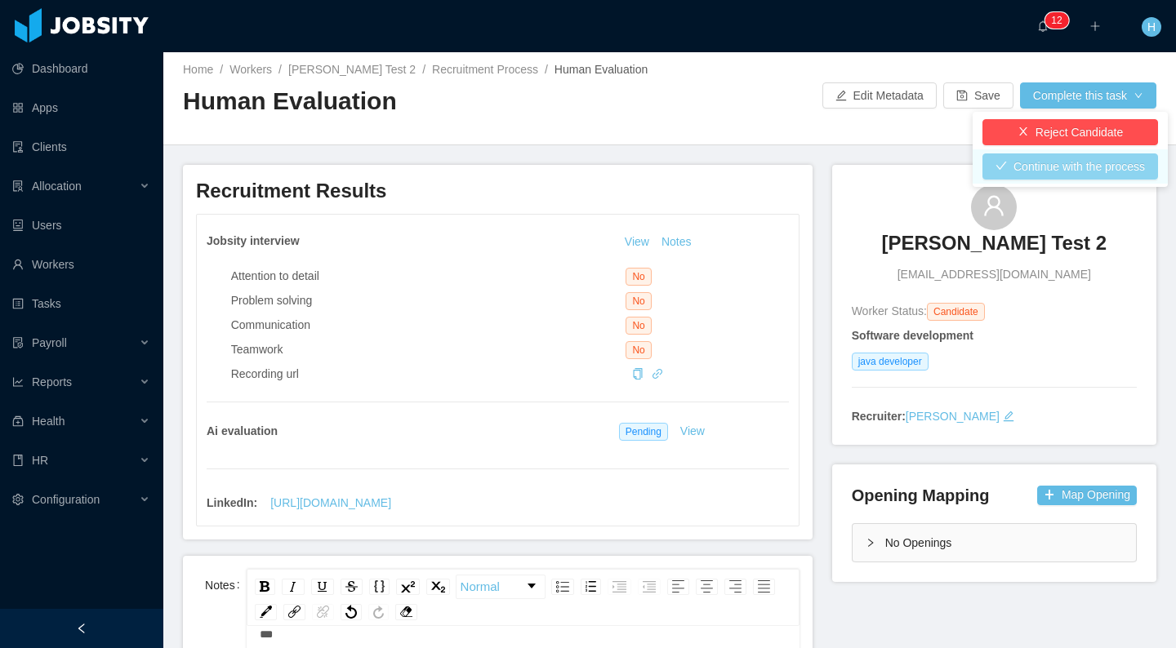
click at [1067, 173] on button "Continue with the process" at bounding box center [1070, 166] width 176 height 26
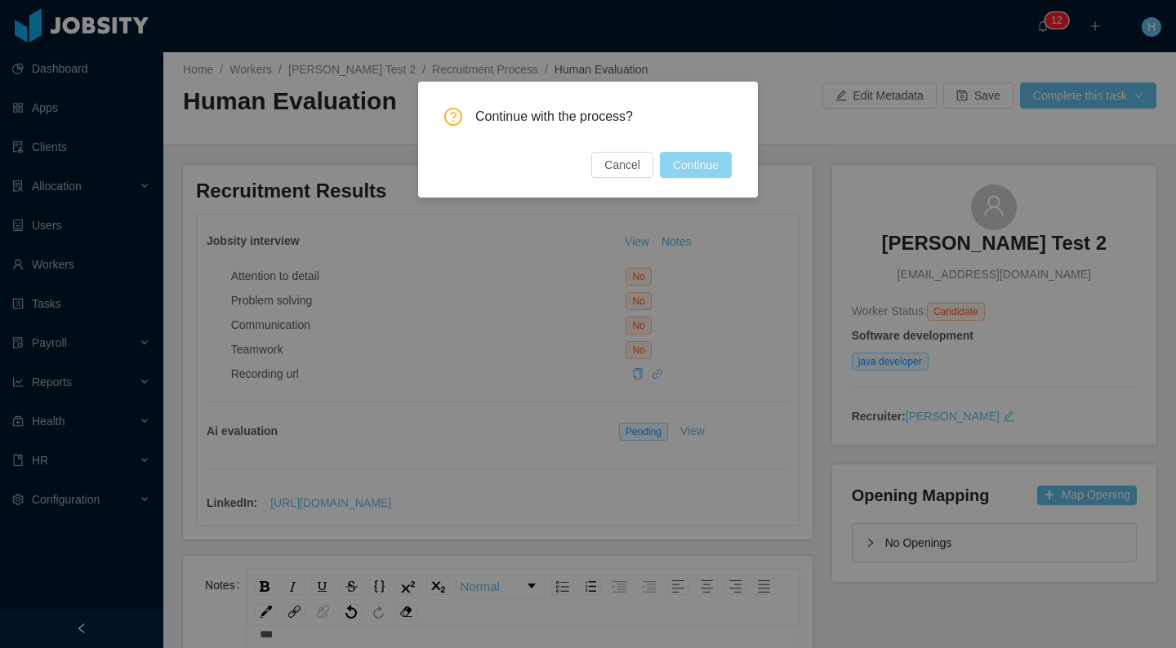
click at [727, 177] on button "Continue" at bounding box center [696, 165] width 72 height 26
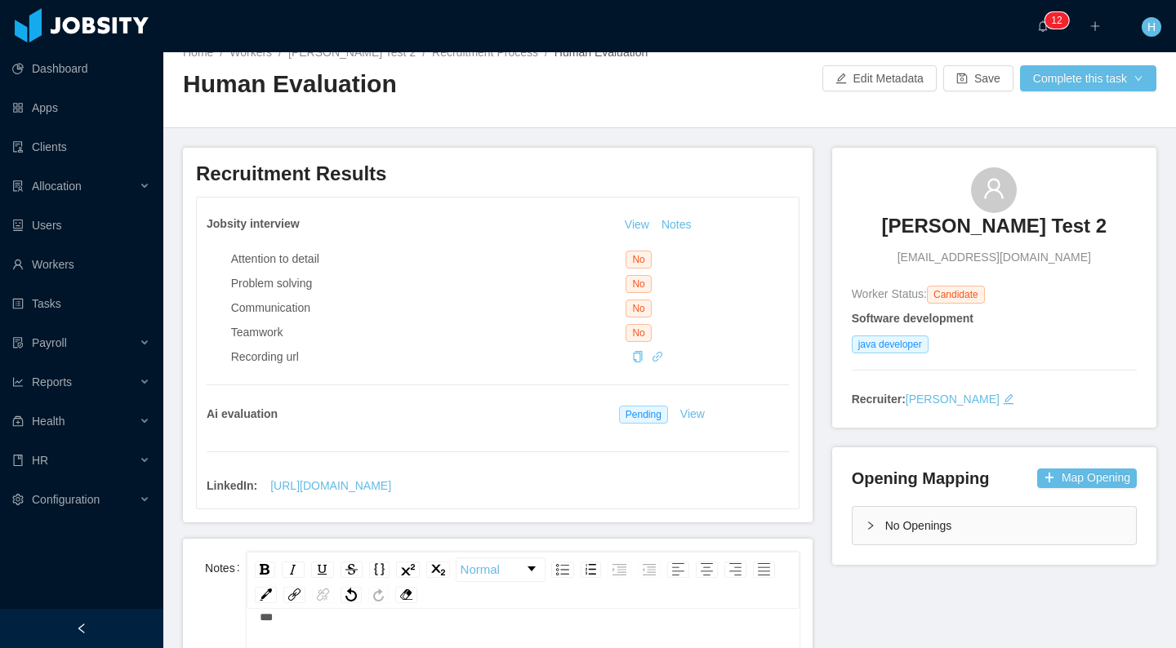
scroll to position [0, 0]
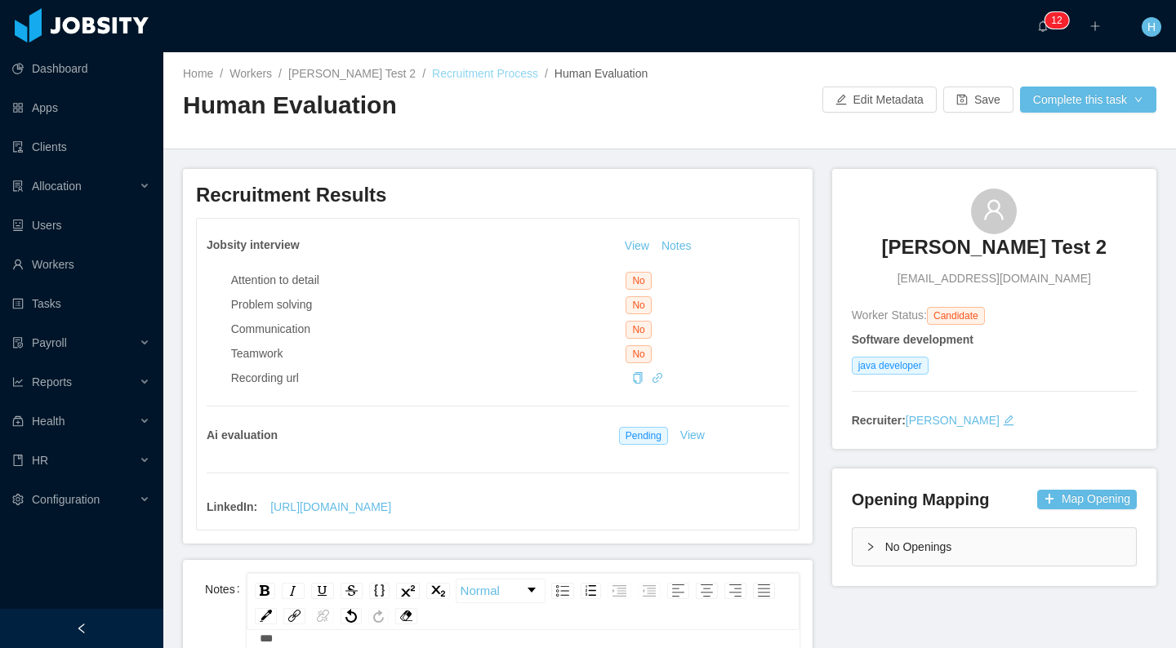
click at [449, 69] on link "Recruitment Process" at bounding box center [485, 73] width 106 height 13
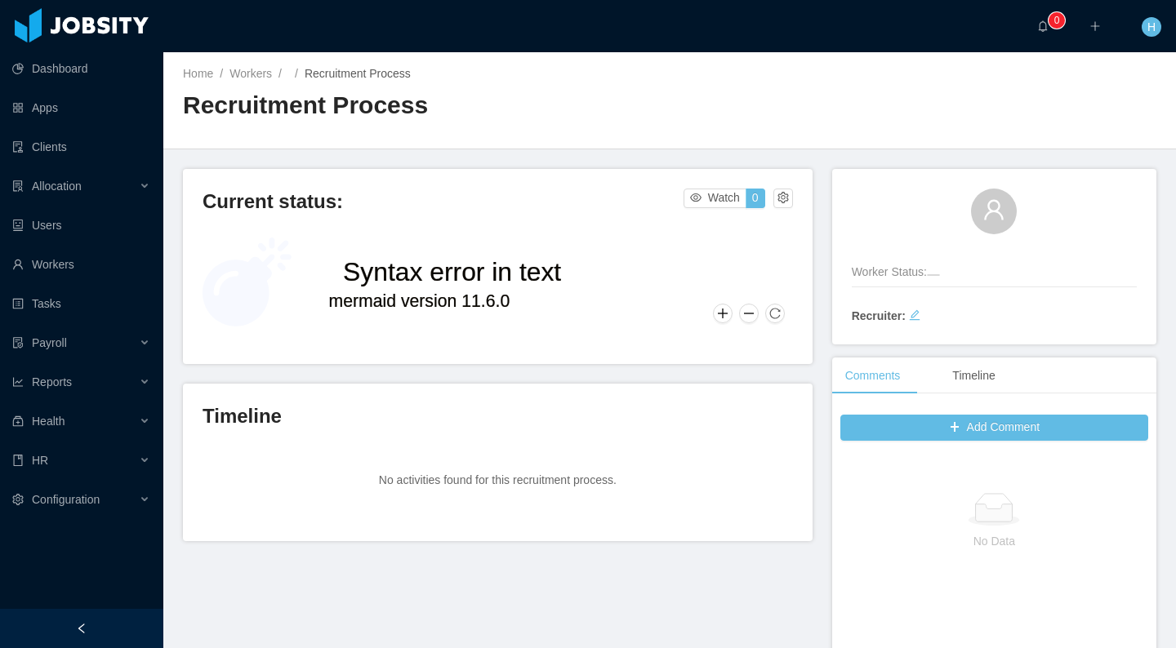
click at [489, 110] on h2 "Recruitment Process" at bounding box center [426, 105] width 487 height 33
click at [783, 218] on div "Current status: Watch 0" at bounding box center [497, 207] width 590 height 36
click at [774, 204] on button "button" at bounding box center [783, 199] width 20 height 20
click at [737, 218] on div "Reset process" at bounding box center [734, 224] width 93 height 26
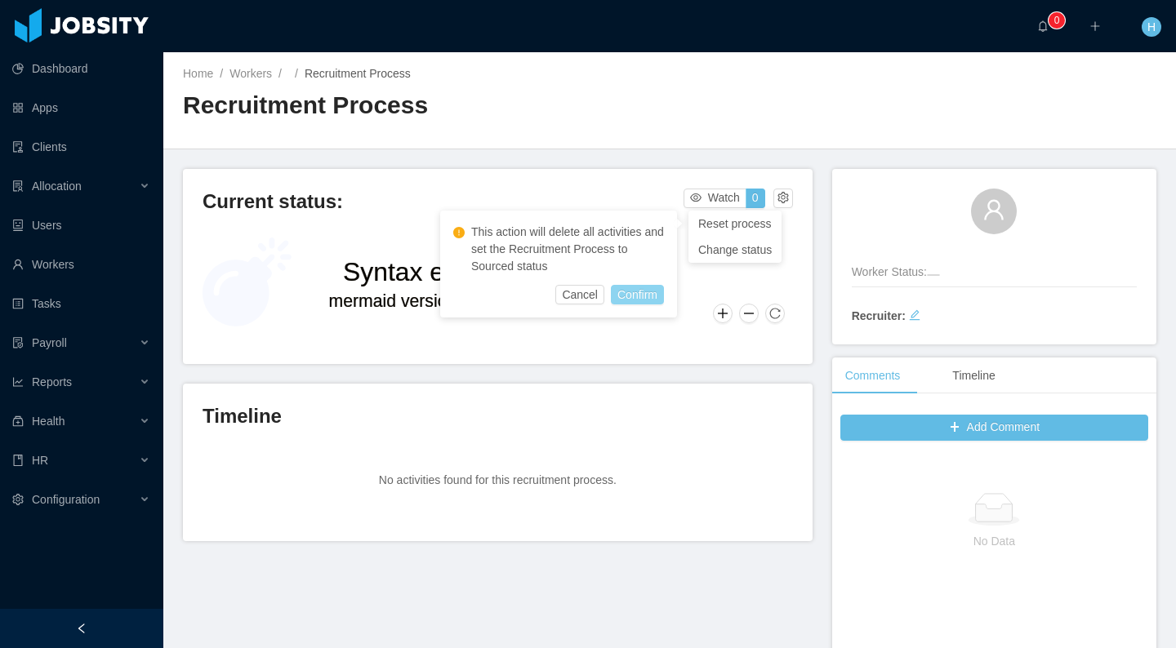
click at [654, 297] on button "Confirm" at bounding box center [637, 295] width 53 height 20
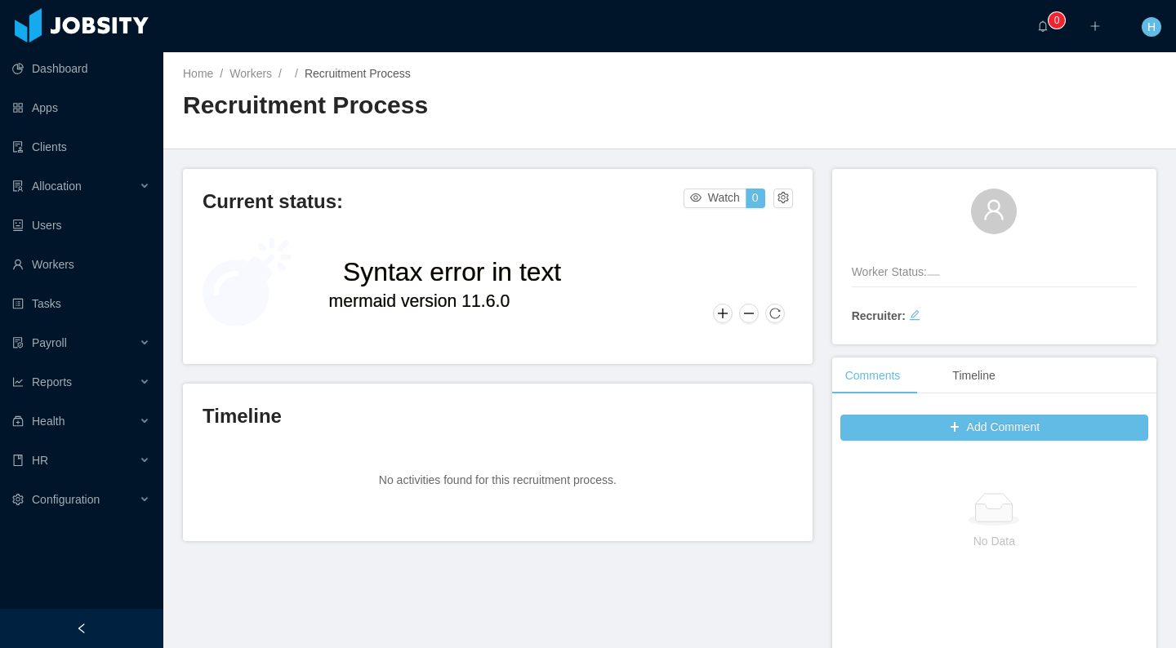
click at [500, 170] on div "Current status: Watch 0 Syntax error in text mermaid version 11.6.0" at bounding box center [497, 266] width 629 height 195
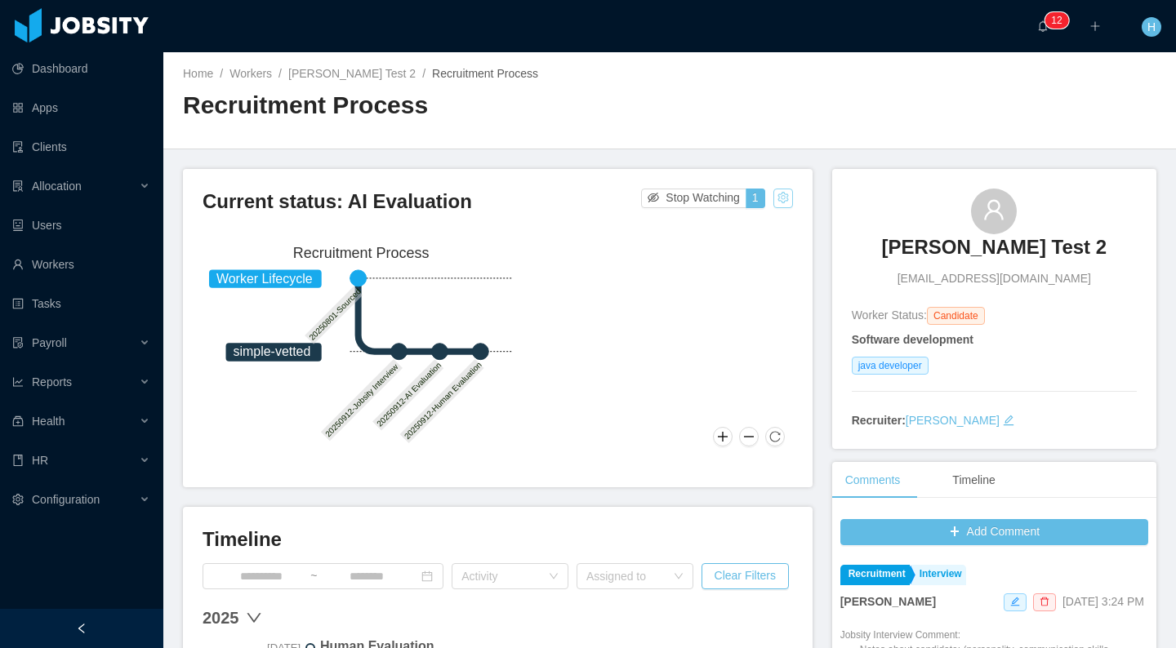
click at [773, 198] on button "button" at bounding box center [783, 199] width 20 height 20
click at [754, 218] on div "Reset process" at bounding box center [734, 224] width 93 height 26
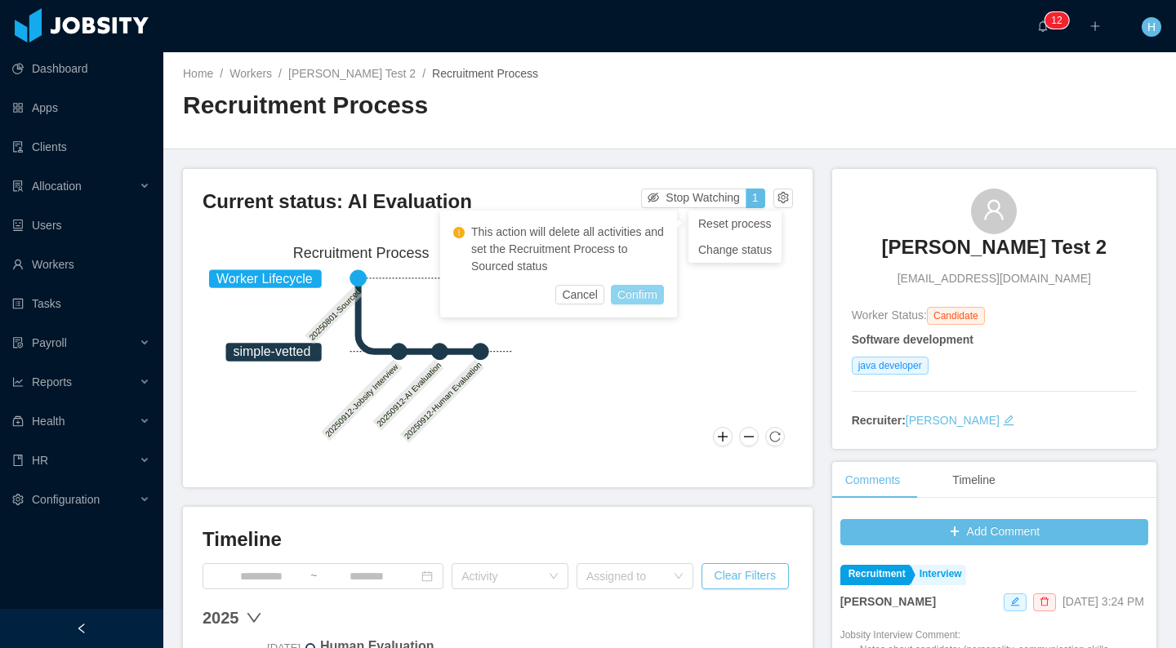
click at [658, 291] on button "Confirm" at bounding box center [637, 295] width 53 height 20
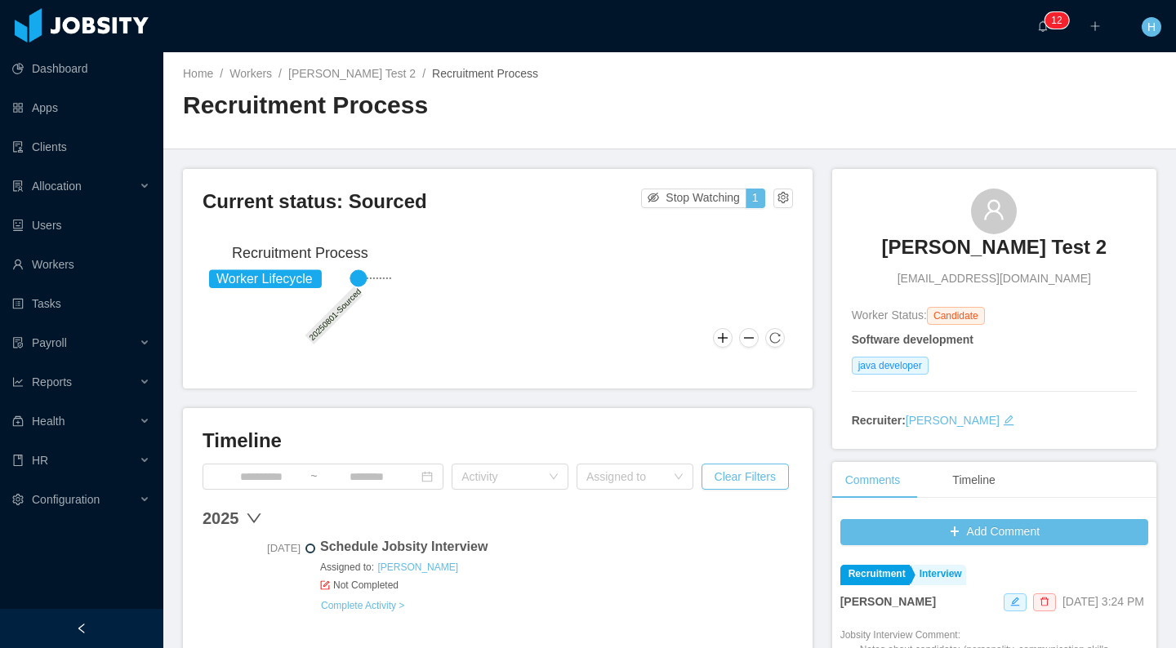
scroll to position [187, 0]
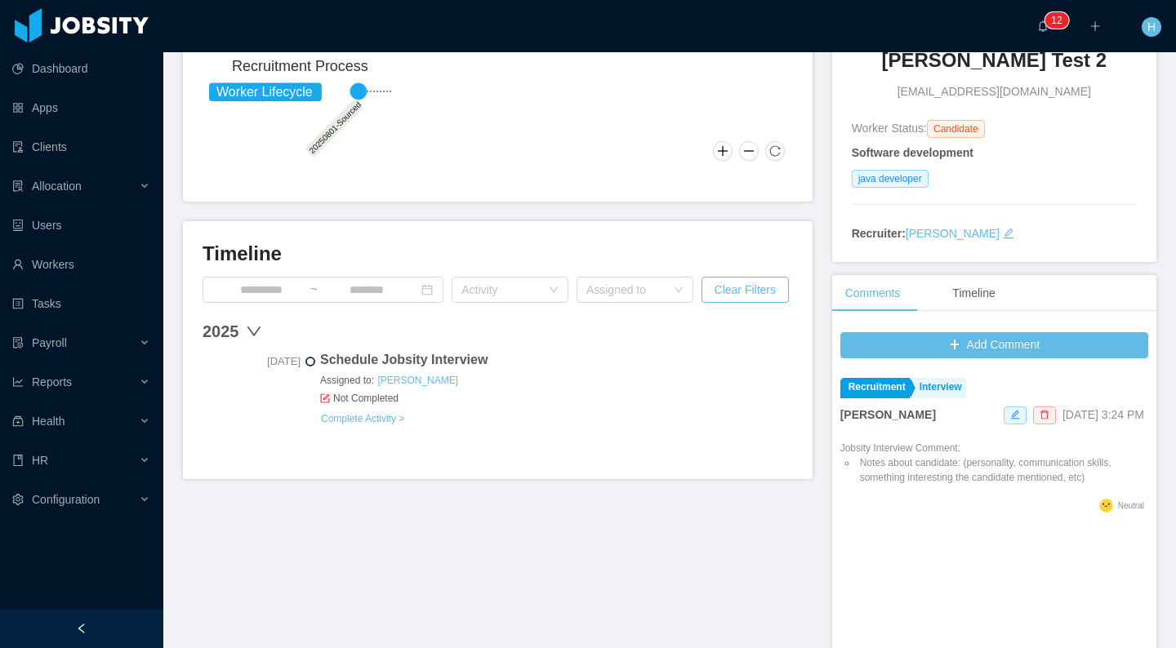
click at [417, 416] on div "Schedule Jobsity Interview Assigned to: Hamilton Garcia Not Completed Complete …" at bounding box center [556, 388] width 473 height 77
click link "Complete Activity >"
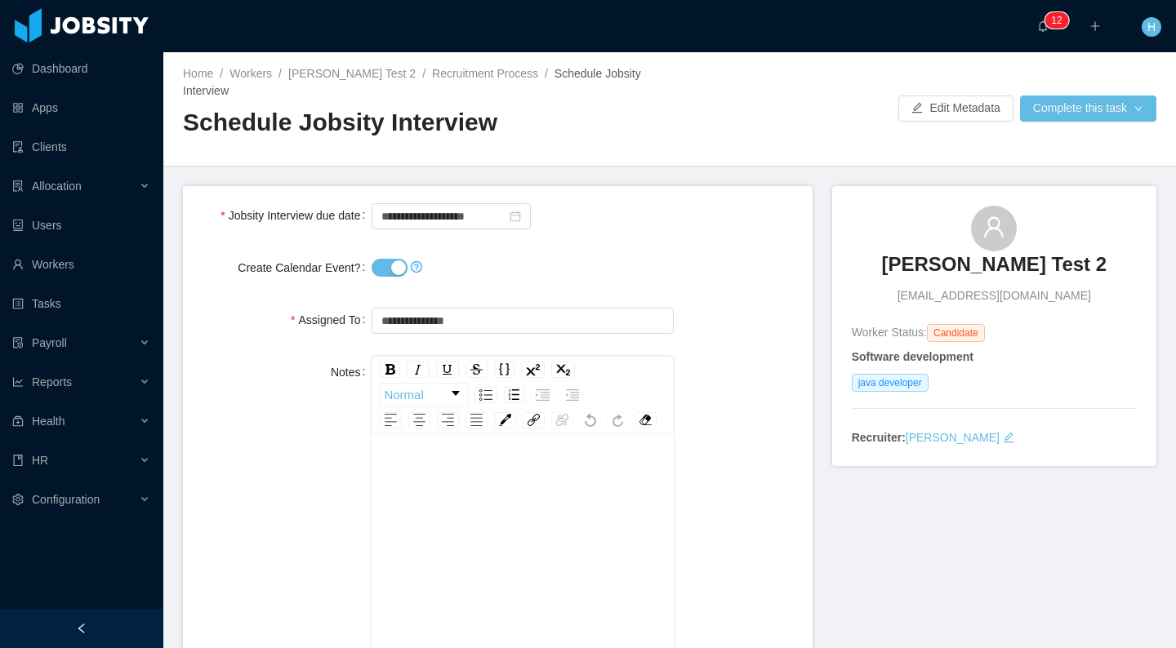
click at [382, 259] on button "Create Calendar Event?" at bounding box center [389, 268] width 36 height 18
click at [1059, 110] on button "Complete this task" at bounding box center [1088, 109] width 136 height 26
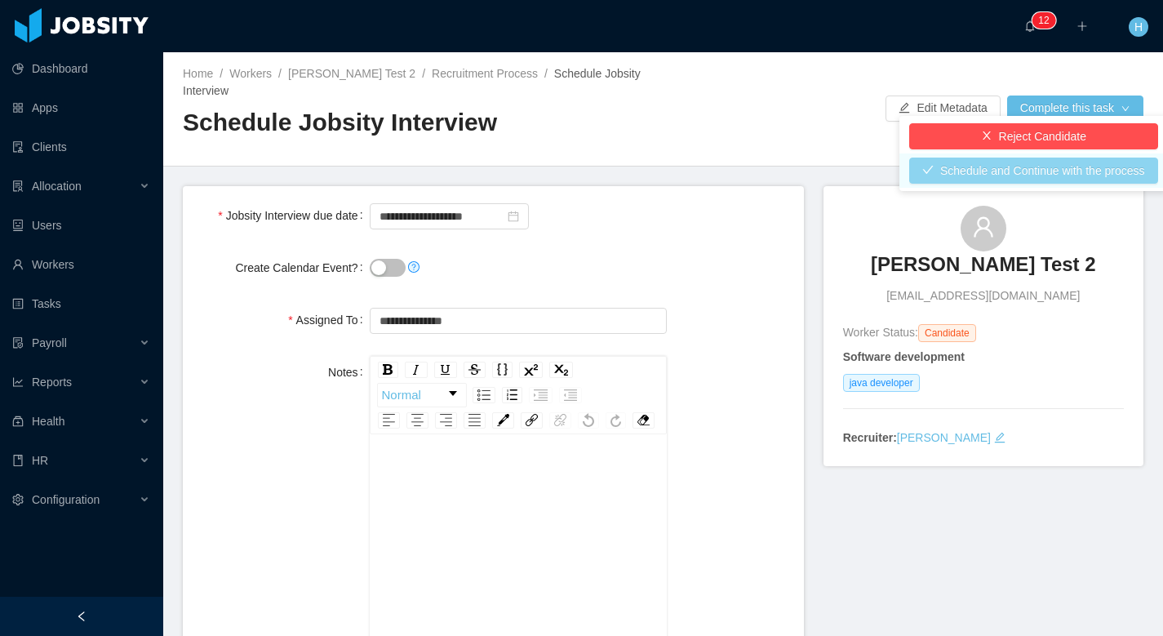
click at [1085, 176] on button "Schedule and Continue with the process" at bounding box center [1034, 171] width 249 height 26
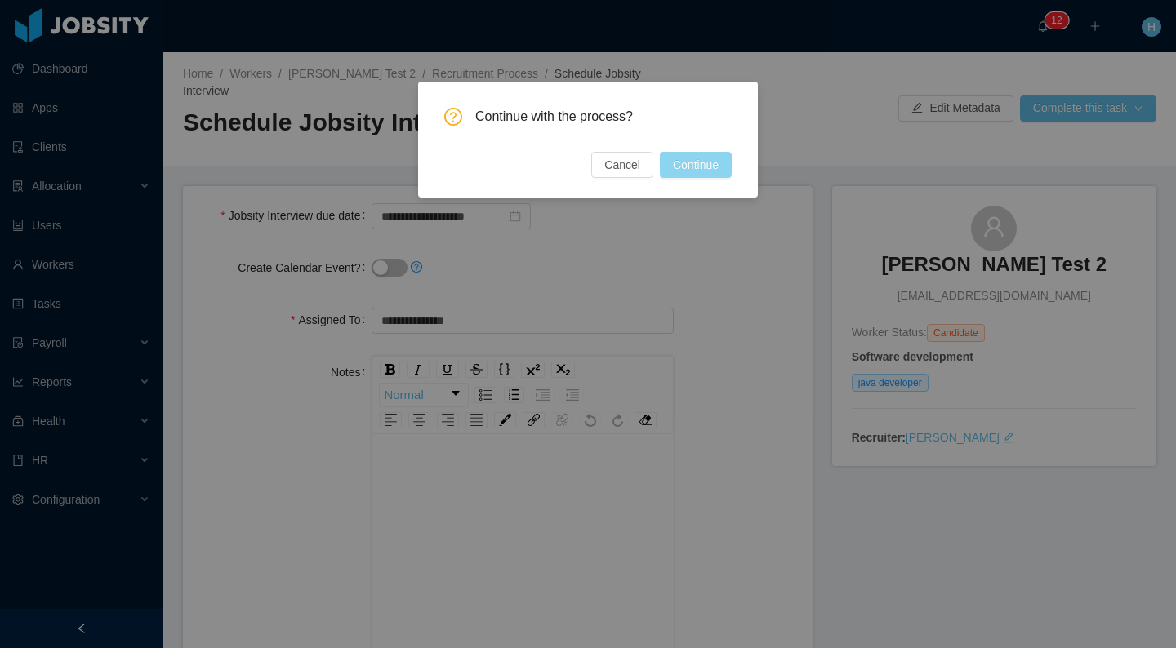
click at [700, 176] on button "Continue" at bounding box center [696, 165] width 72 height 26
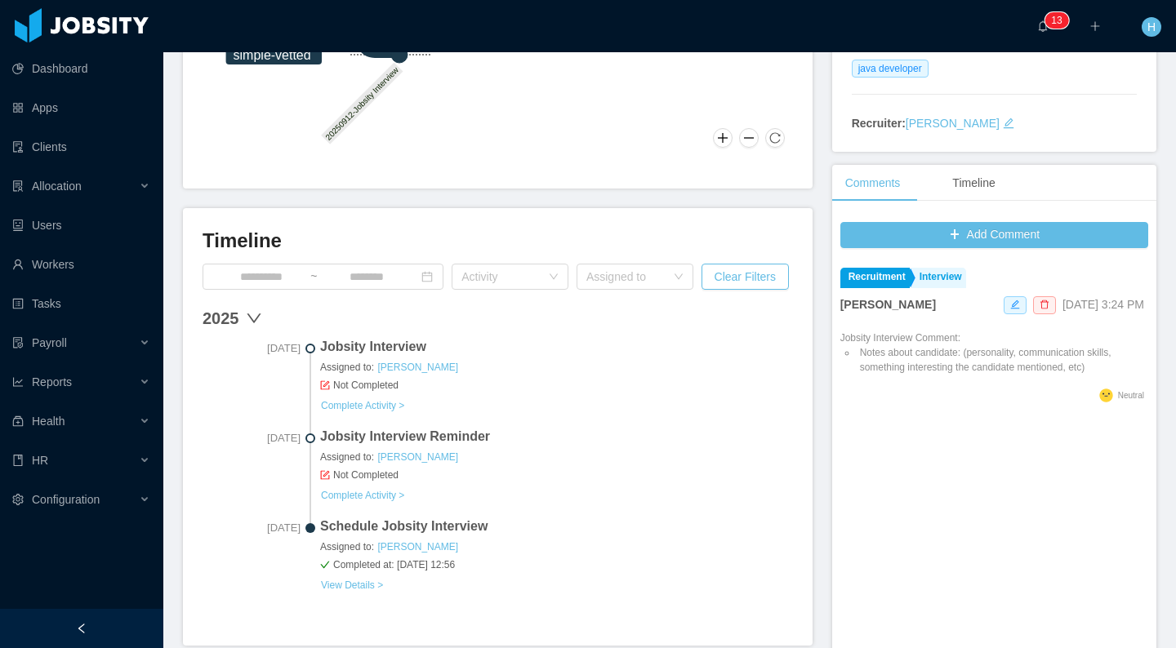
scroll to position [309, 0]
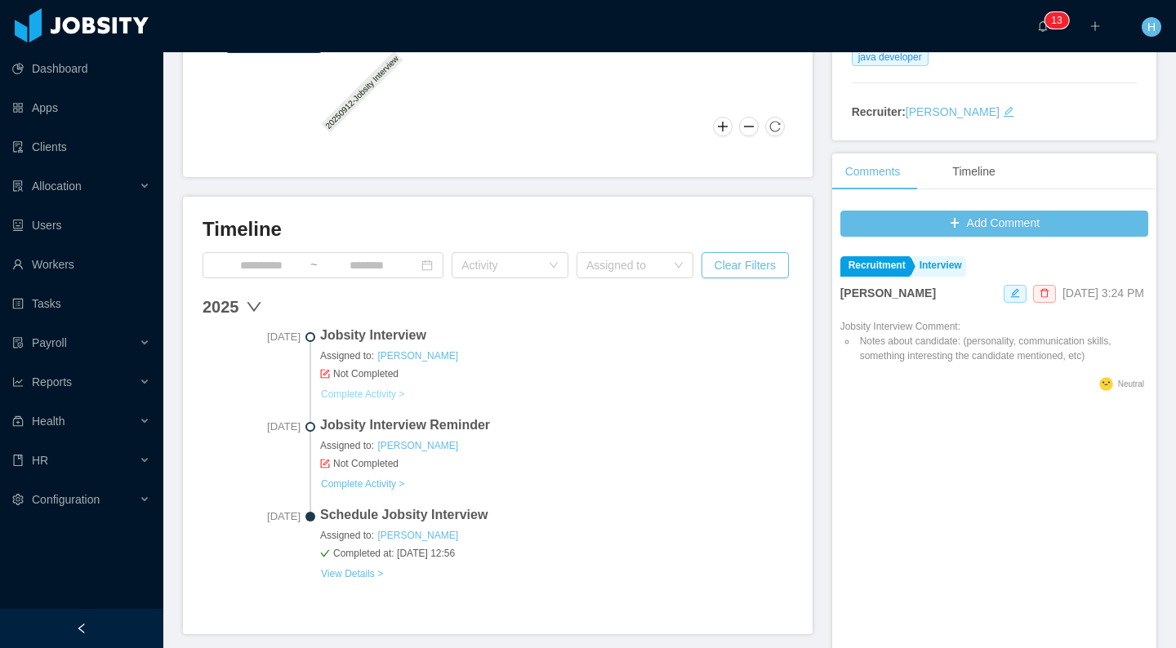
click at [380, 394] on link "Complete Activity >" at bounding box center [362, 394] width 85 height 13
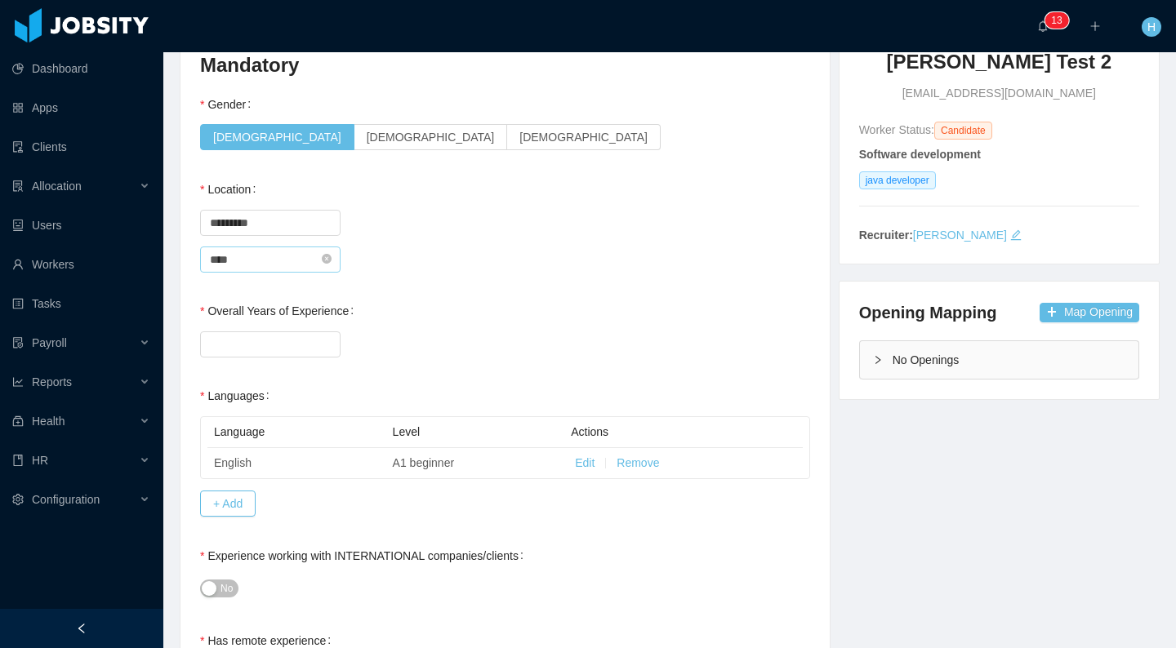
scroll to position [197, 0]
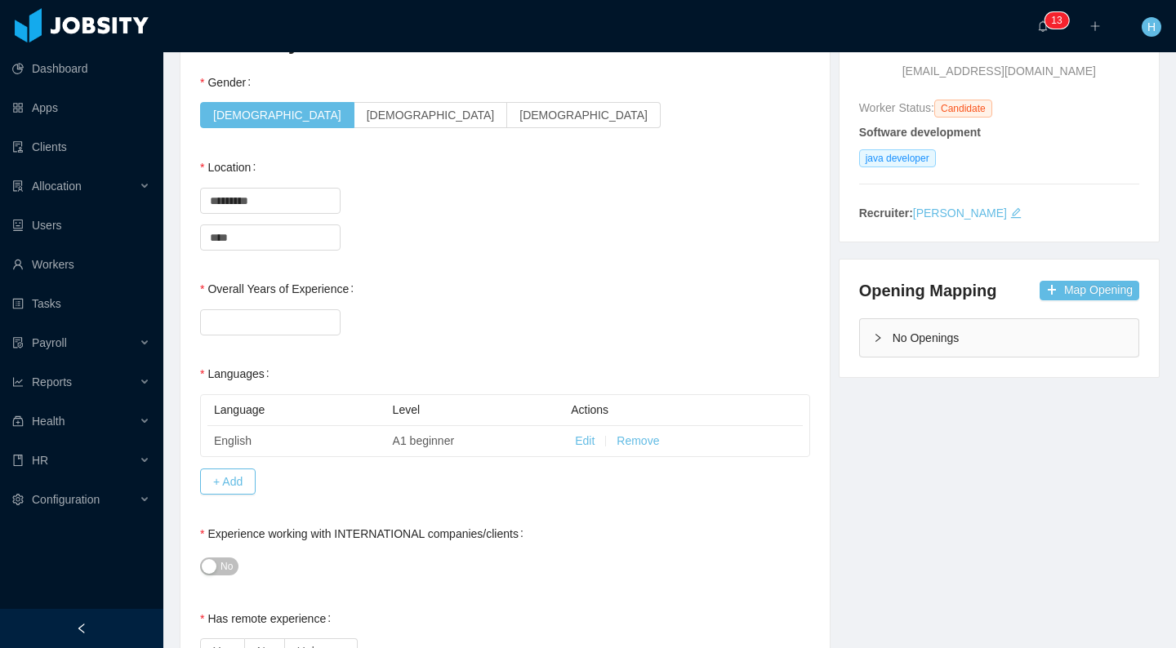
click at [297, 335] on div at bounding box center [505, 321] width 610 height 33
click at [296, 328] on input "Overall Years of Experience" at bounding box center [270, 322] width 139 height 24
type input "*"
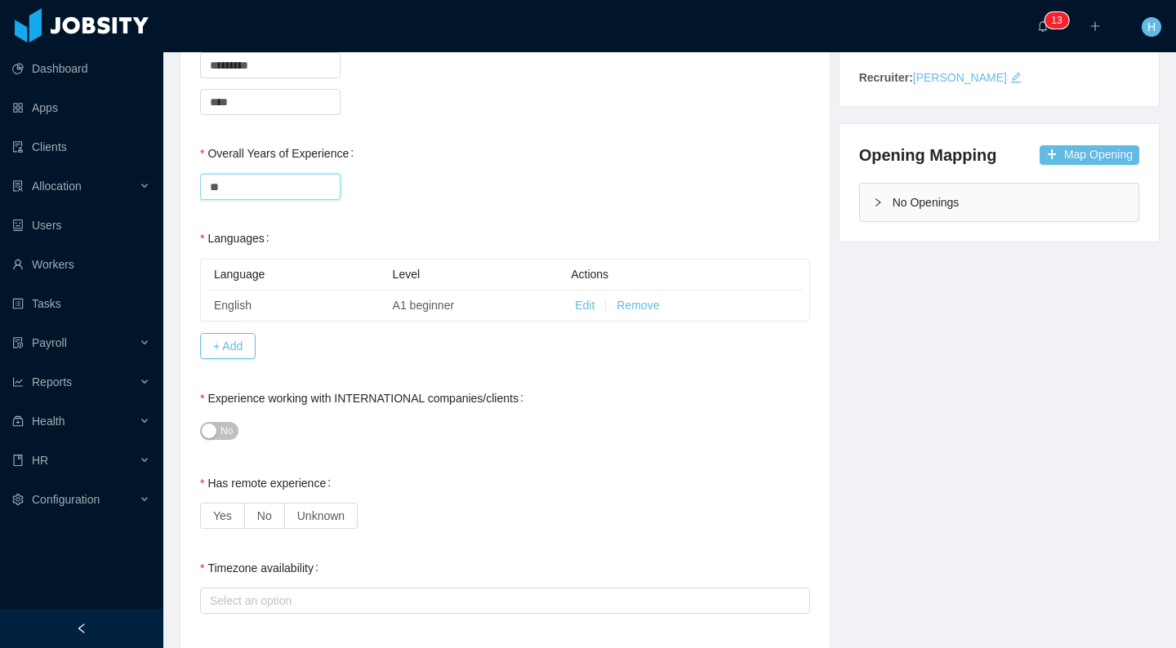
scroll to position [333, 0]
type input "**"
click at [272, 524] on label "No" at bounding box center [265, 515] width 40 height 26
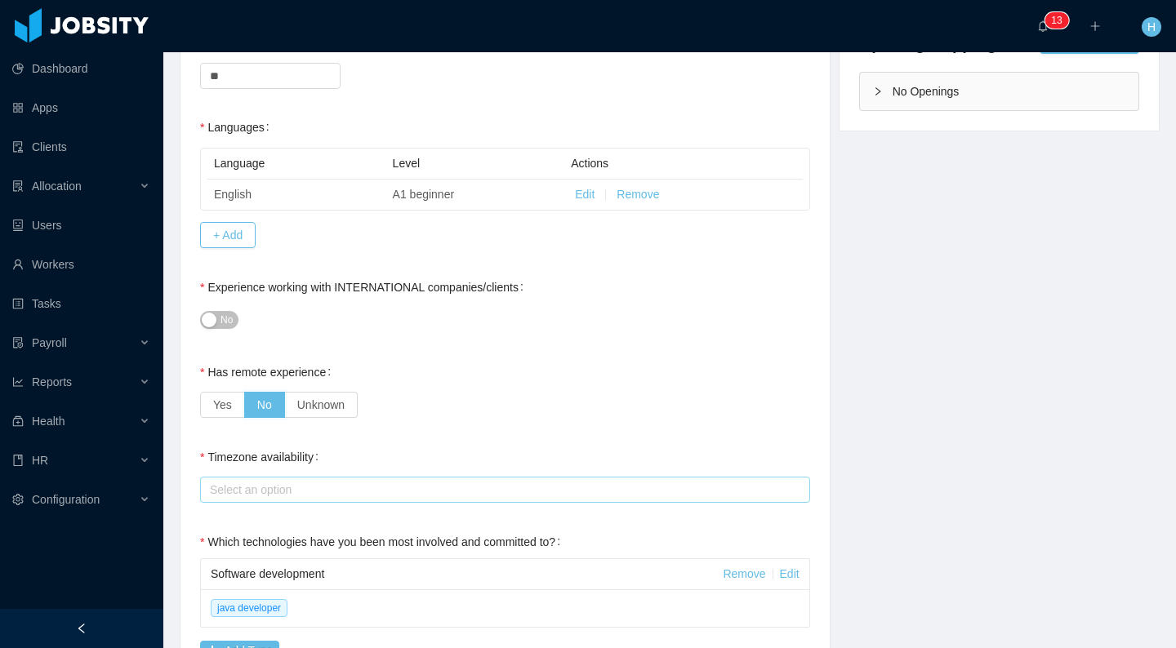
scroll to position [433, 0]
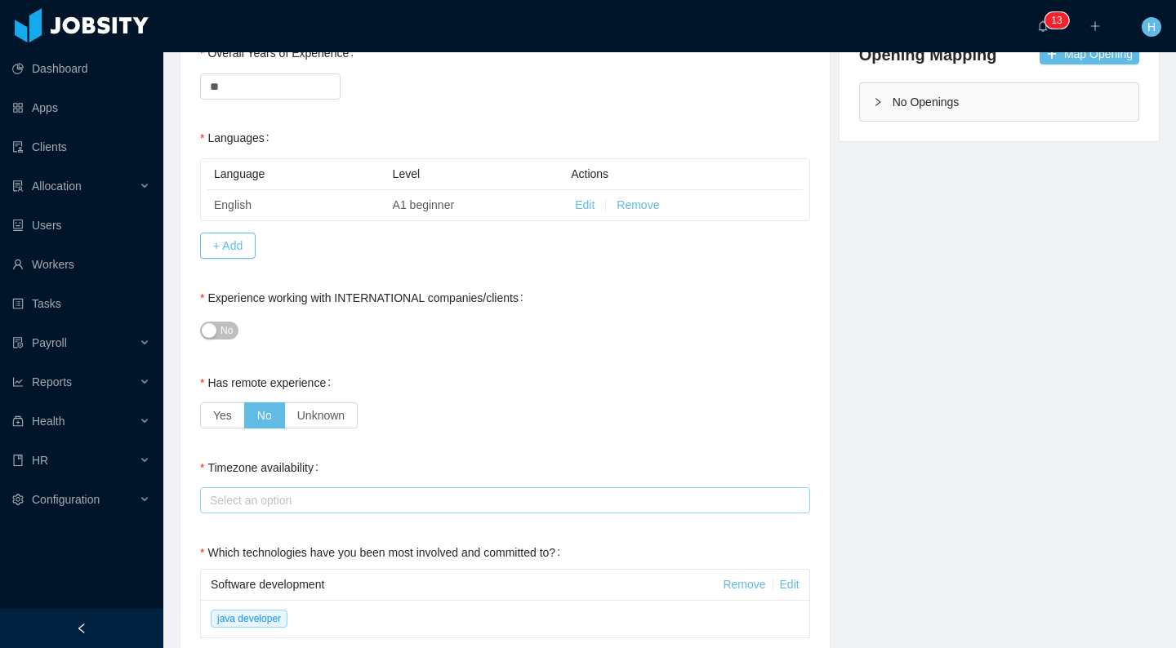
click at [282, 508] on div "Select an option" at bounding box center [501, 500] width 583 height 16
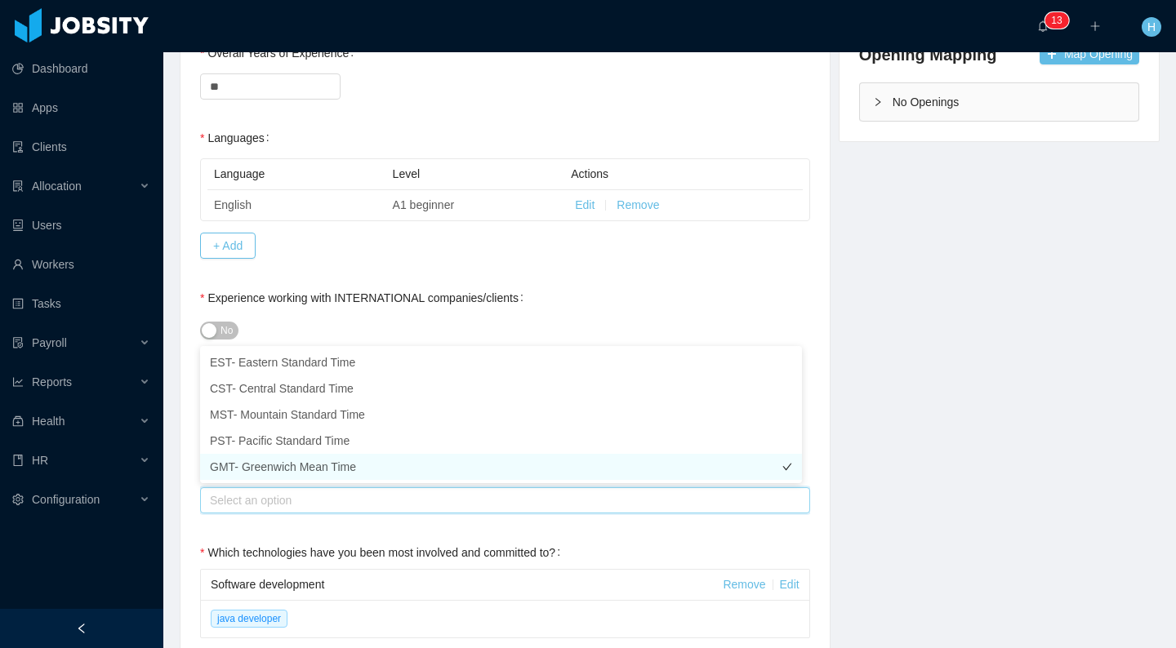
click at [354, 465] on li "GMT- Greenwich Mean Time" at bounding box center [501, 467] width 602 height 26
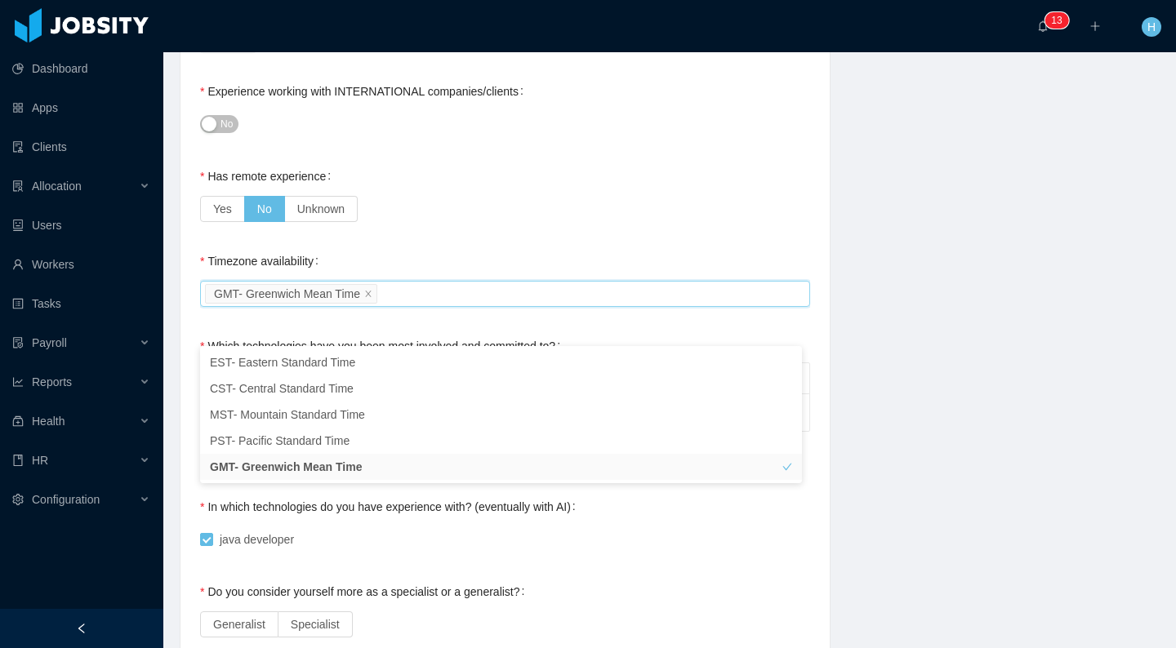
scroll to position [673, 0]
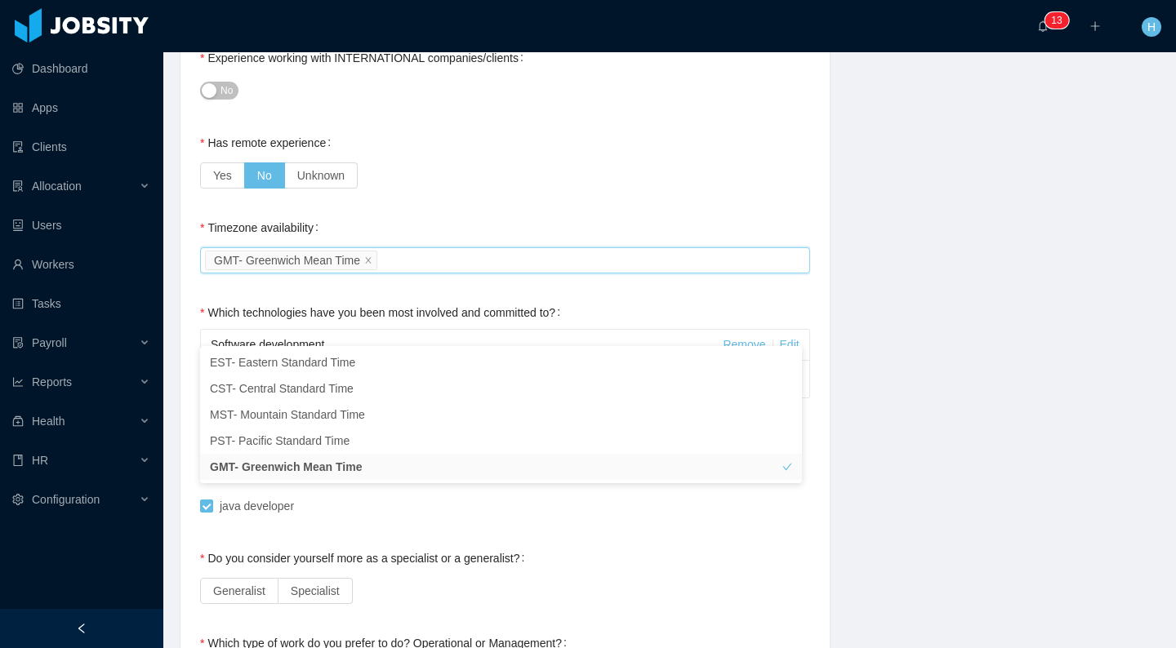
click at [372, 537] on div "**********" at bounding box center [505, 497] width 610 height 1887
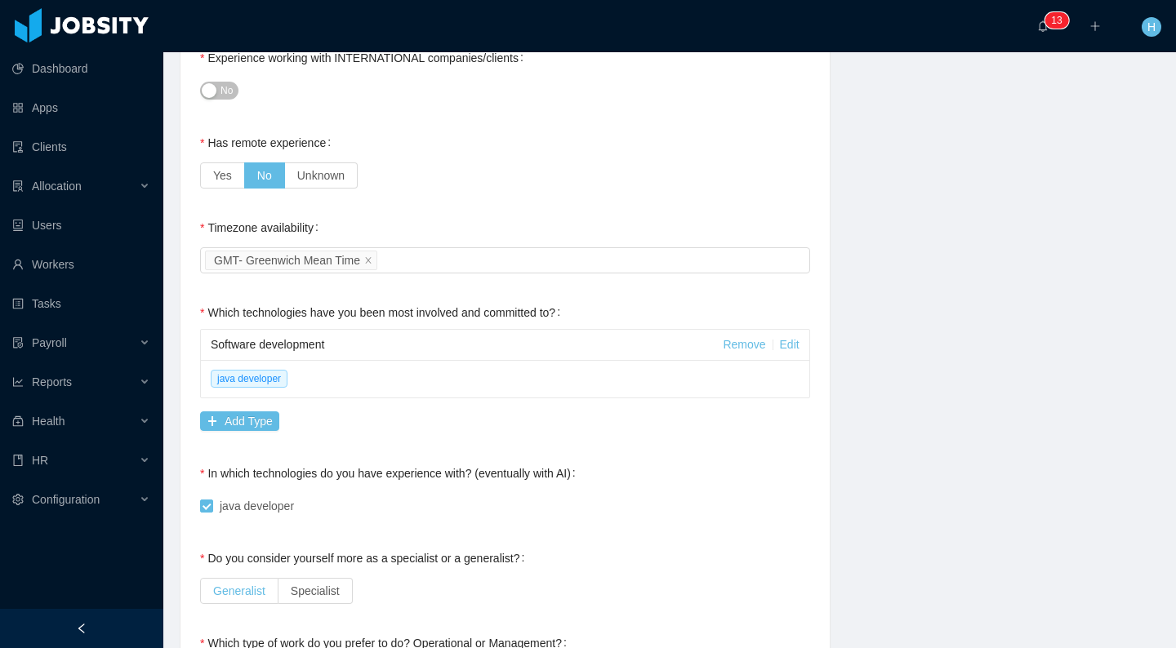
click at [267, 581] on label "Generalist" at bounding box center [239, 591] width 78 height 26
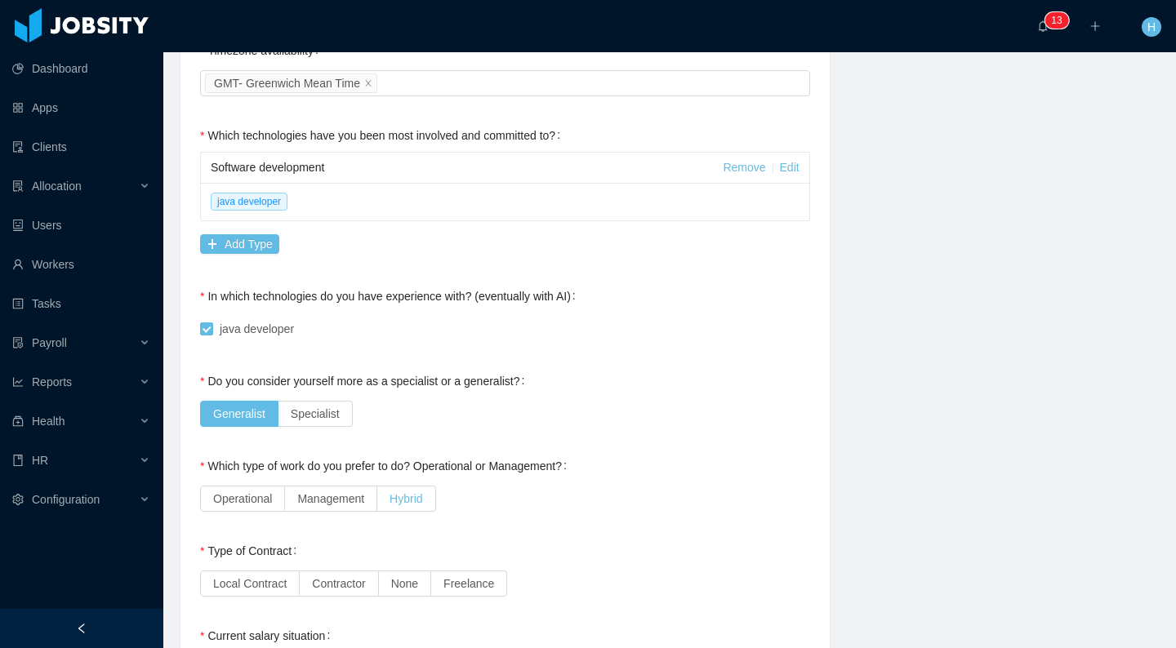
scroll to position [861, 0]
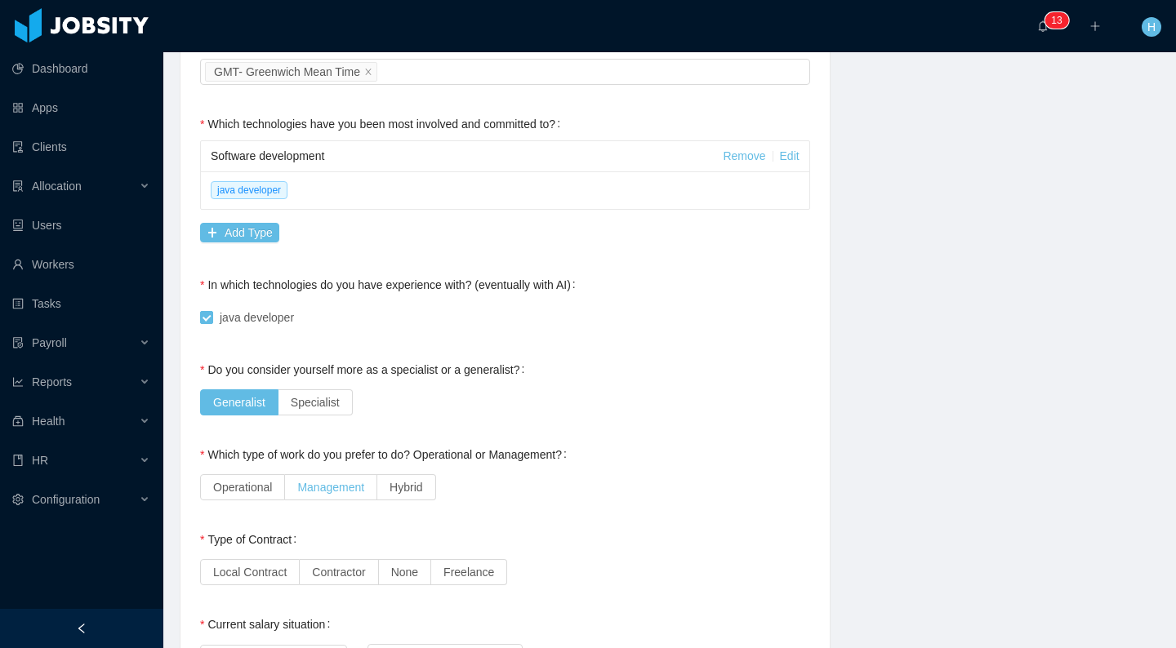
click at [329, 483] on span "Management" at bounding box center [330, 487] width 67 height 13
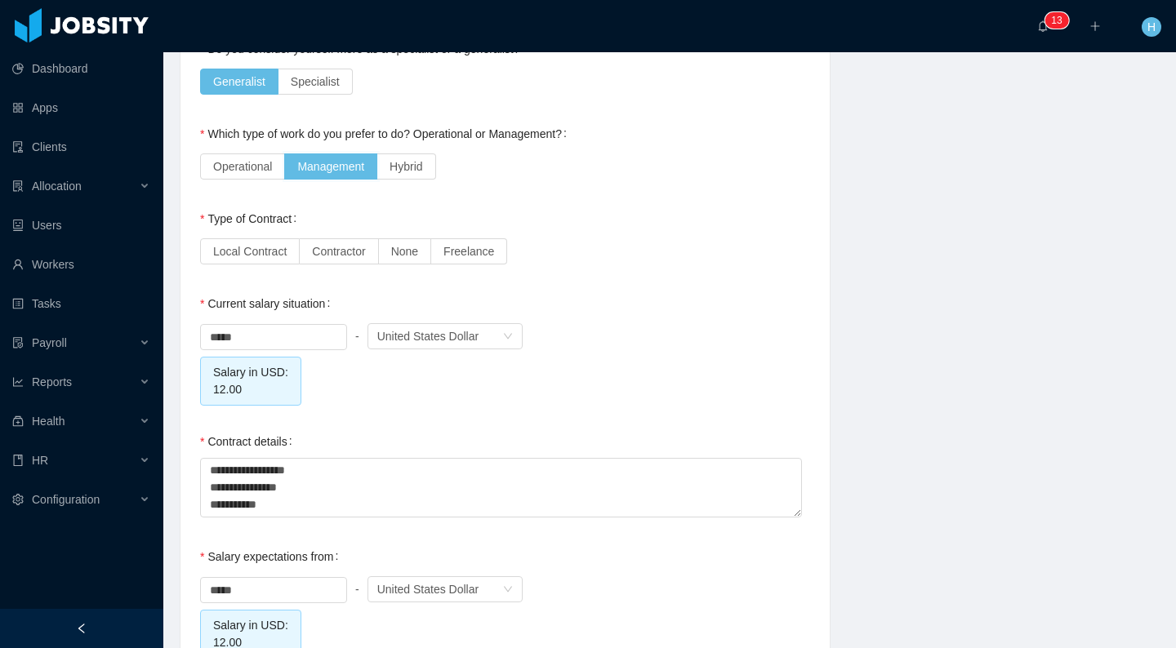
scroll to position [1243, 0]
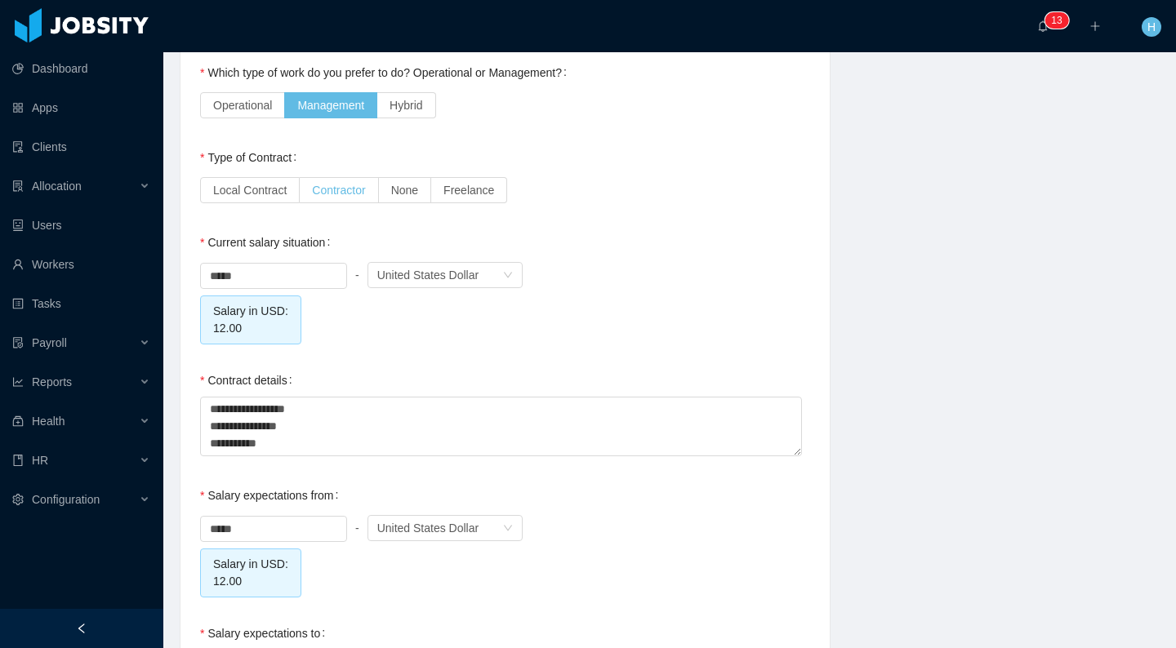
click at [325, 197] on label "Contractor" at bounding box center [339, 190] width 78 height 26
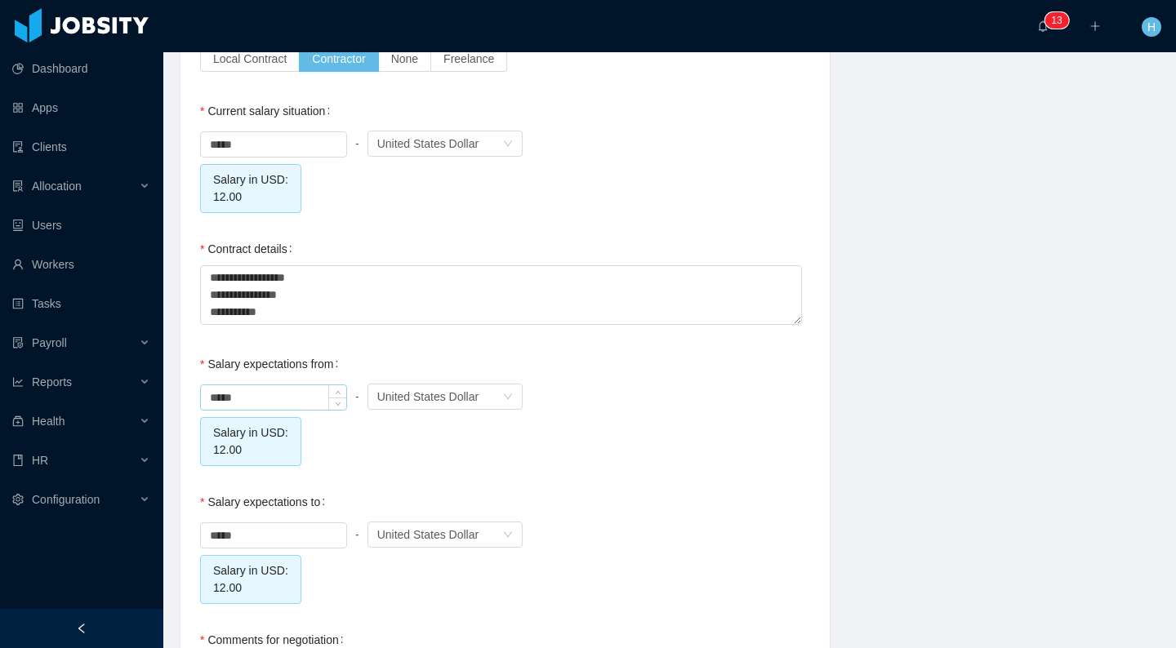
scroll to position [1542, 0]
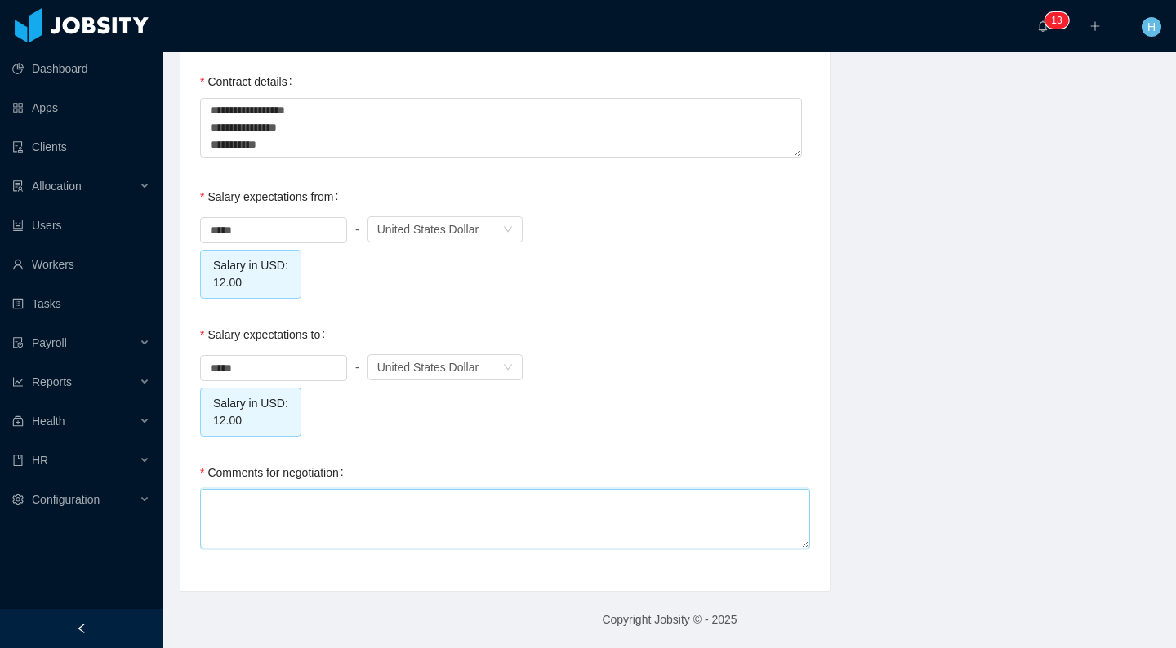
click at [328, 514] on textarea "Comments for negotiation" at bounding box center [505, 519] width 610 height 60
type textarea "*"
type textarea "**"
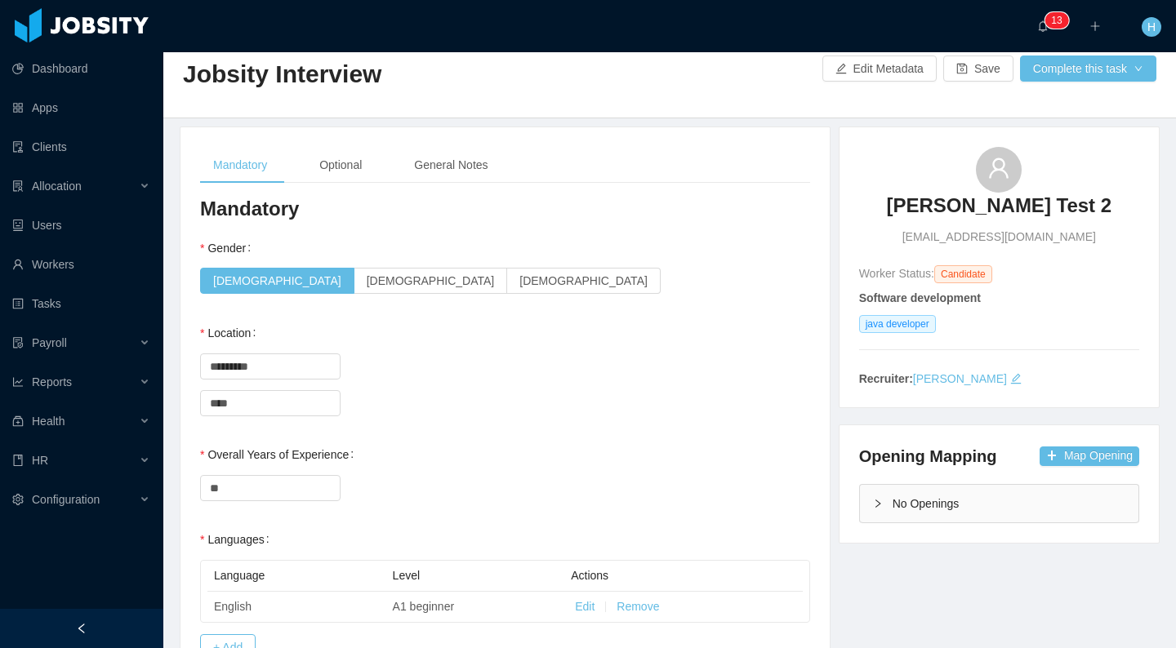
scroll to position [0, 0]
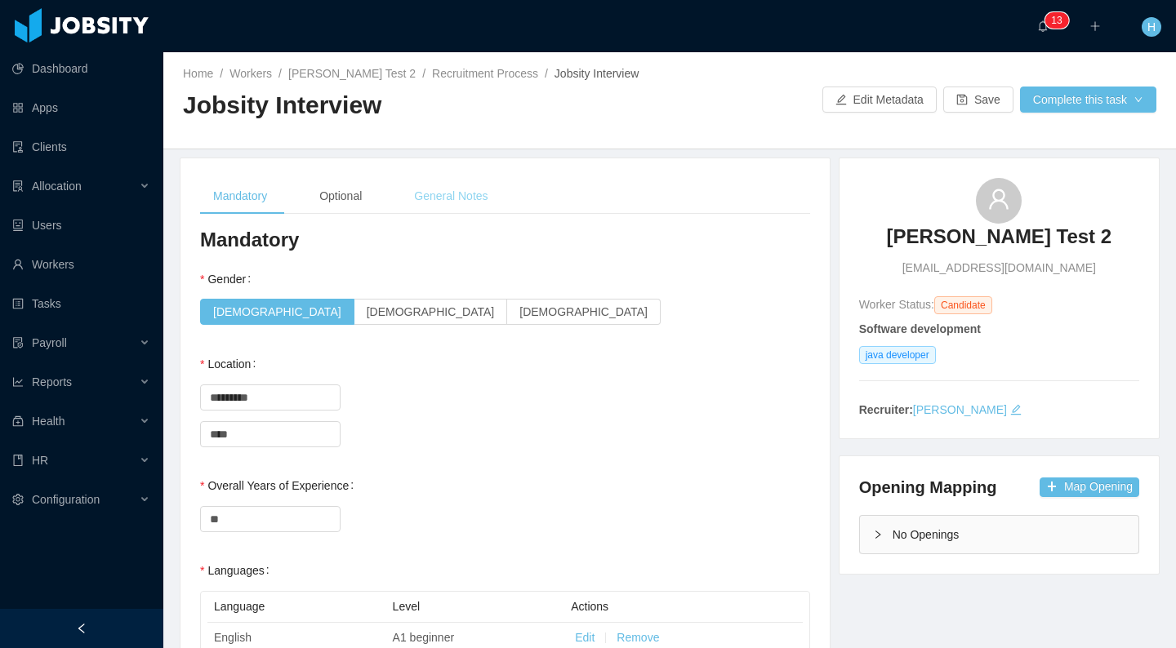
type textarea "***"
click at [460, 213] on div "General Notes" at bounding box center [451, 196] width 100 height 37
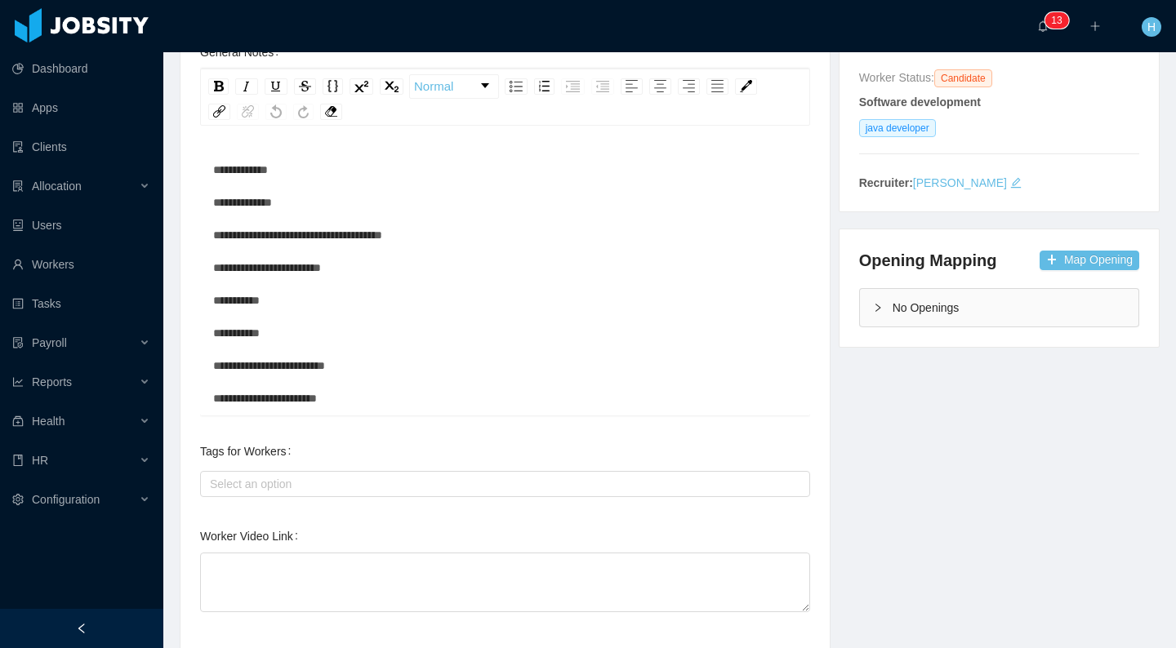
scroll to position [291, 0]
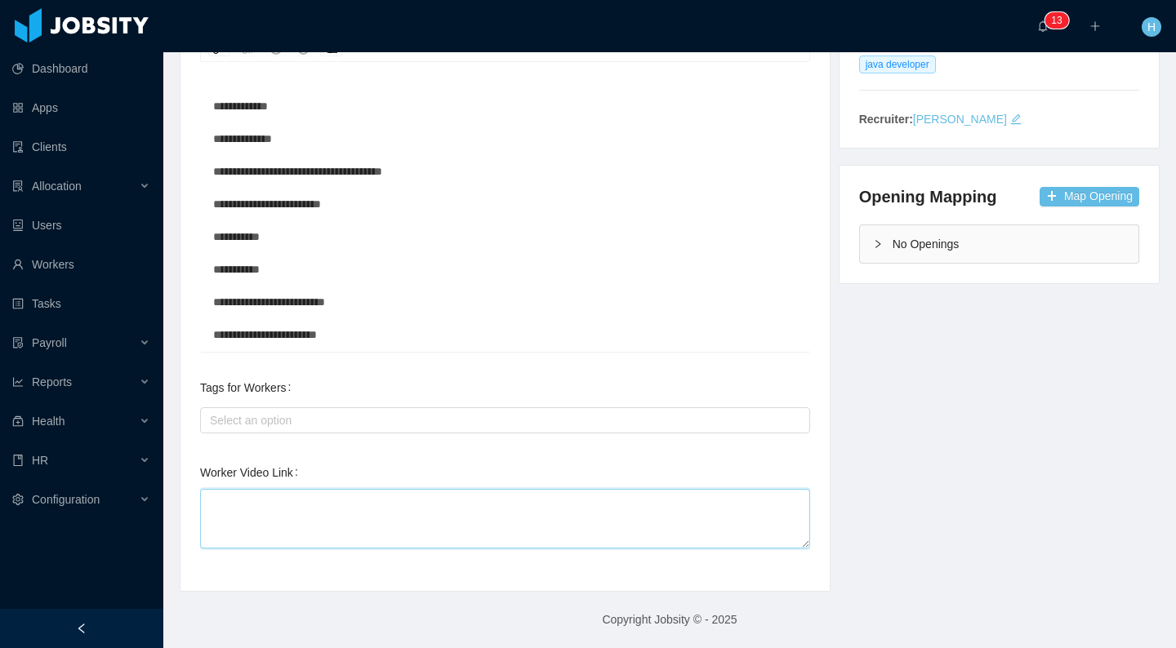
click at [401, 527] on textarea "Worker Video Link" at bounding box center [505, 519] width 610 height 60
type textarea "*"
type textarea "**"
type textarea "***"
type textarea "****"
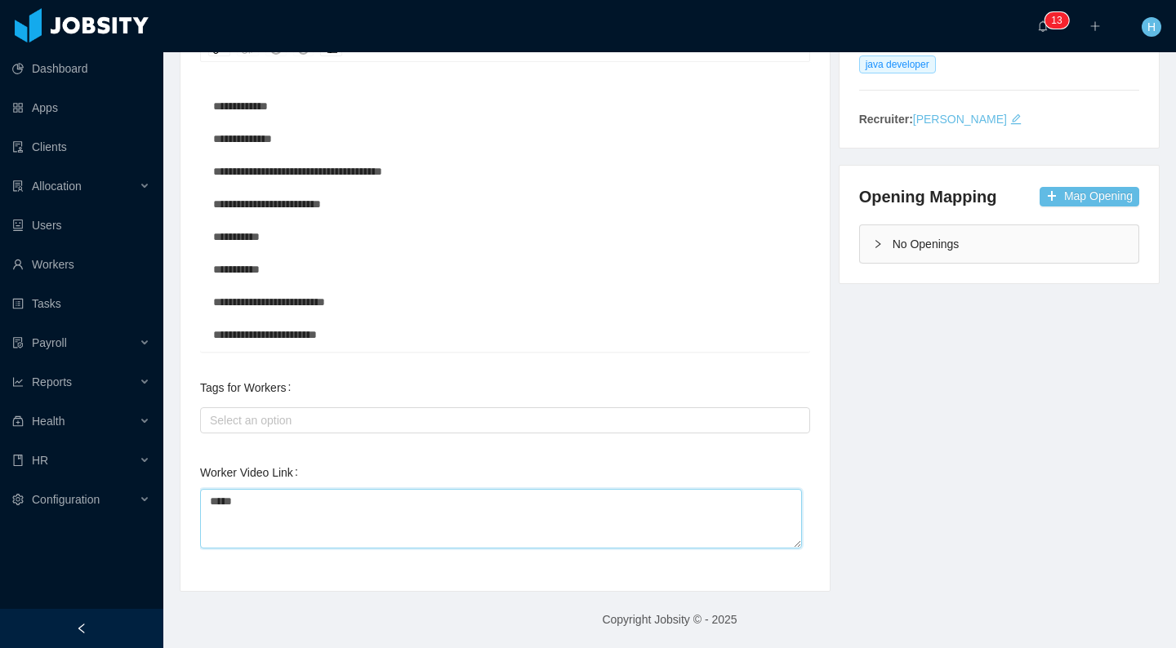
type textarea "******"
type textarea "****"
type textarea "*****"
type textarea "******"
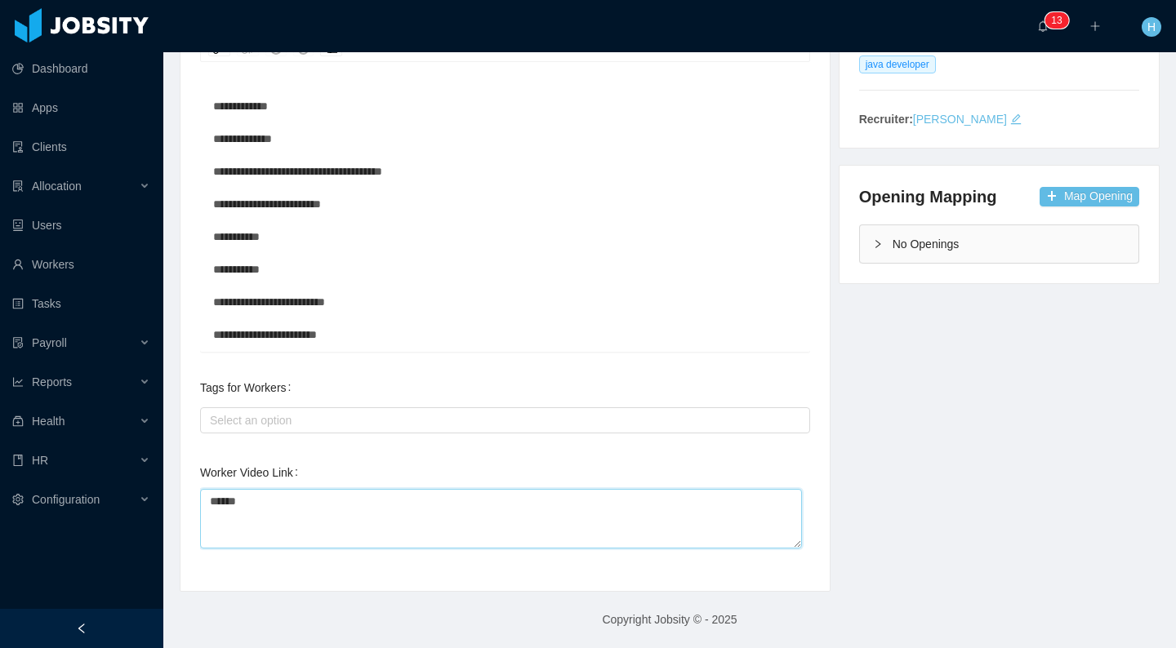
type textarea "*******"
type textarea "********"
type textarea "*********"
type textarea "********"
type textarea "*********"
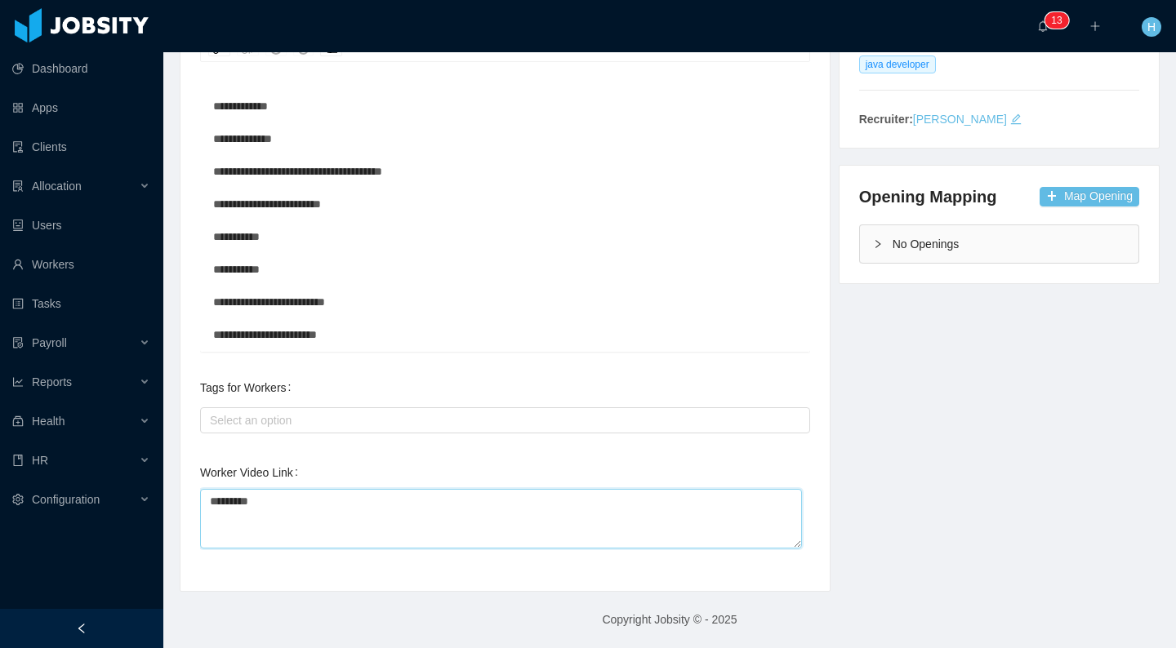
type textarea "**********"
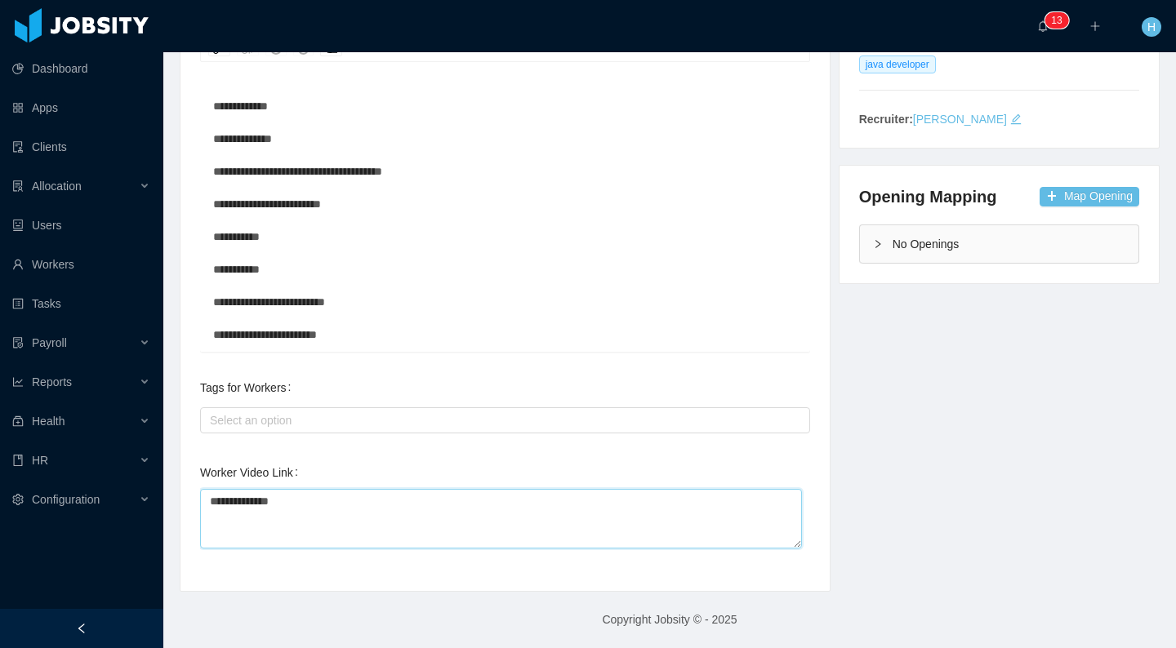
type textarea "**********"
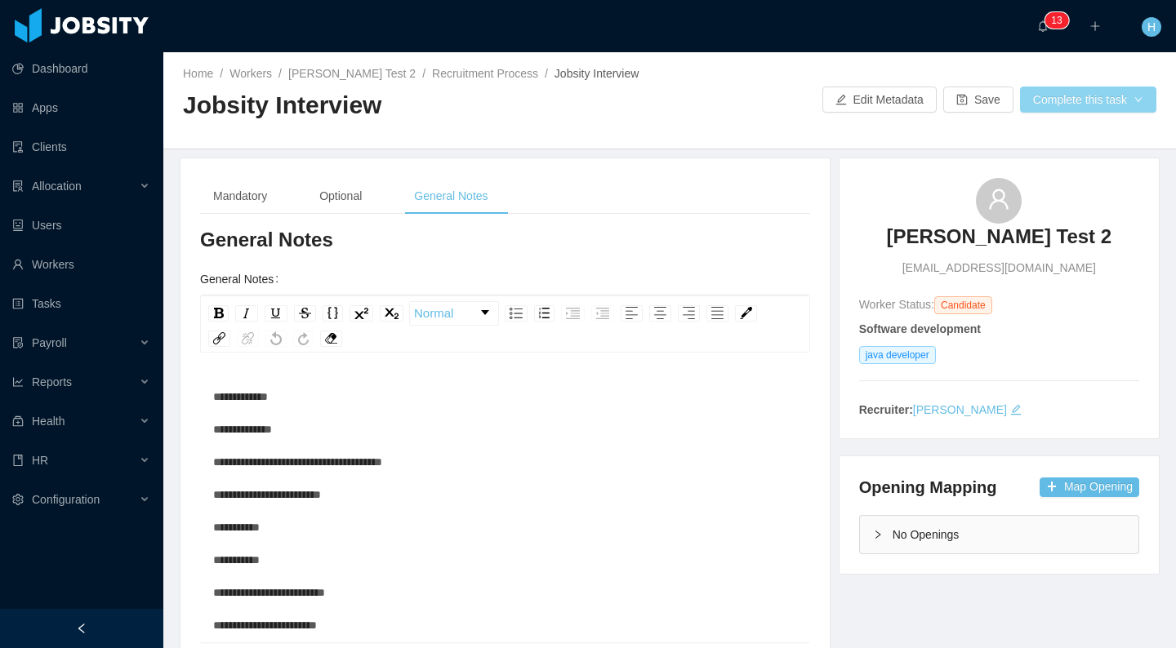
type textarea "**********"
click at [1040, 110] on button "Complete this task" at bounding box center [1088, 100] width 136 height 26
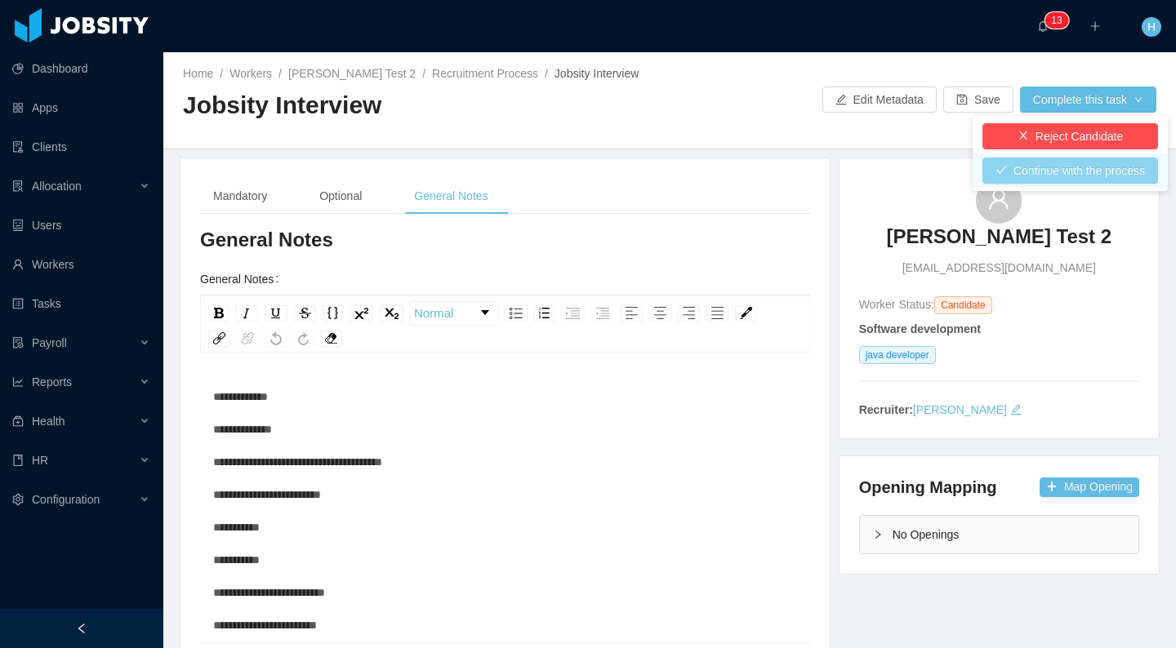
click at [1050, 169] on button "Continue with the process" at bounding box center [1070, 171] width 176 height 26
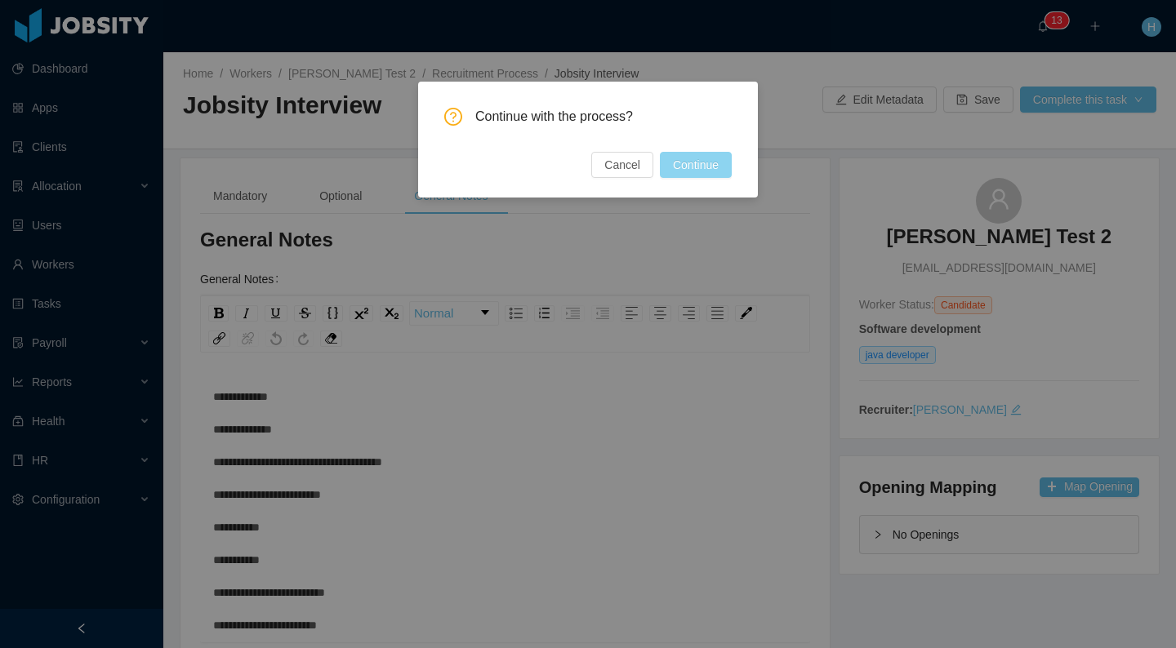
click at [701, 162] on button "Continue" at bounding box center [696, 165] width 72 height 26
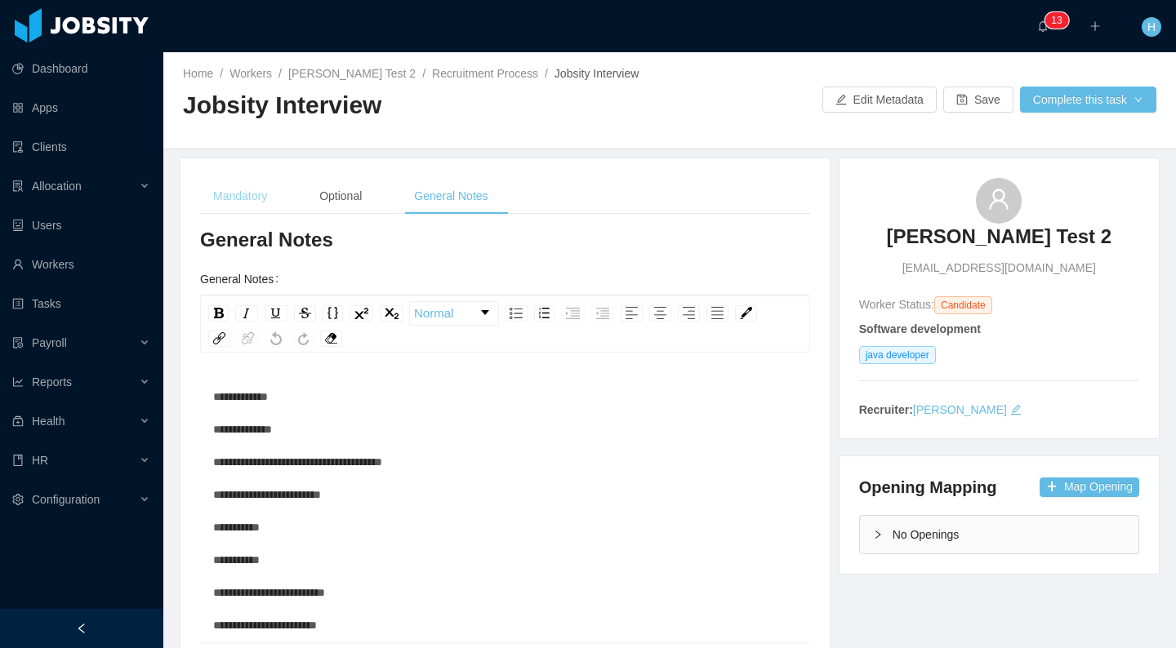
click at [268, 211] on div "Mandatory" at bounding box center [240, 196] width 80 height 37
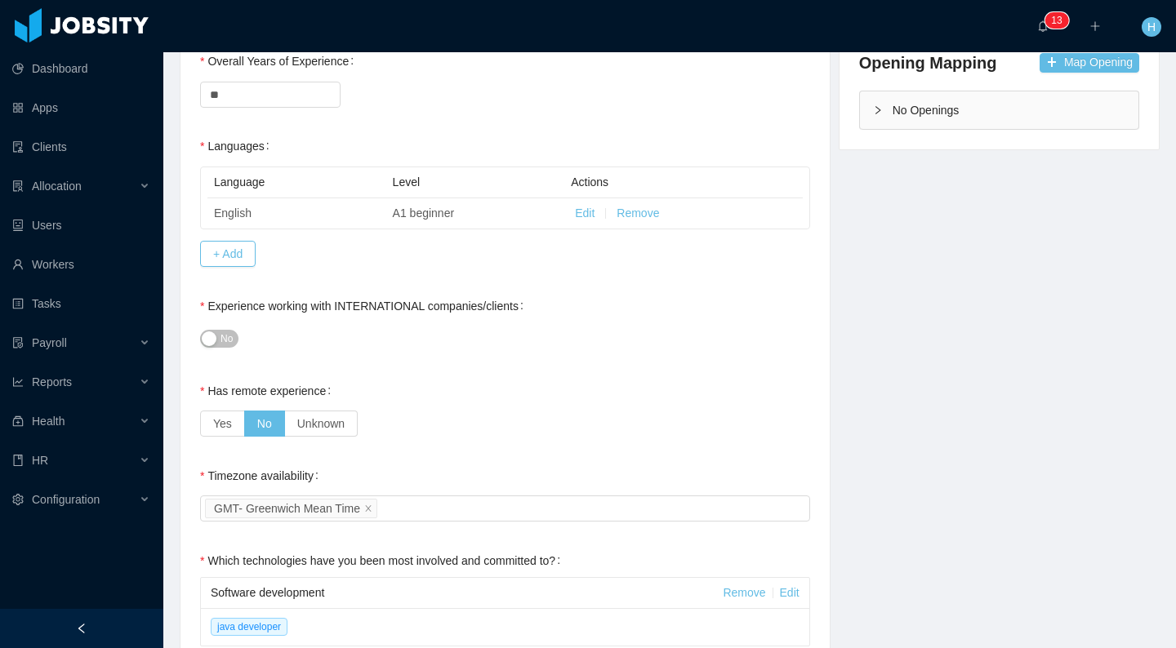
scroll to position [396, 0]
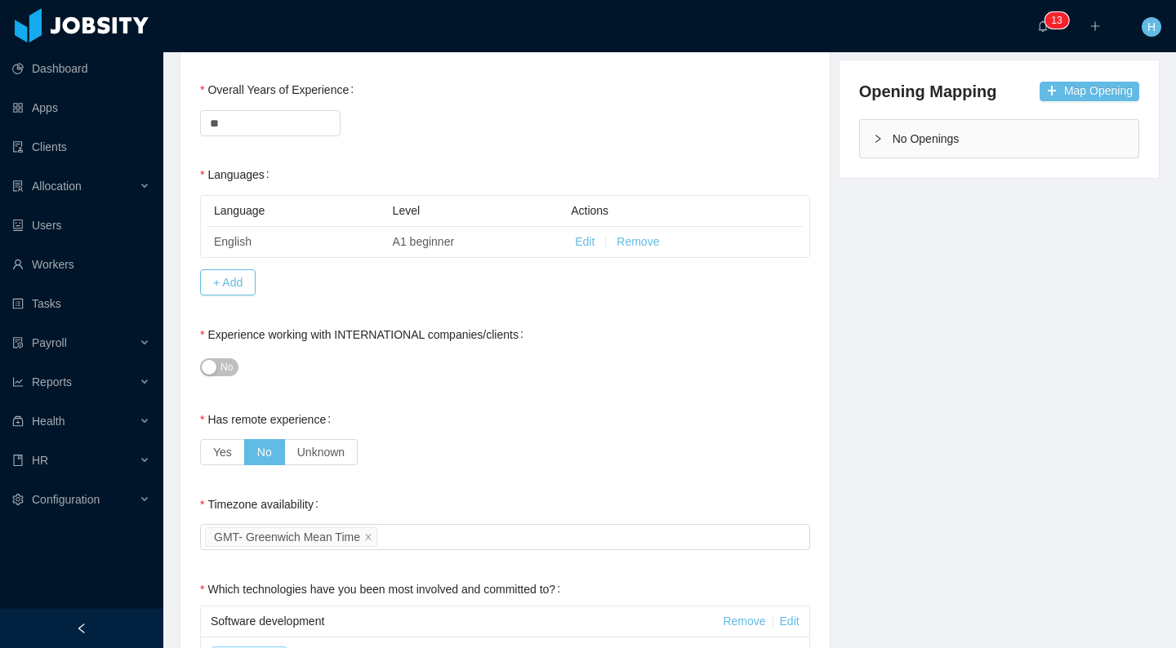
click at [222, 375] on span "No" at bounding box center [226, 367] width 12 height 16
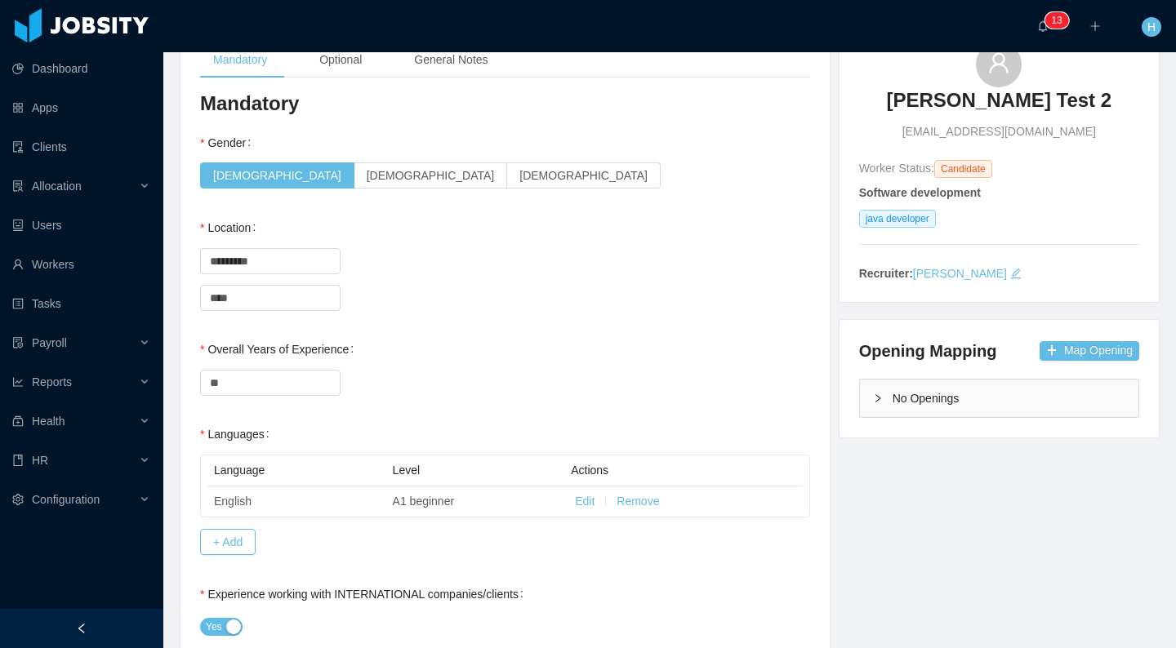
scroll to position [0, 0]
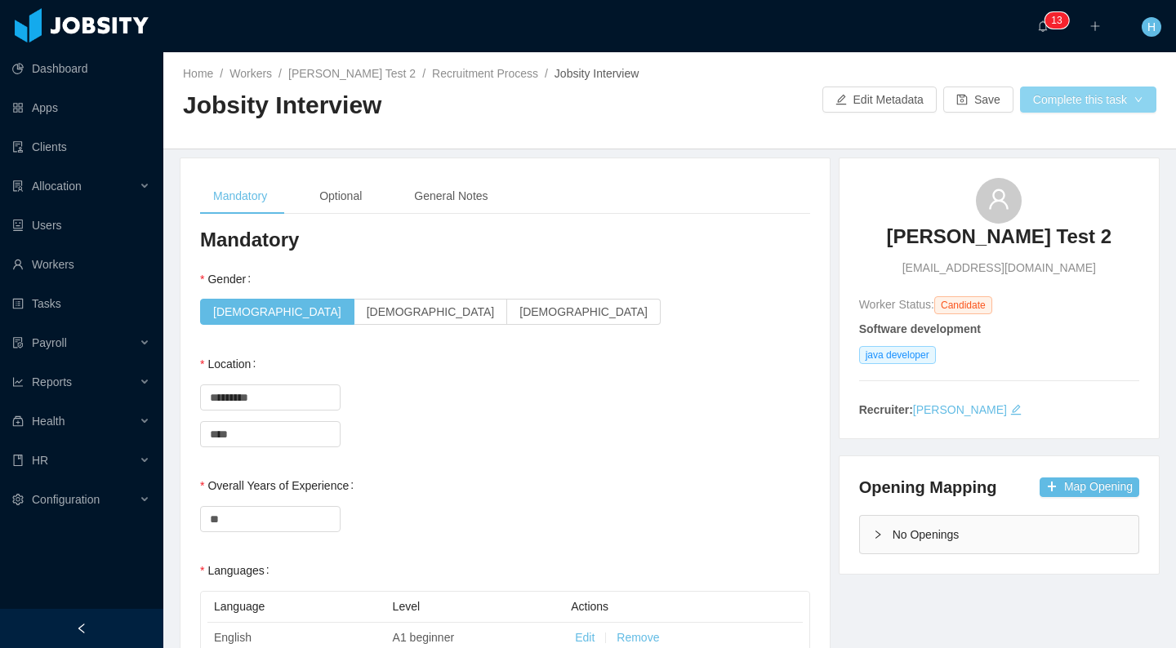
click at [1047, 103] on button "Complete this task" at bounding box center [1088, 100] width 136 height 26
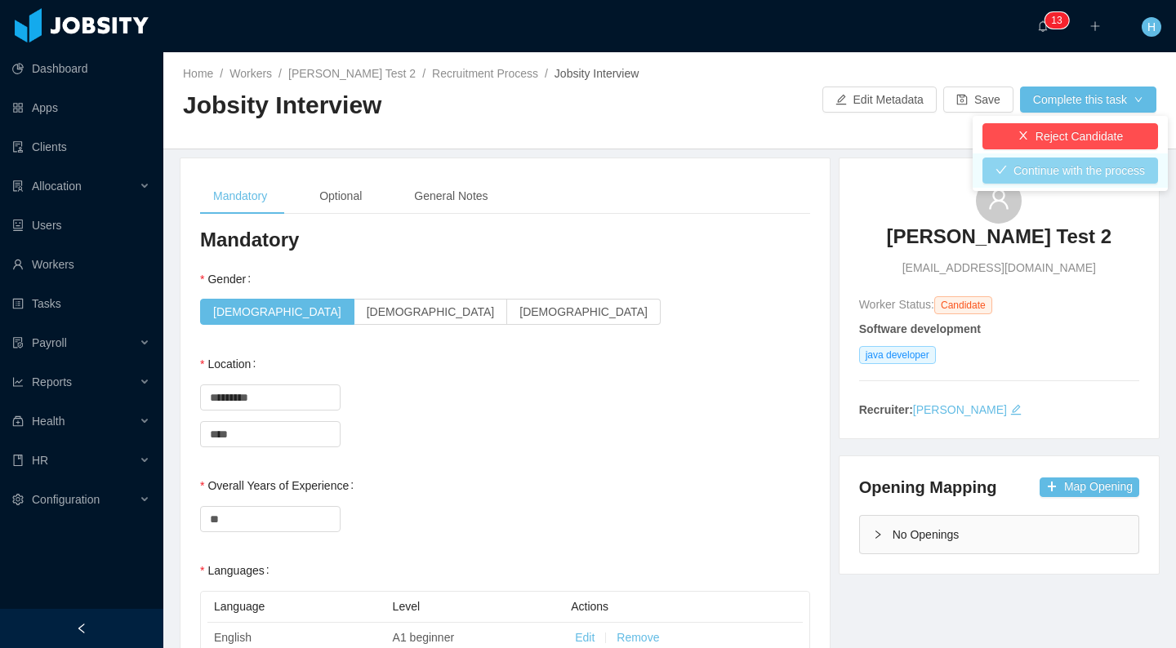
click at [1048, 177] on button "Continue with the process" at bounding box center [1070, 171] width 176 height 26
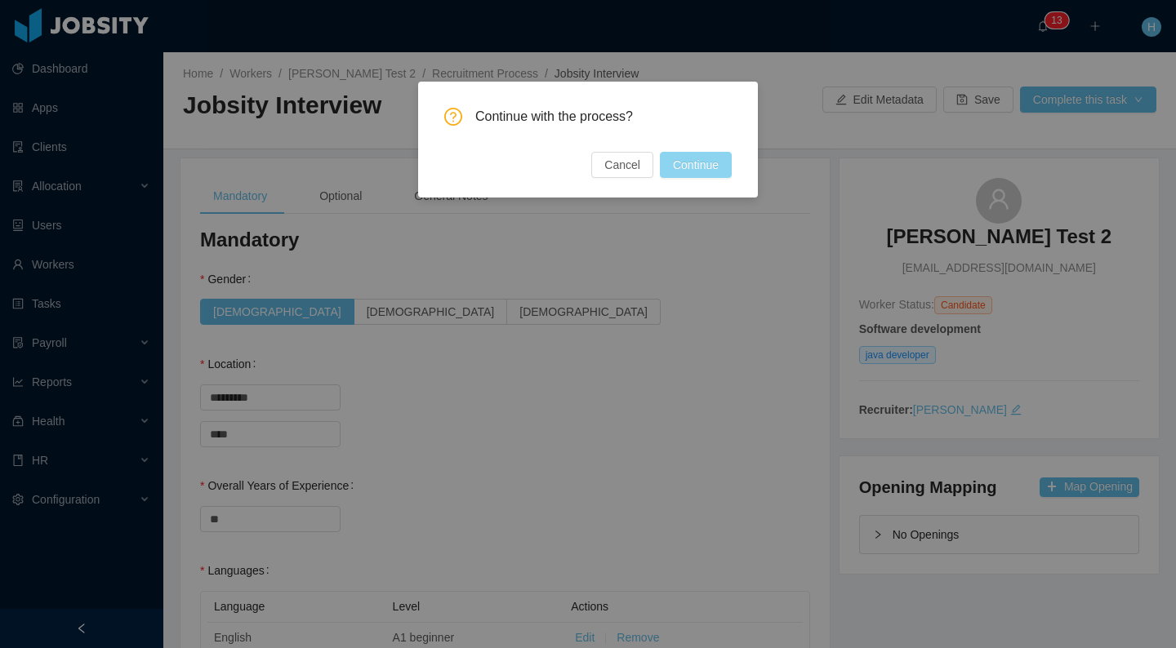
click at [706, 174] on button "Continue" at bounding box center [696, 165] width 72 height 26
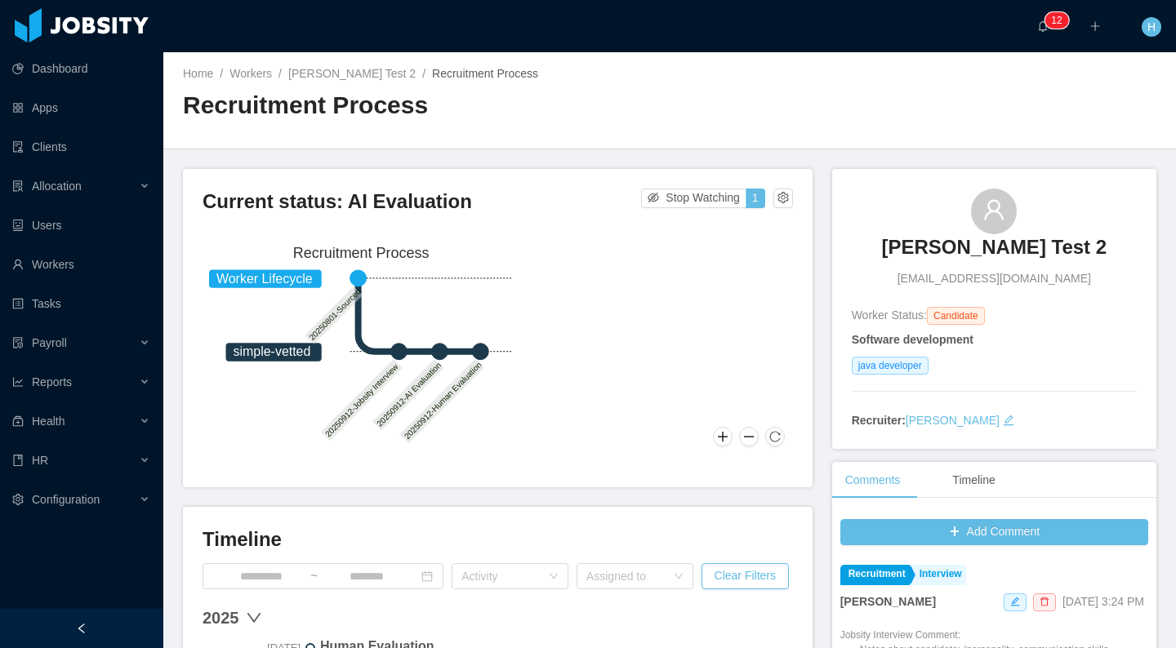
click at [652, 98] on h2 "Recruitment Process" at bounding box center [426, 105] width 487 height 33
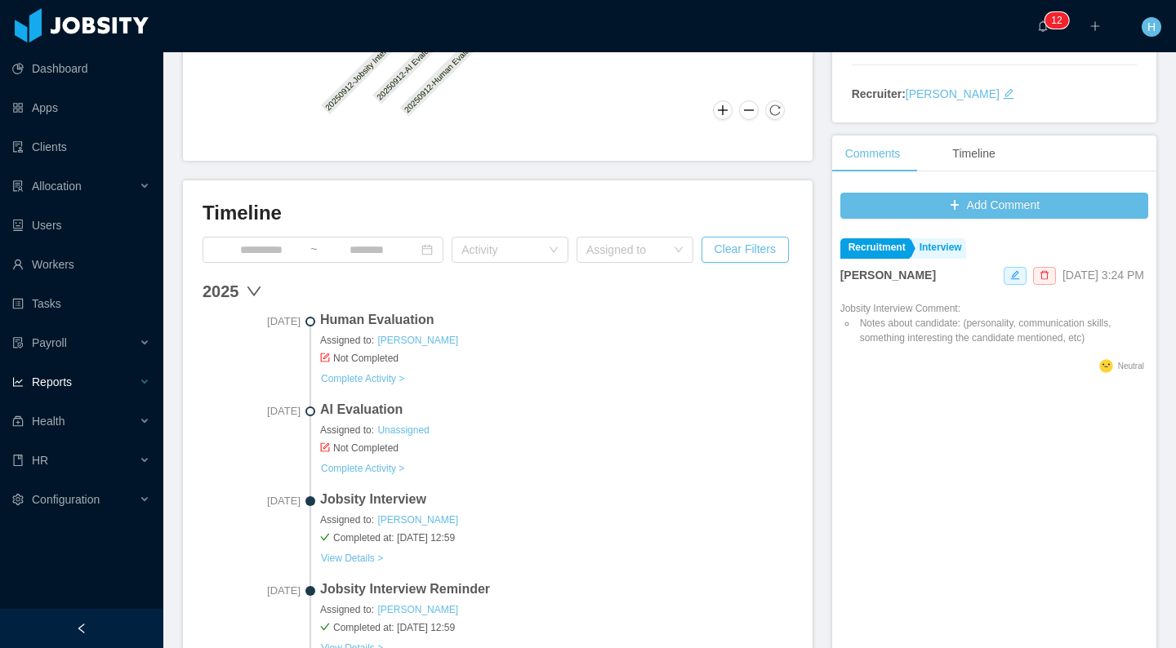
scroll to position [315, 0]
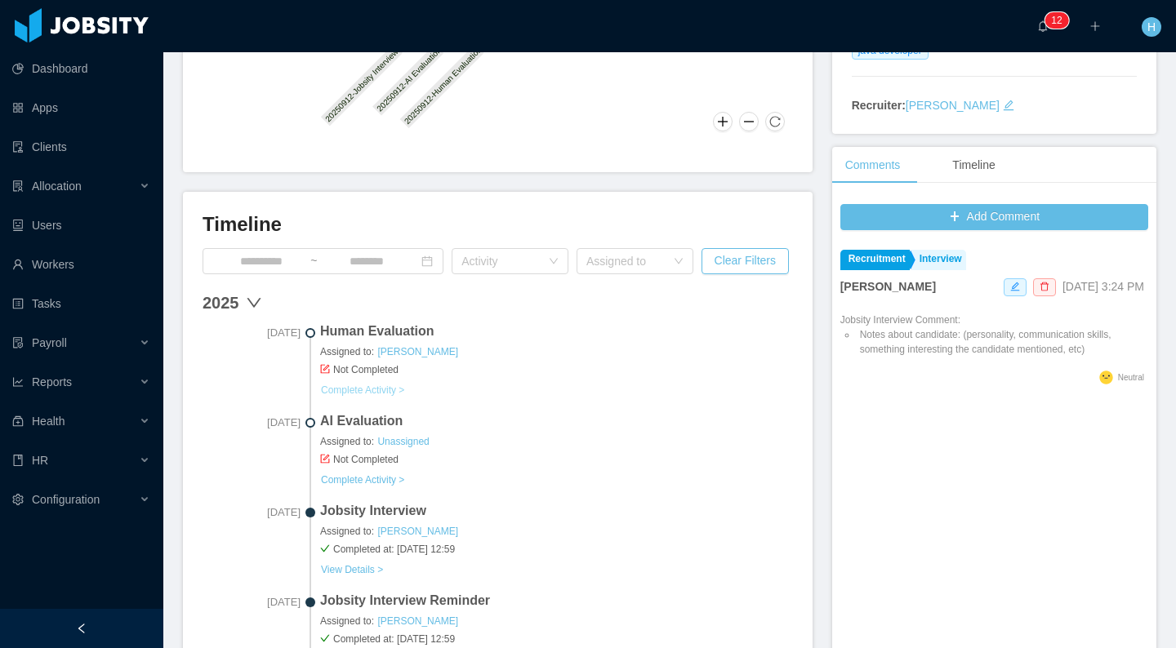
click at [405, 390] on link "Complete Activity >" at bounding box center [362, 390] width 85 height 13
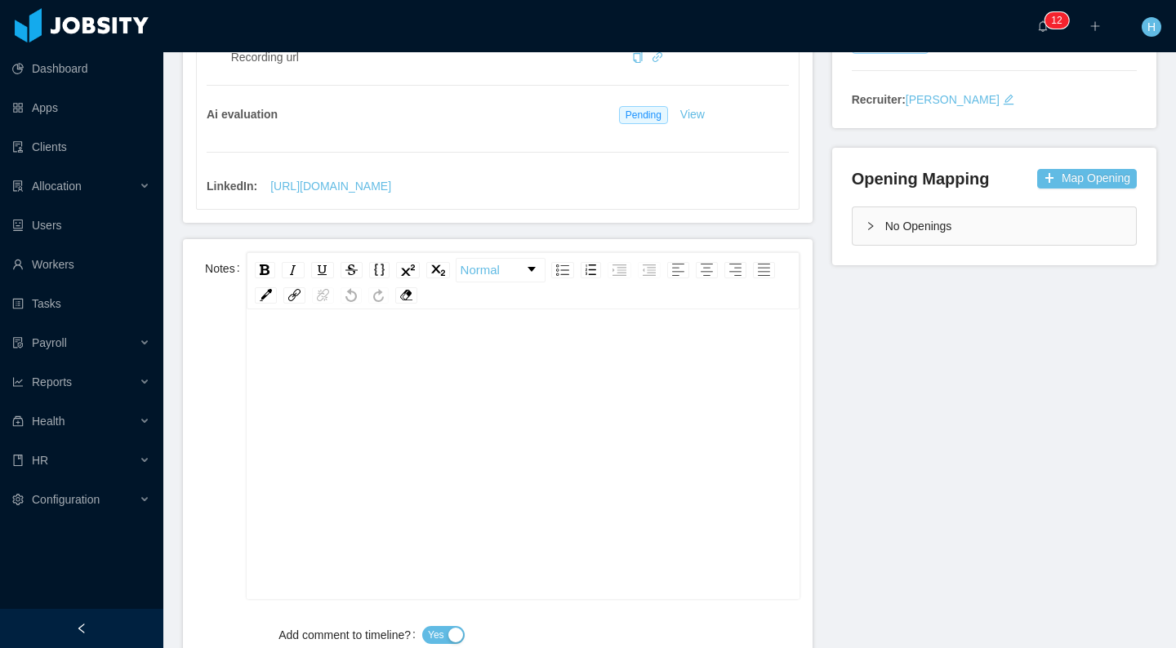
scroll to position [338, 0]
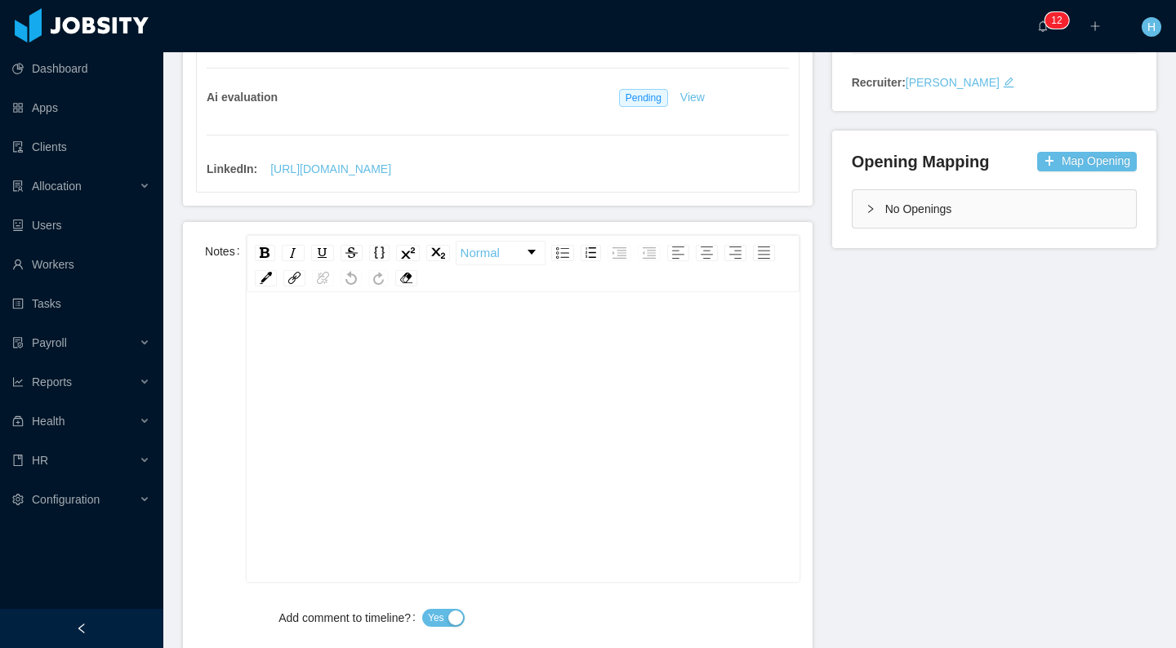
click at [340, 395] on div "rdw-editor" at bounding box center [523, 463] width 527 height 286
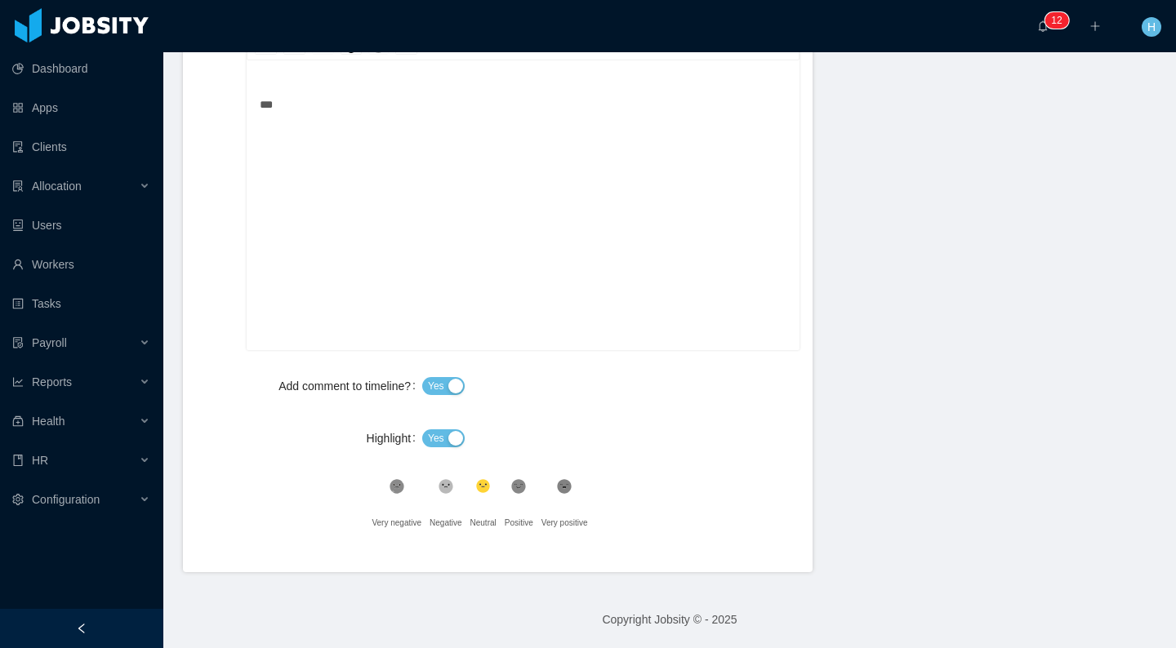
scroll to position [0, 0]
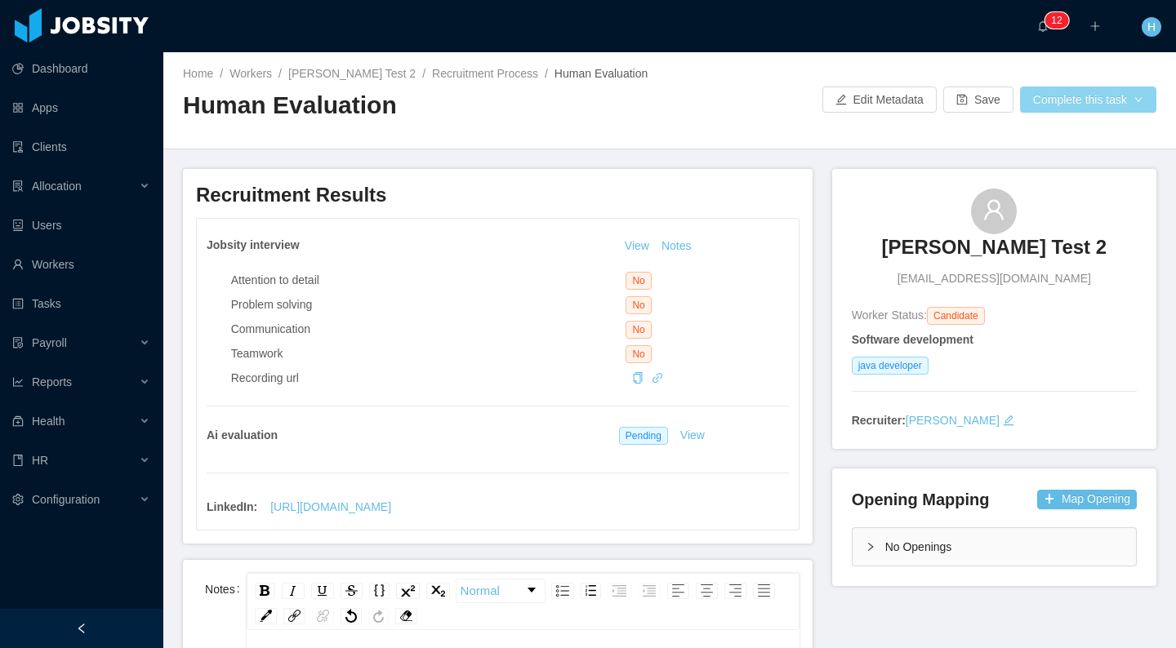
click at [1105, 91] on button "Complete this task" at bounding box center [1088, 100] width 136 height 26
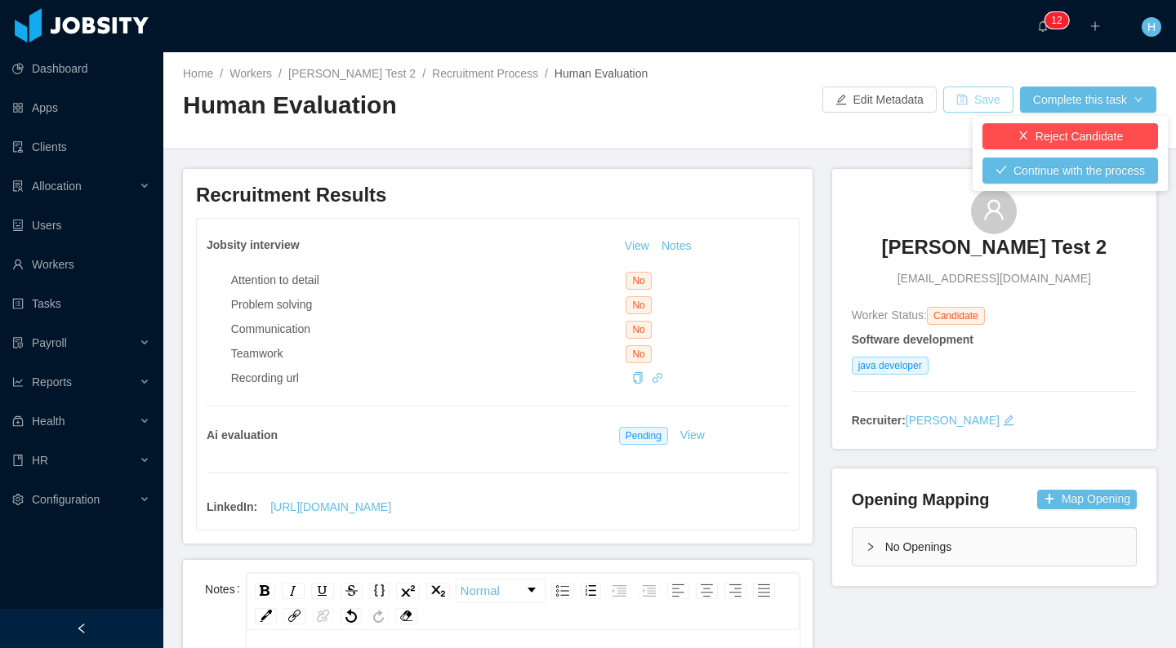
click at [971, 95] on button "Save" at bounding box center [978, 100] width 70 height 26
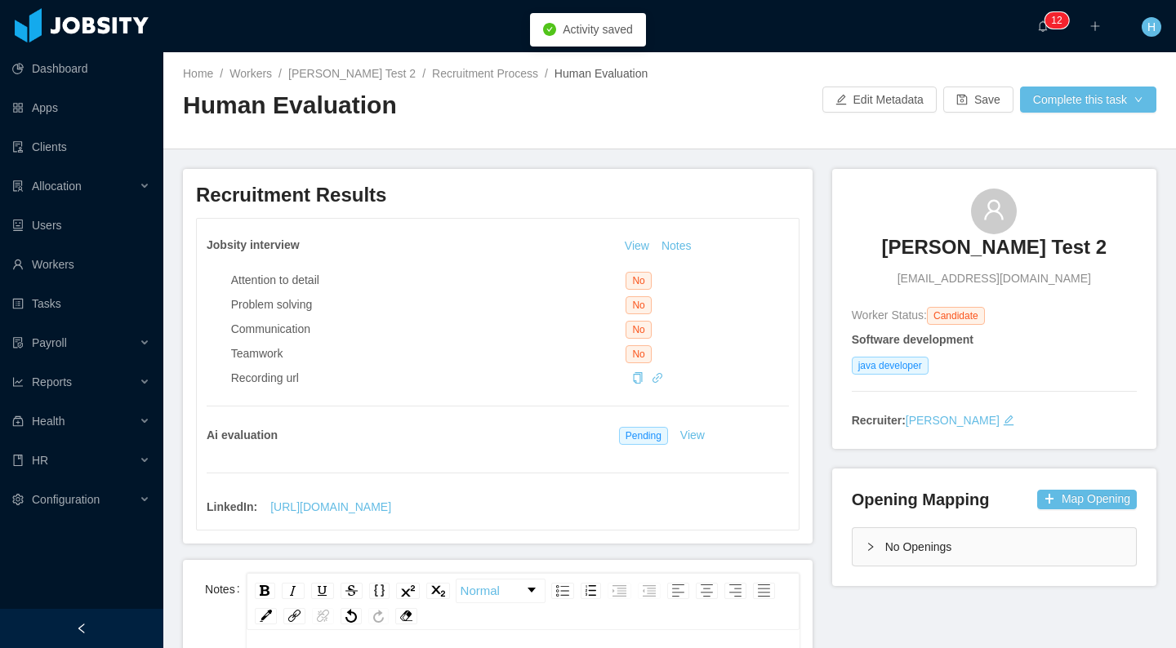
click at [1062, 82] on div "Home / Workers / [PERSON_NAME] Test 2 / Recruitment Process / Human Evaluation …" at bounding box center [669, 100] width 1012 height 97
click at [1054, 92] on button "Complete this task" at bounding box center [1088, 100] width 136 height 26
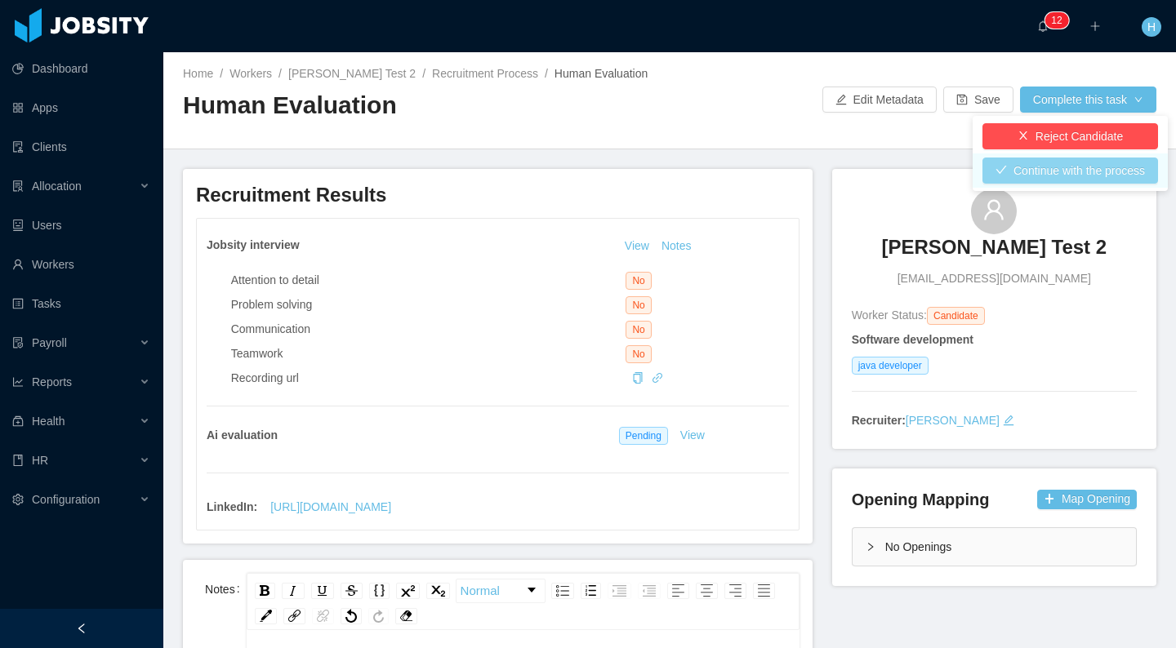
click at [1047, 169] on button "Continue with the process" at bounding box center [1070, 171] width 176 height 26
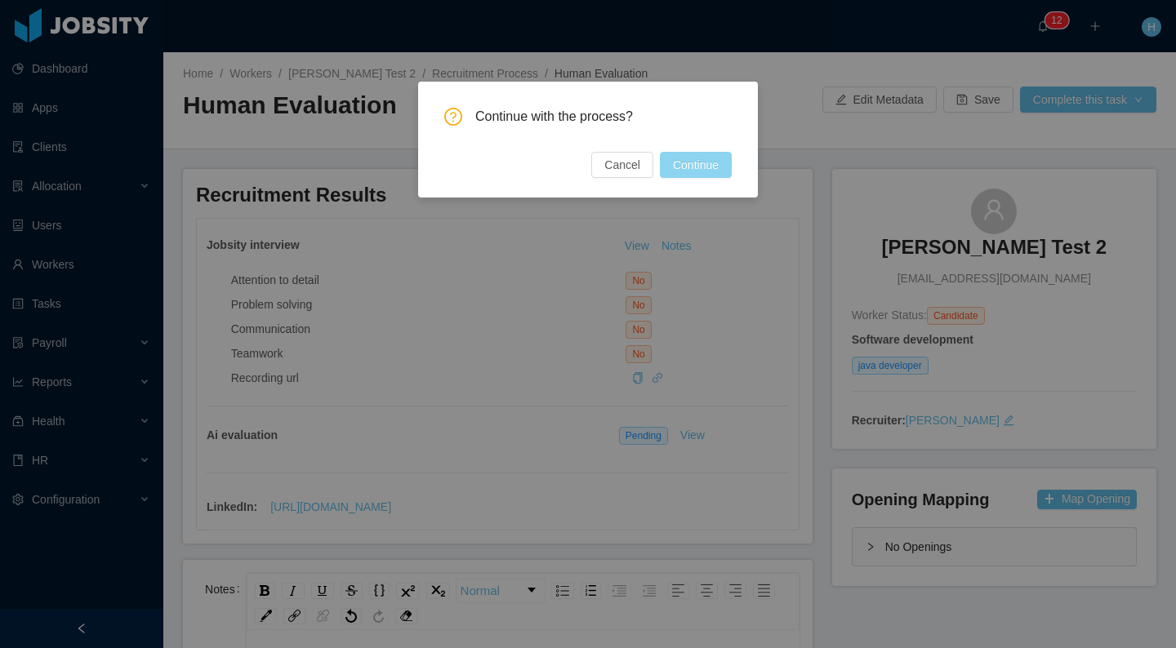
click at [691, 170] on button "Continue" at bounding box center [696, 165] width 72 height 26
